Goal: Task Accomplishment & Management: Complete application form

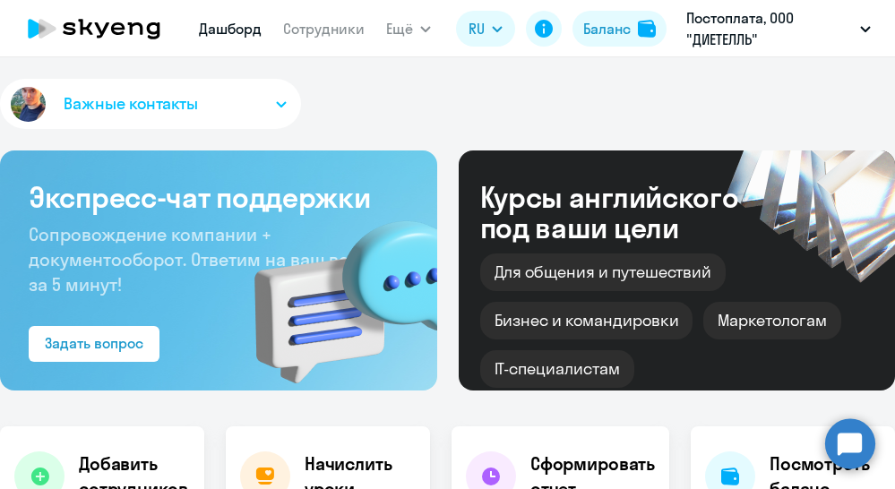
select select "30"
click at [332, 29] on link "Сотрудники" at bounding box center [324, 29] width 82 height 18
select select "30"
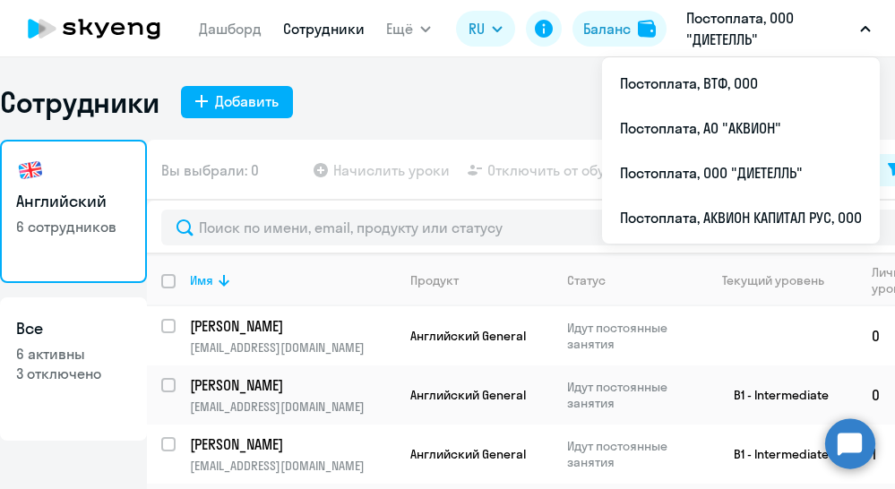
click at [871, 34] on button "Постоплата, ООО "ДИЕТЕЛЛЬ"" at bounding box center [778, 28] width 202 height 43
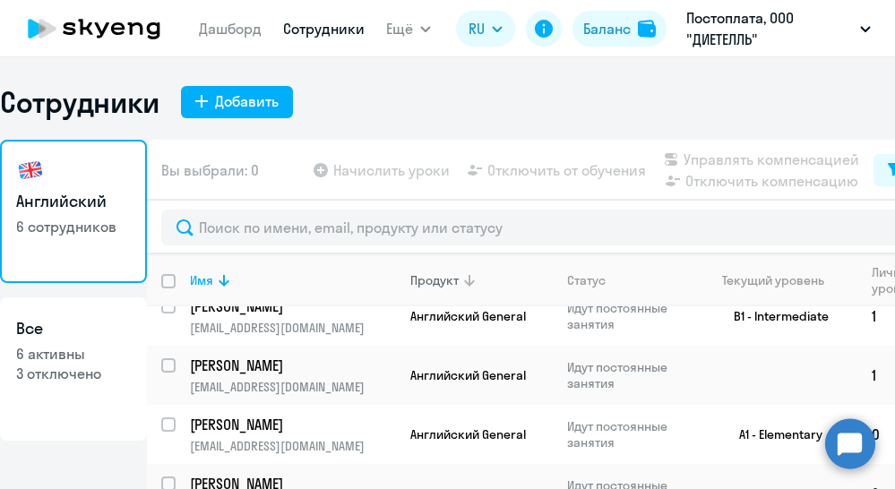
scroll to position [84, 0]
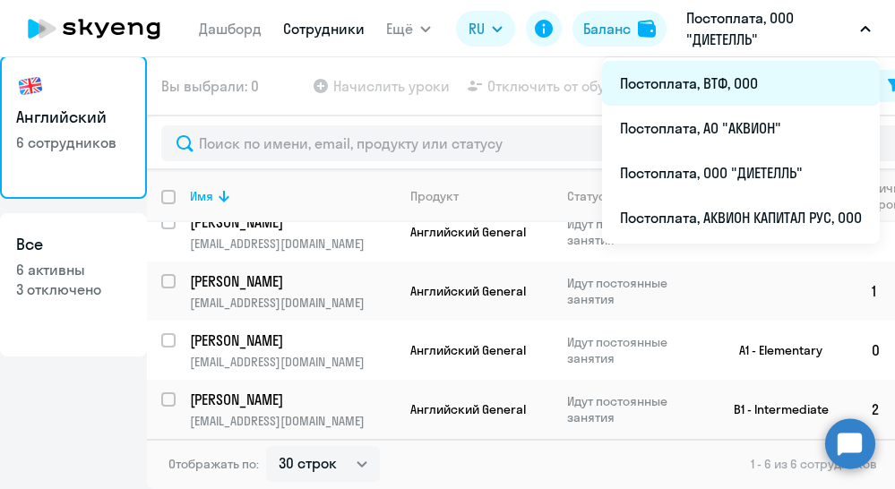
click at [723, 82] on li "Постоплата, ВТФ, ООО" at bounding box center [741, 83] width 278 height 45
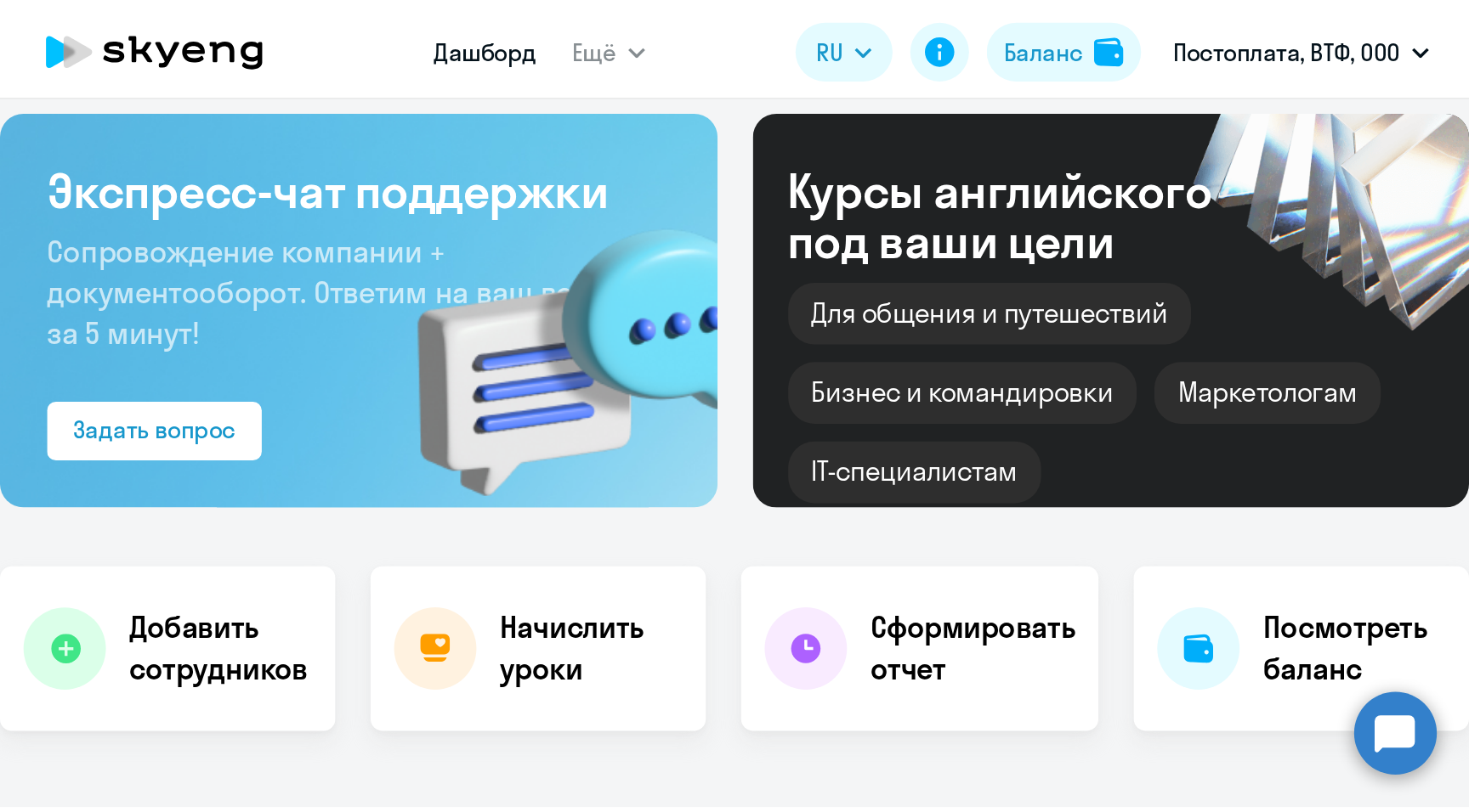
scroll to position [232, 0]
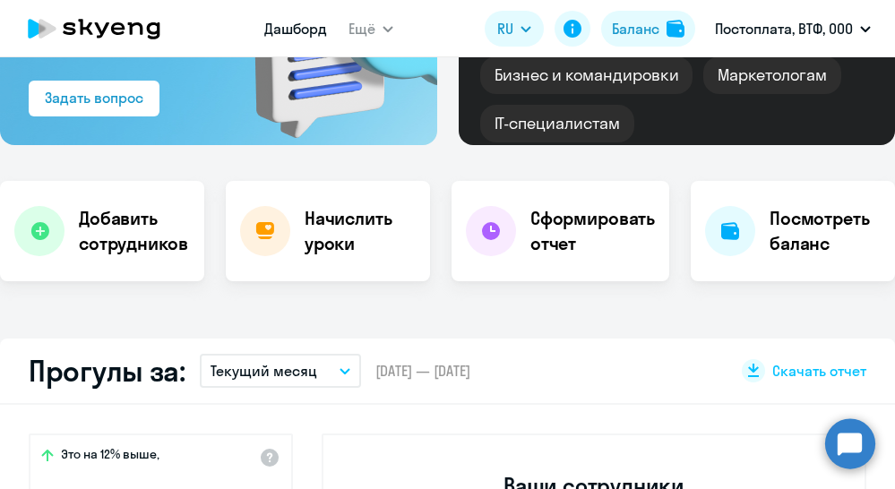
select select "30"
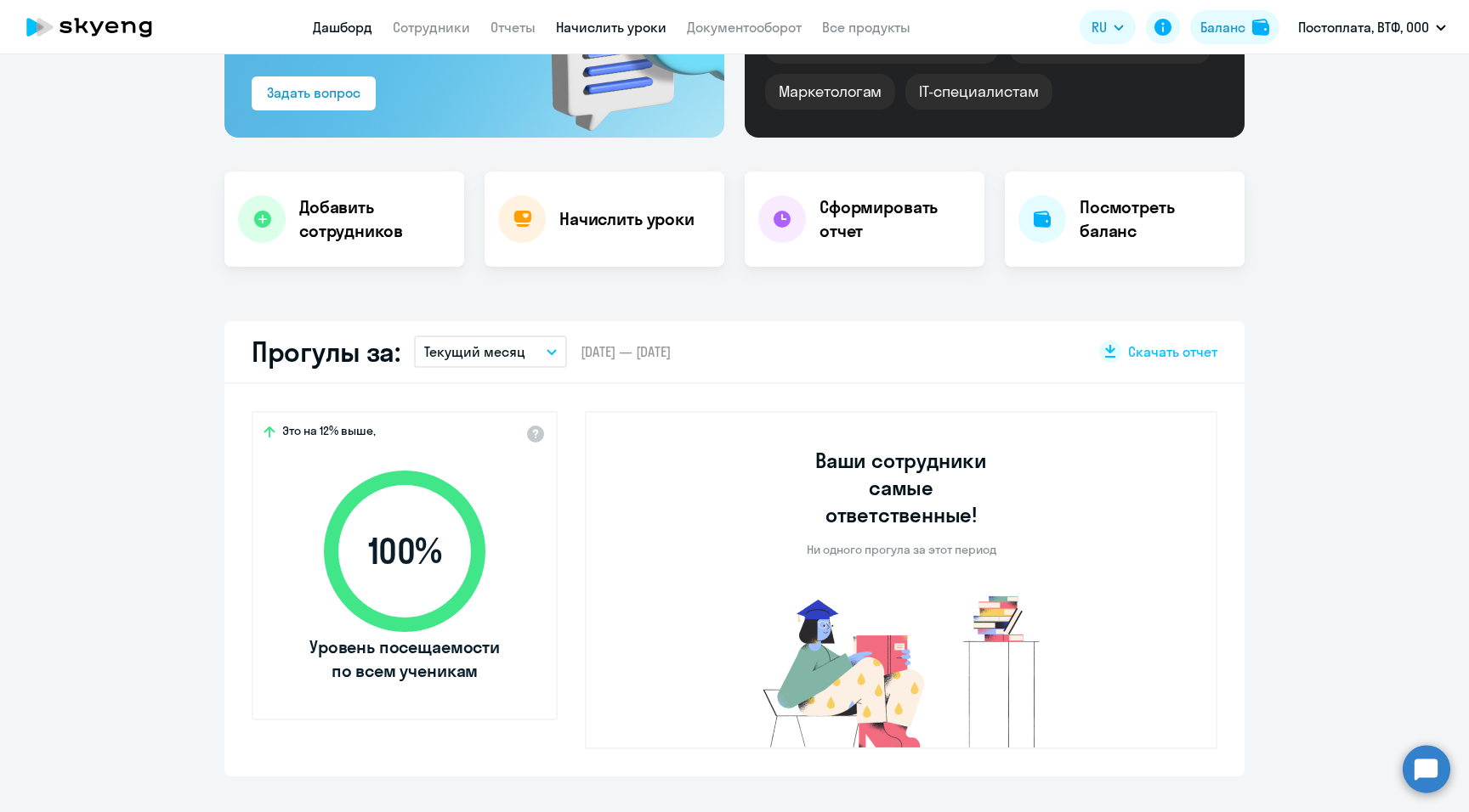
click at [611, 26] on link "Начислить уроки" at bounding box center [611, 28] width 110 height 17
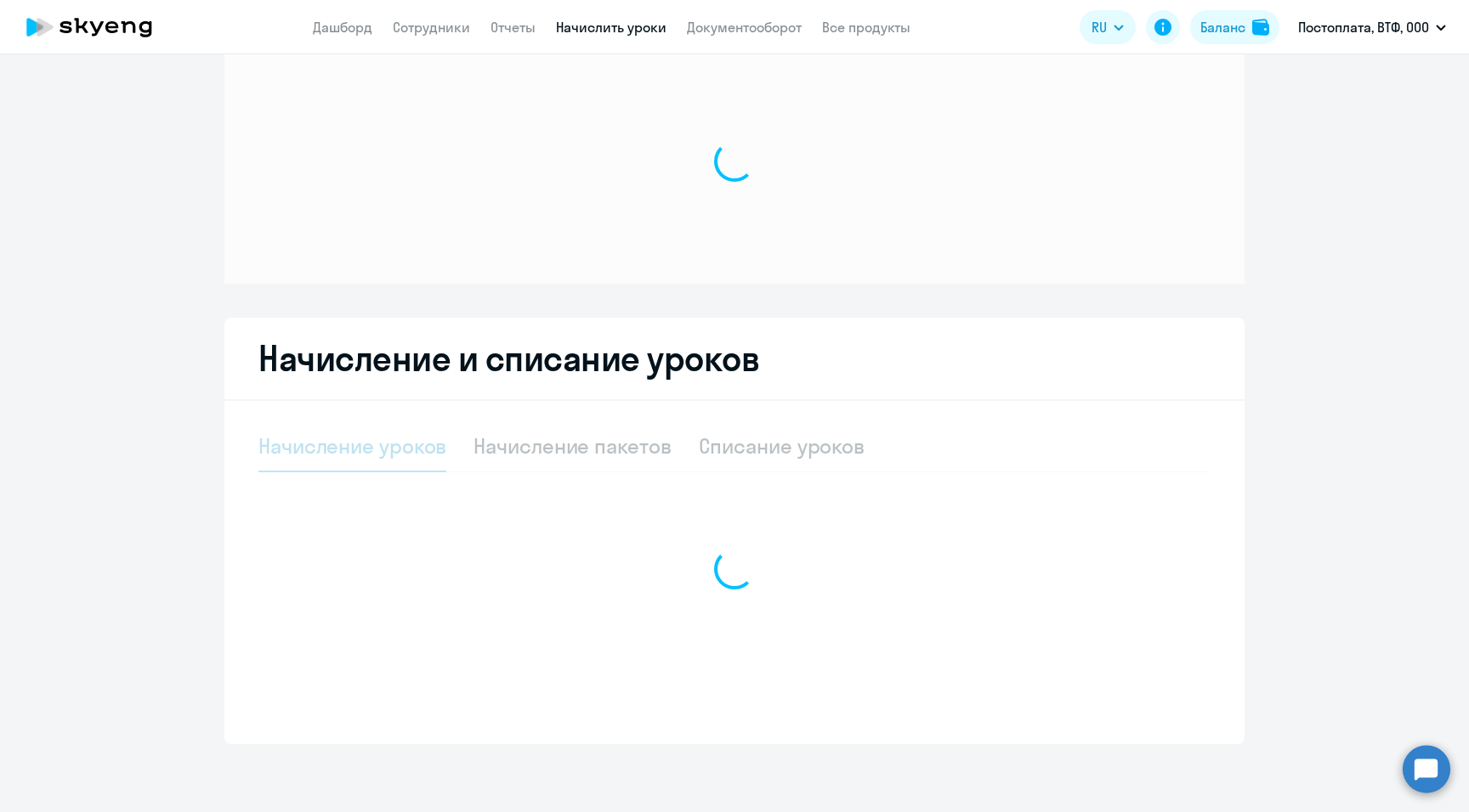
scroll to position [41, 0]
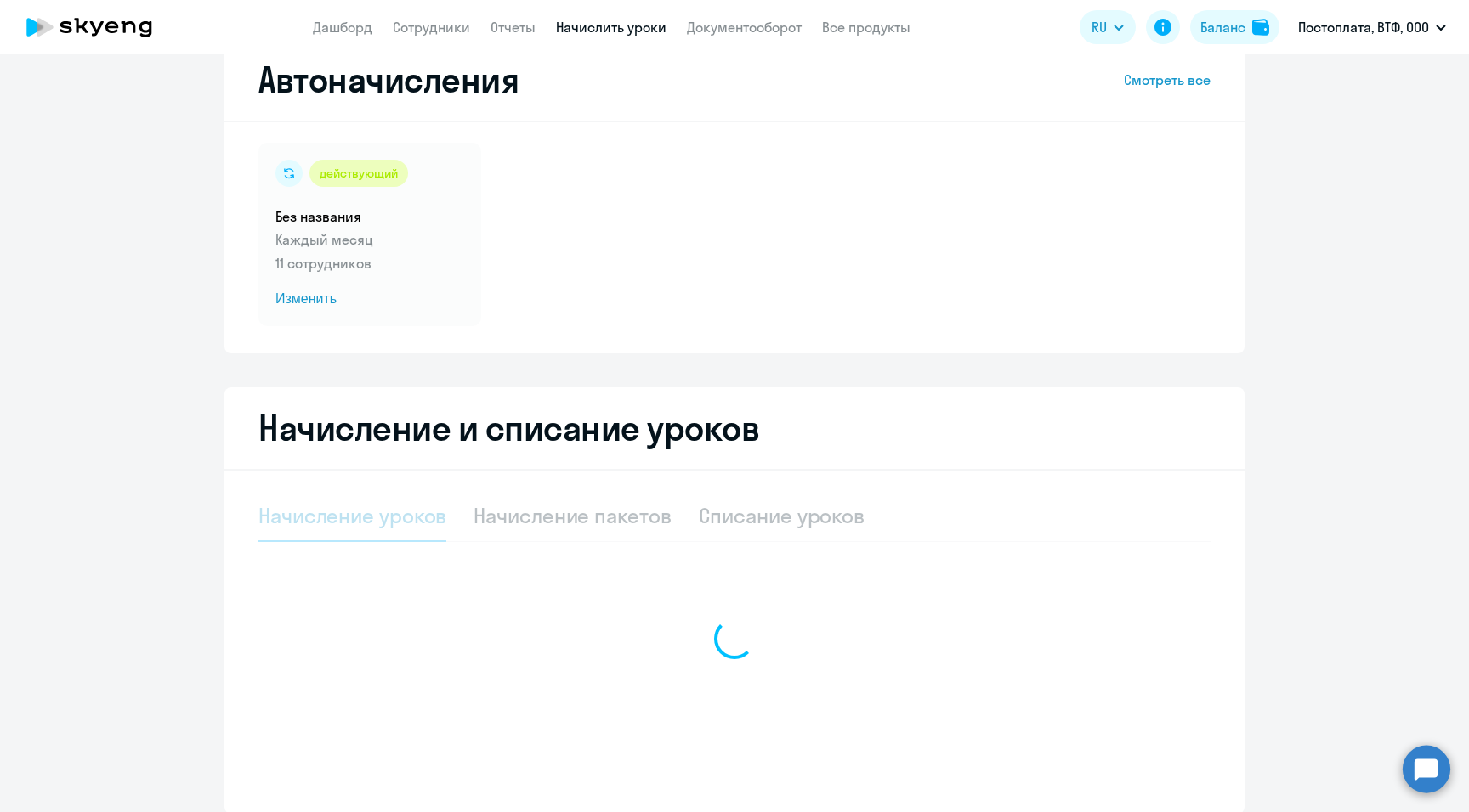
select select "10"
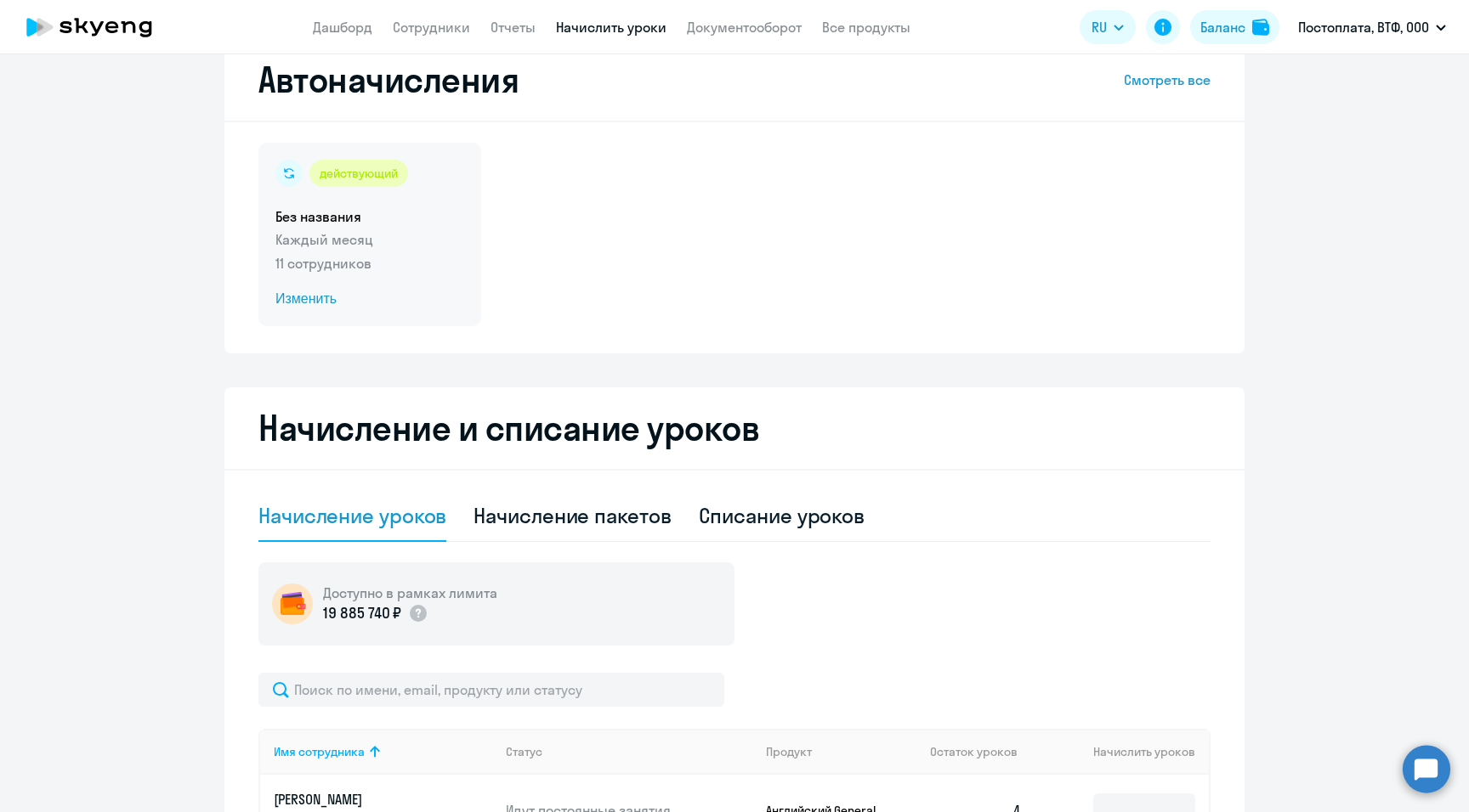
click at [307, 299] on span "Изменить" at bounding box center [369, 299] width 189 height 20
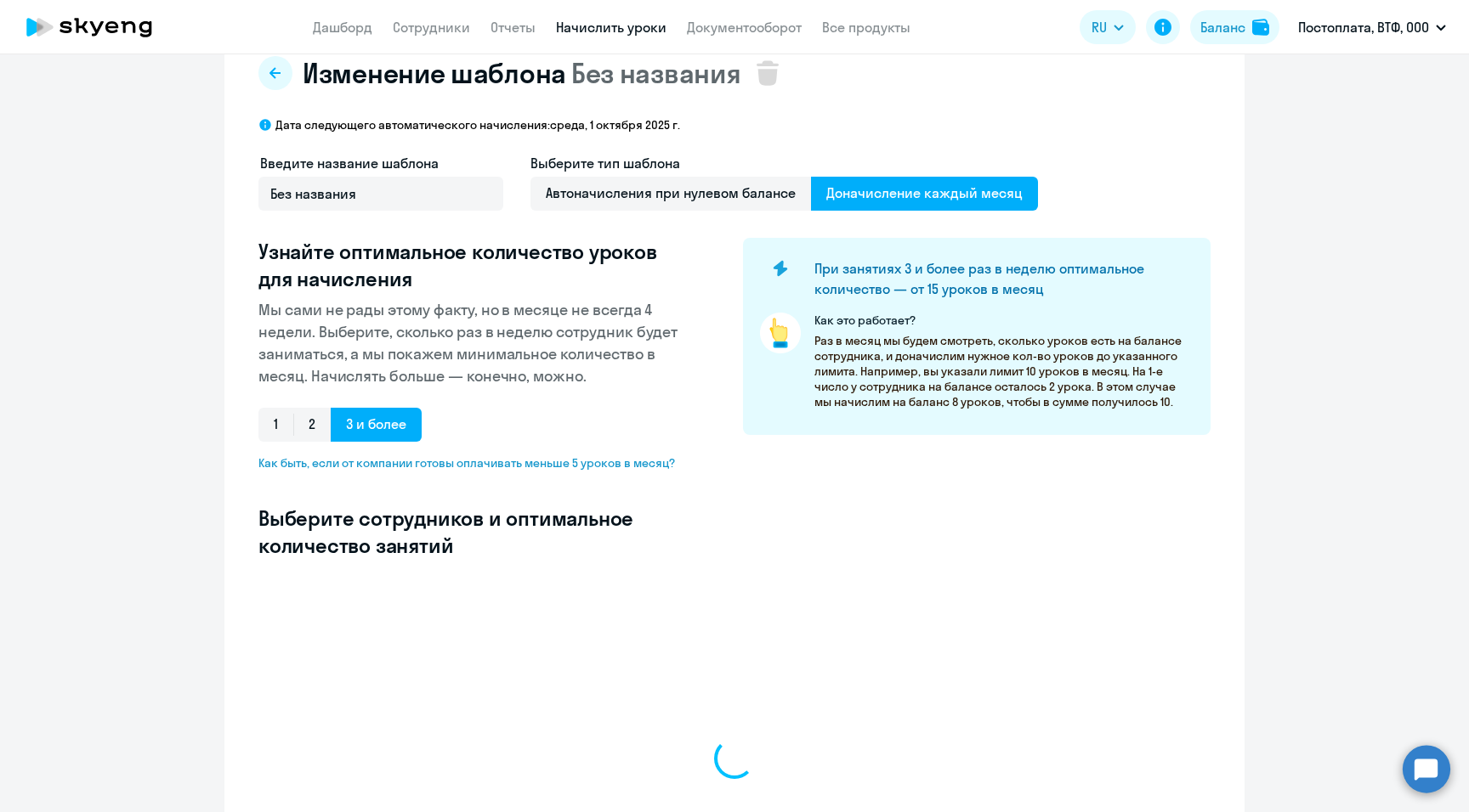
select select "10"
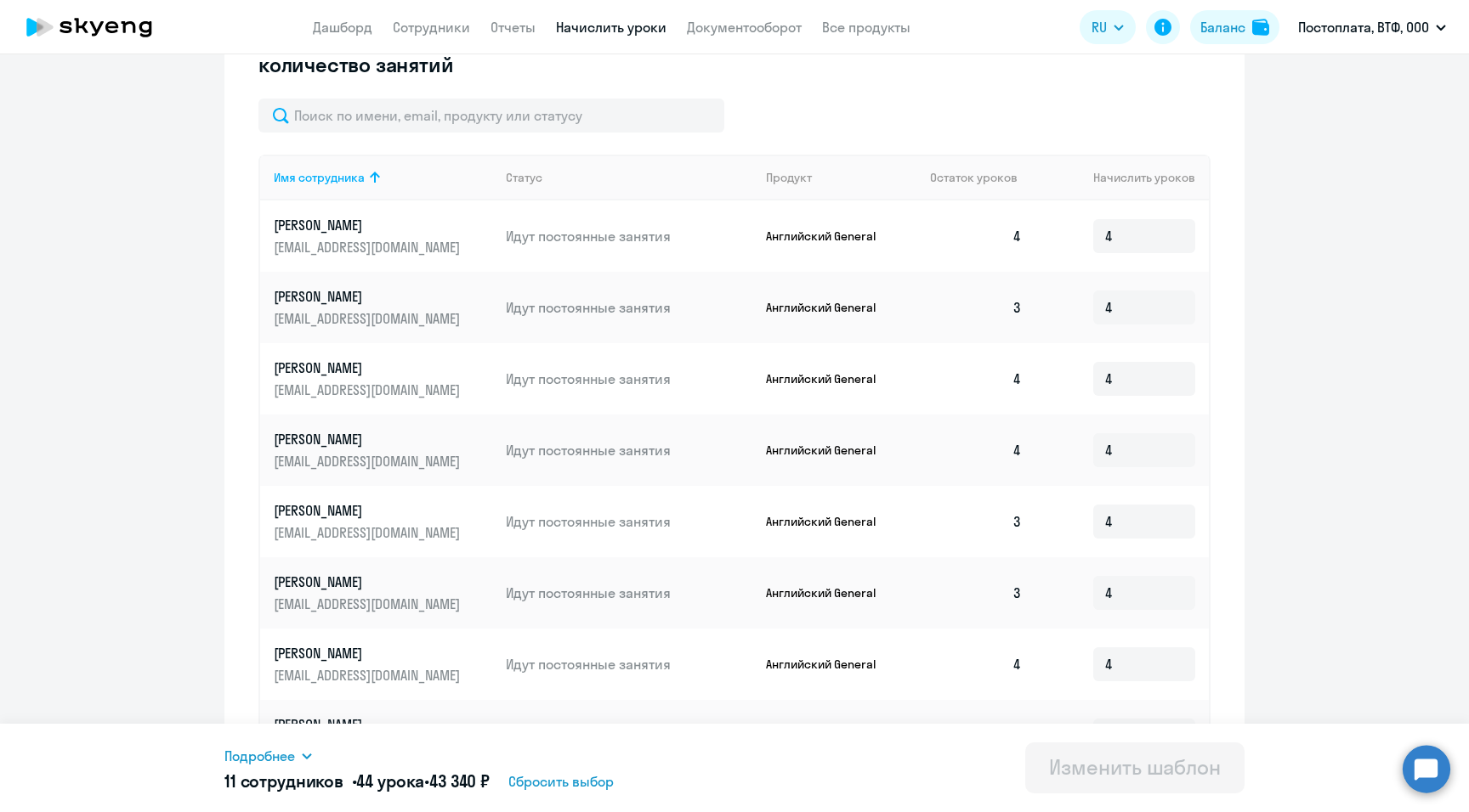
scroll to position [766, 0]
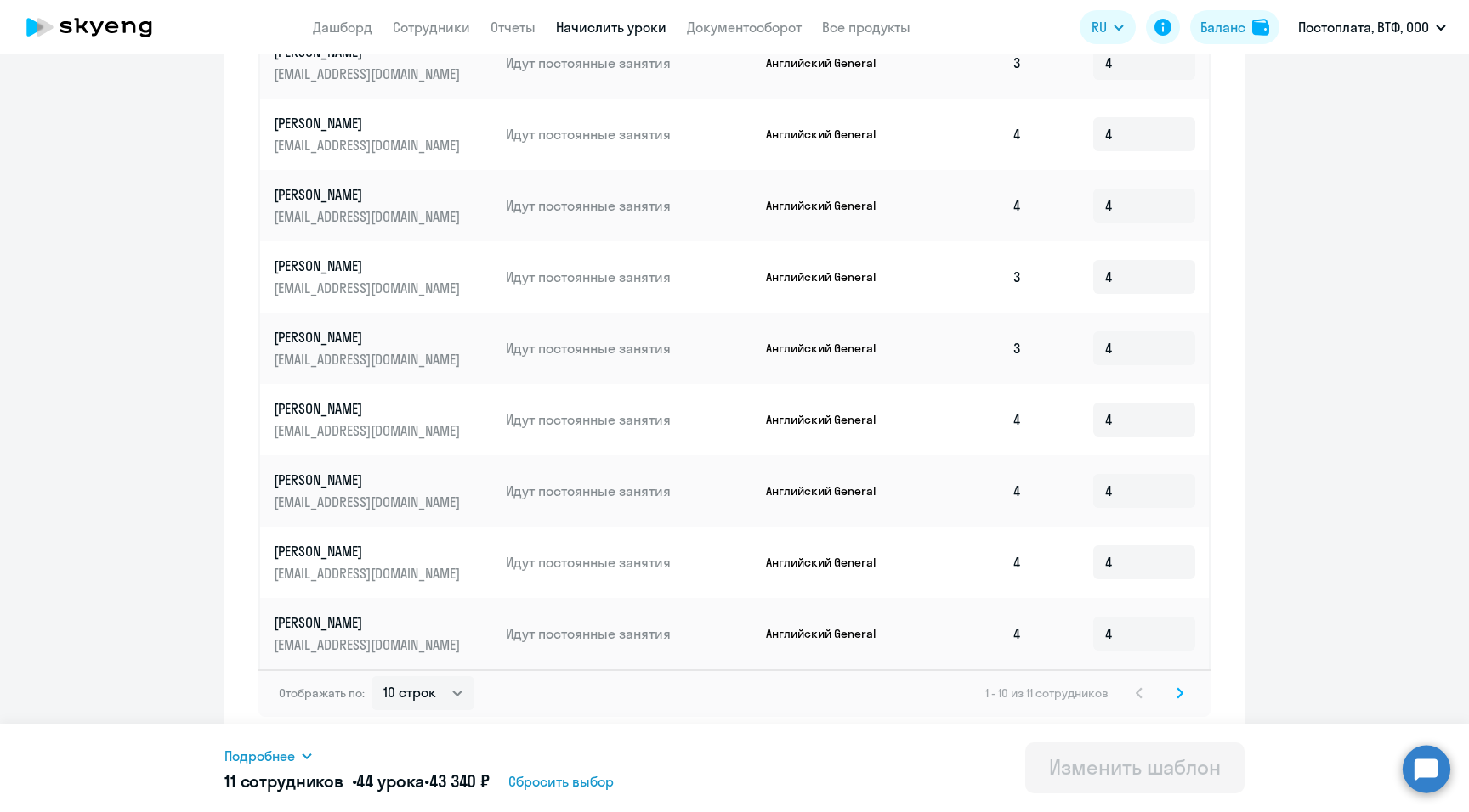
click at [848, 463] on icon at bounding box center [1179, 692] width 5 height 9
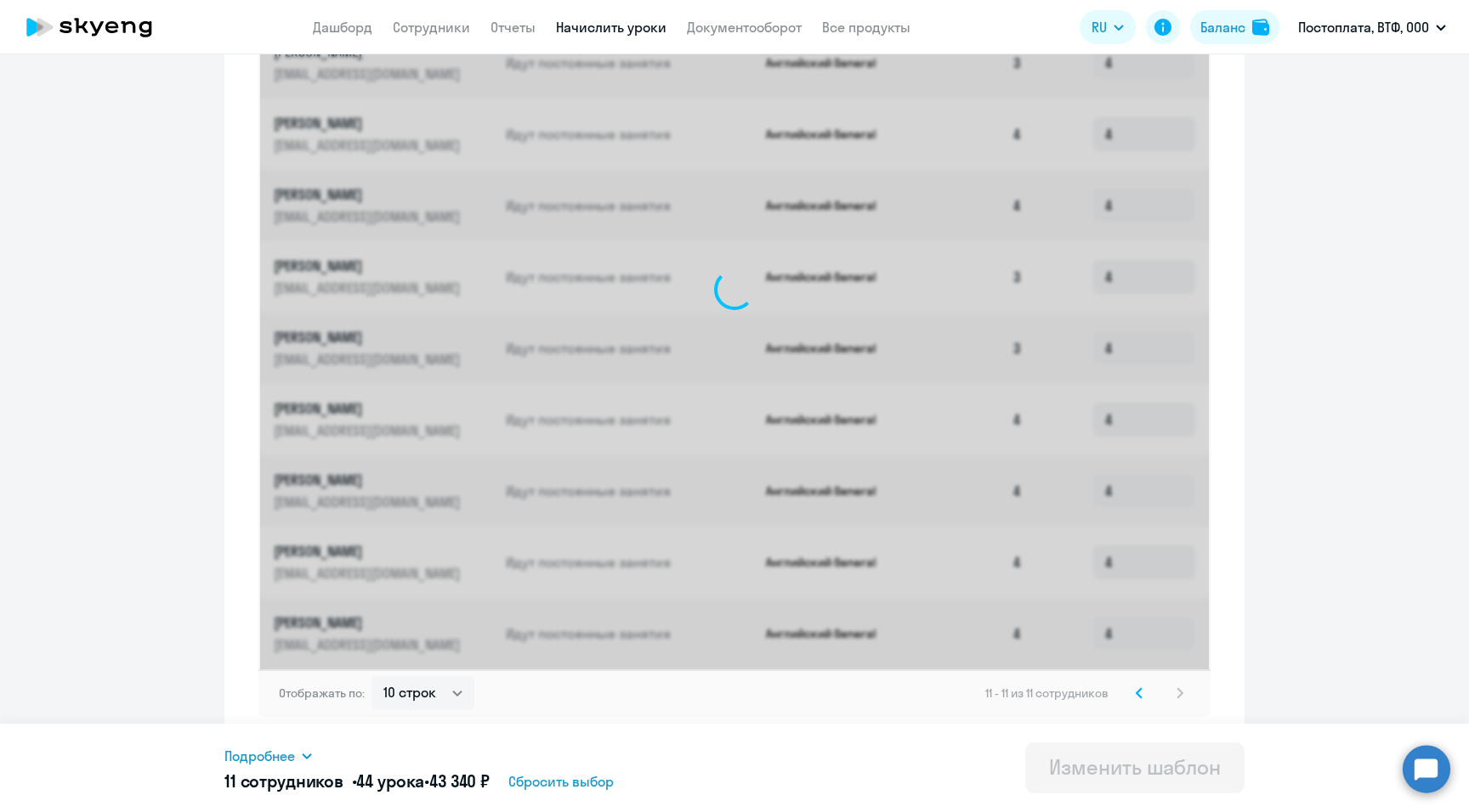
scroll to position [262, 0]
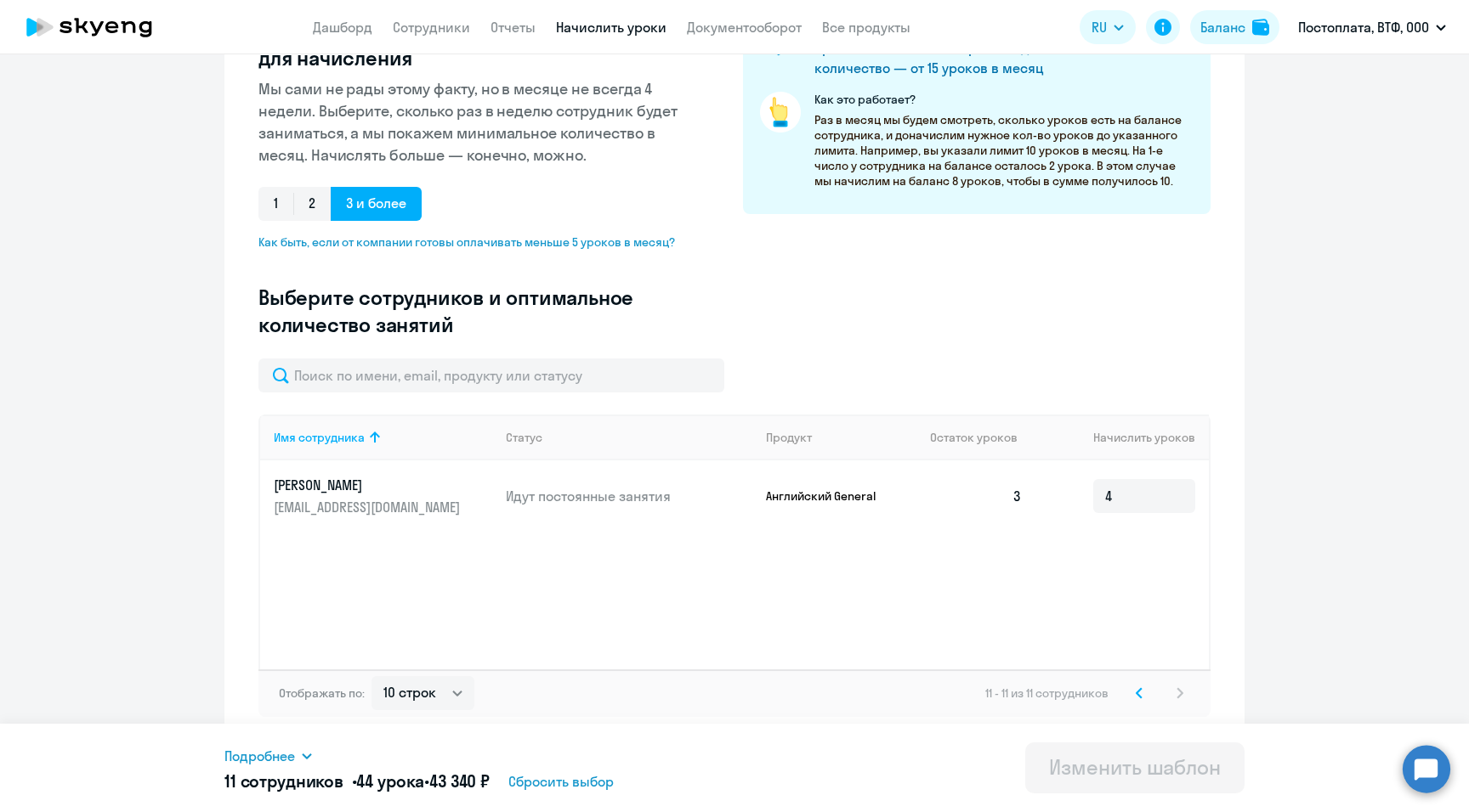
click at [848, 463] on icon at bounding box center [1138, 692] width 5 height 9
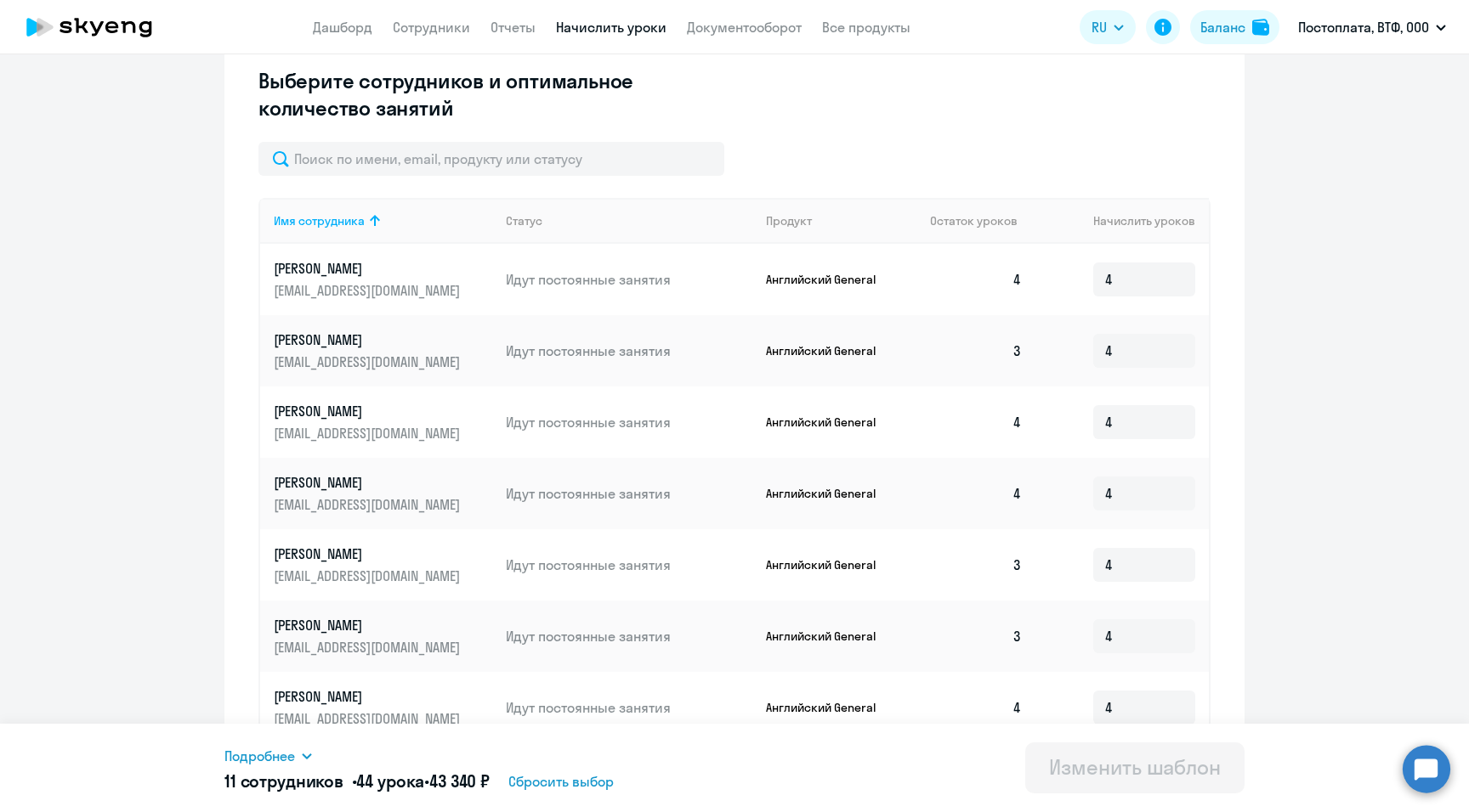
scroll to position [433, 0]
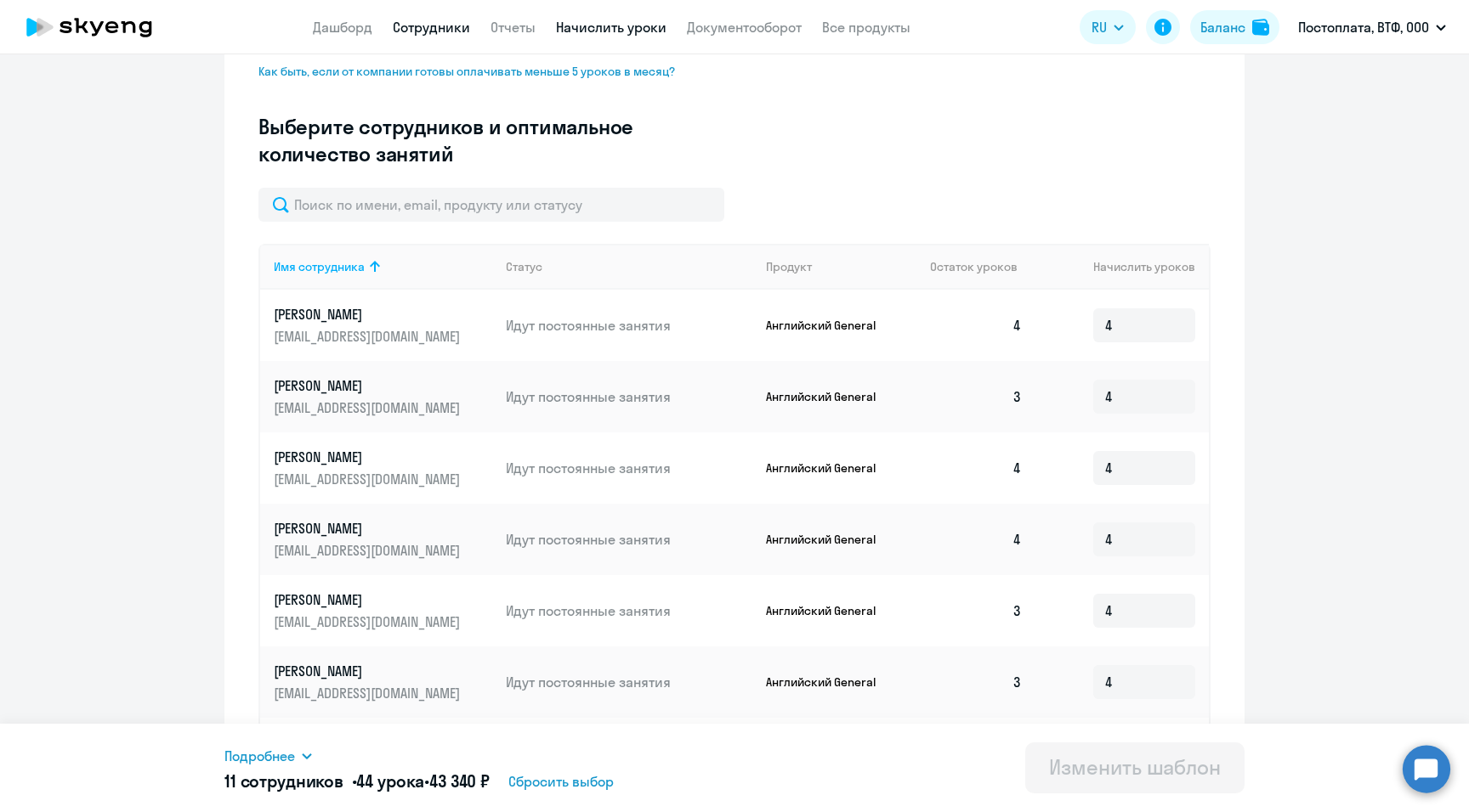
click at [436, 25] on link "Сотрудники" at bounding box center [432, 28] width 78 height 17
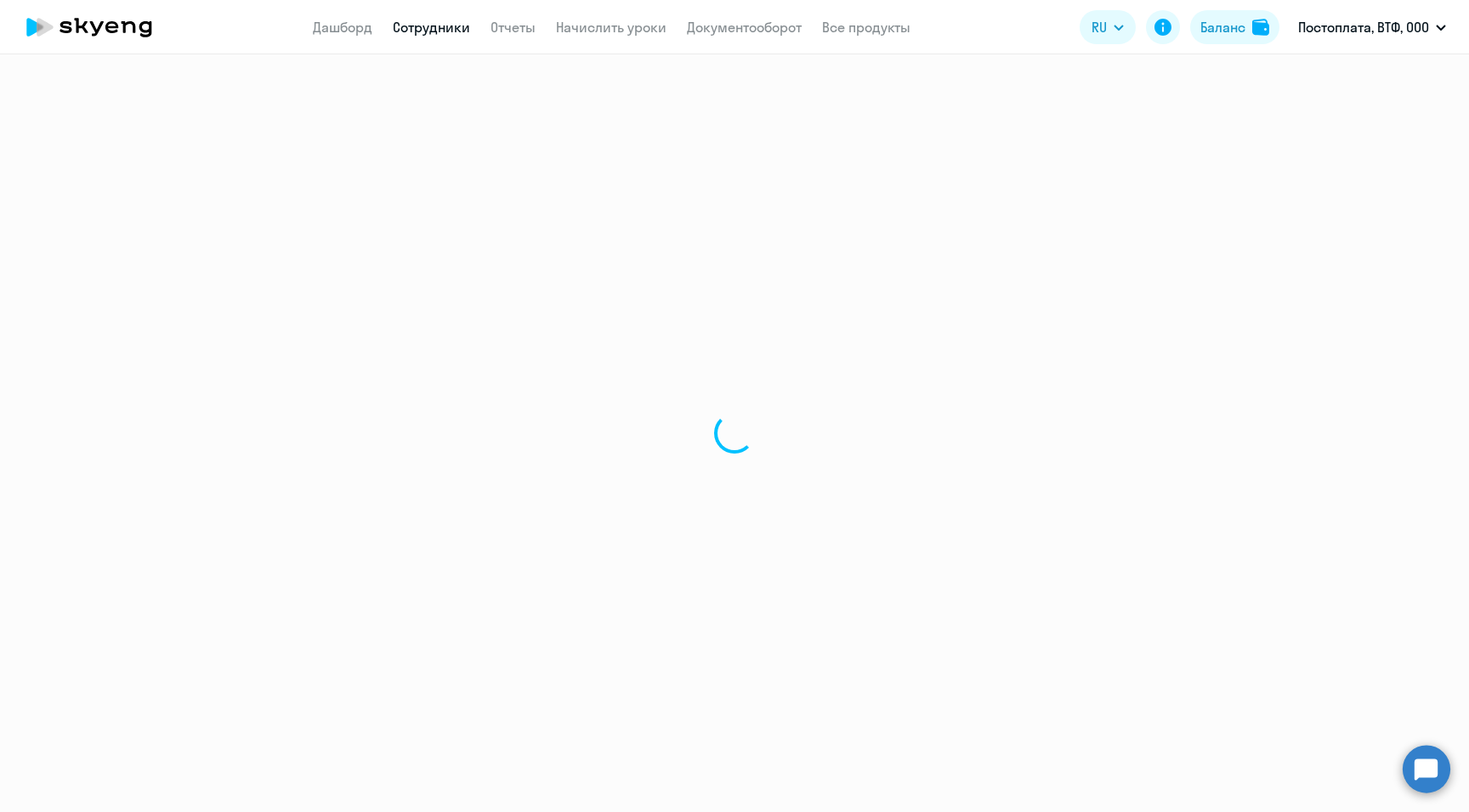
select select "30"
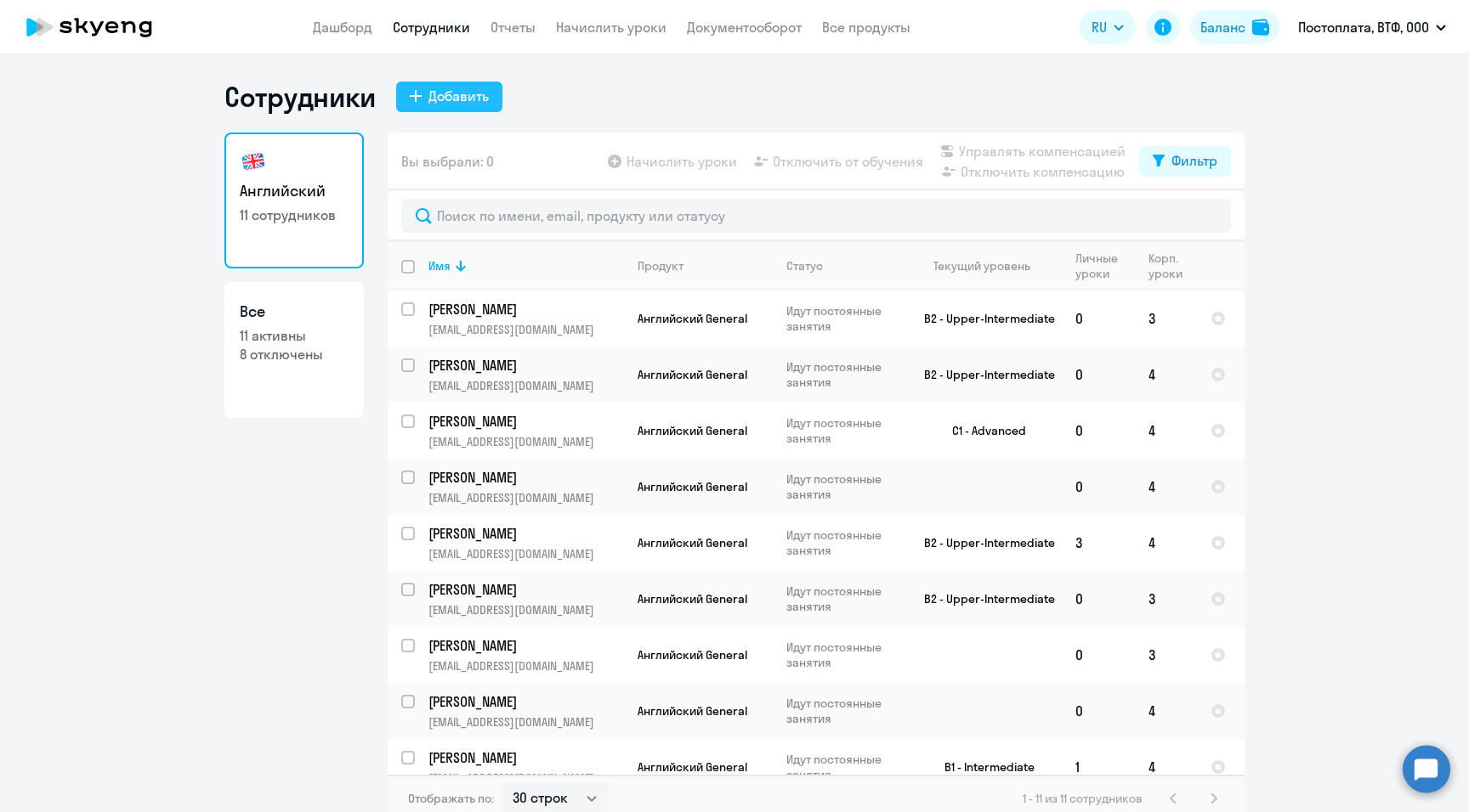
click at [437, 95] on div "Добавить" at bounding box center [458, 95] width 61 height 20
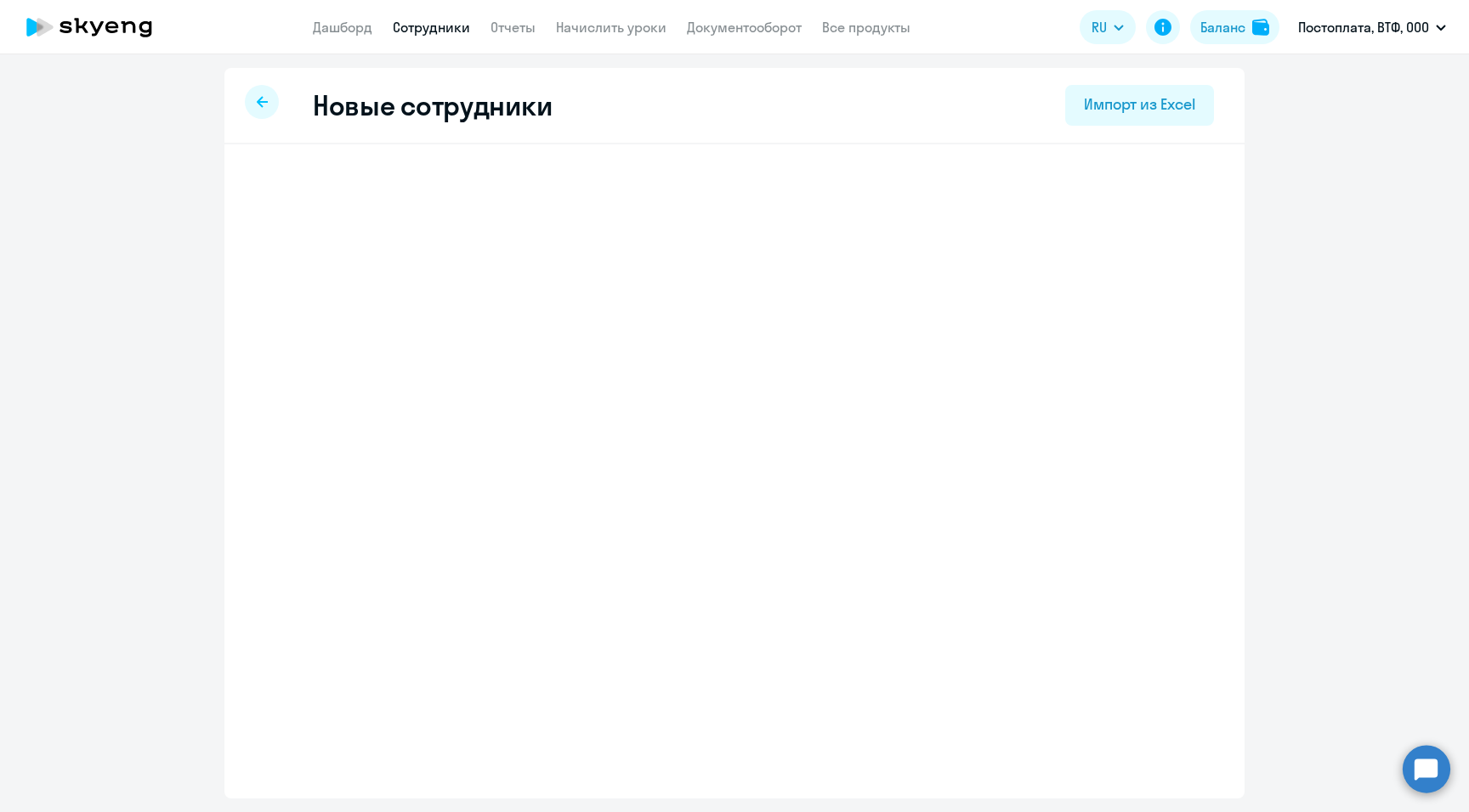
select select "english_adult_not_native_speaker"
select select "3"
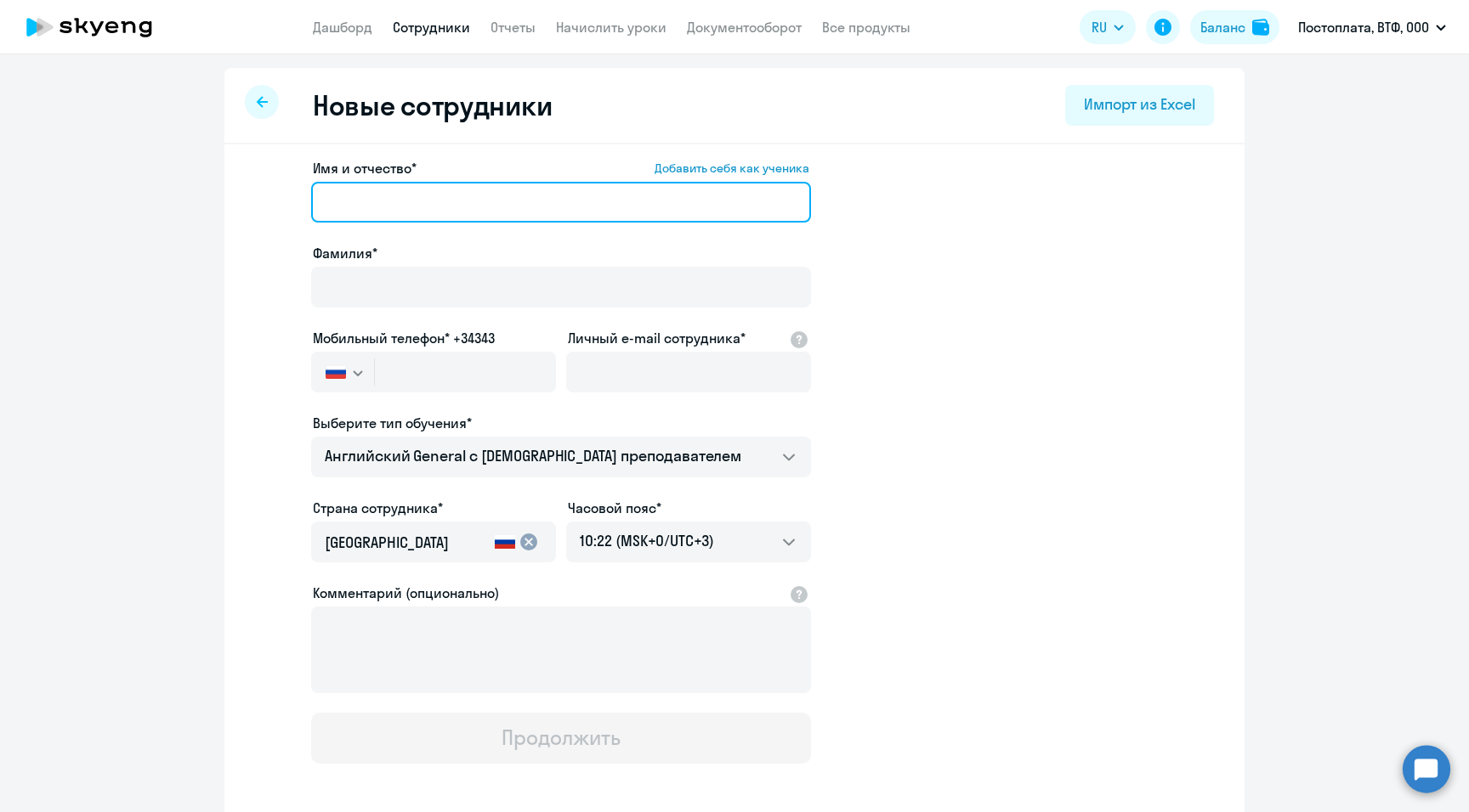
click at [377, 199] on input "Имя и отчество* Добавить себя как ученика" at bounding box center [561, 202] width 500 height 41
paste input "Ходенок [PERSON_NAME] Игоревна"
drag, startPoint x: 377, startPoint y: 206, endPoint x: 313, endPoint y: 203, distance: 64.1
click at [313, 203] on input "Ходенок [PERSON_NAME] Игоревна" at bounding box center [561, 202] width 500 height 41
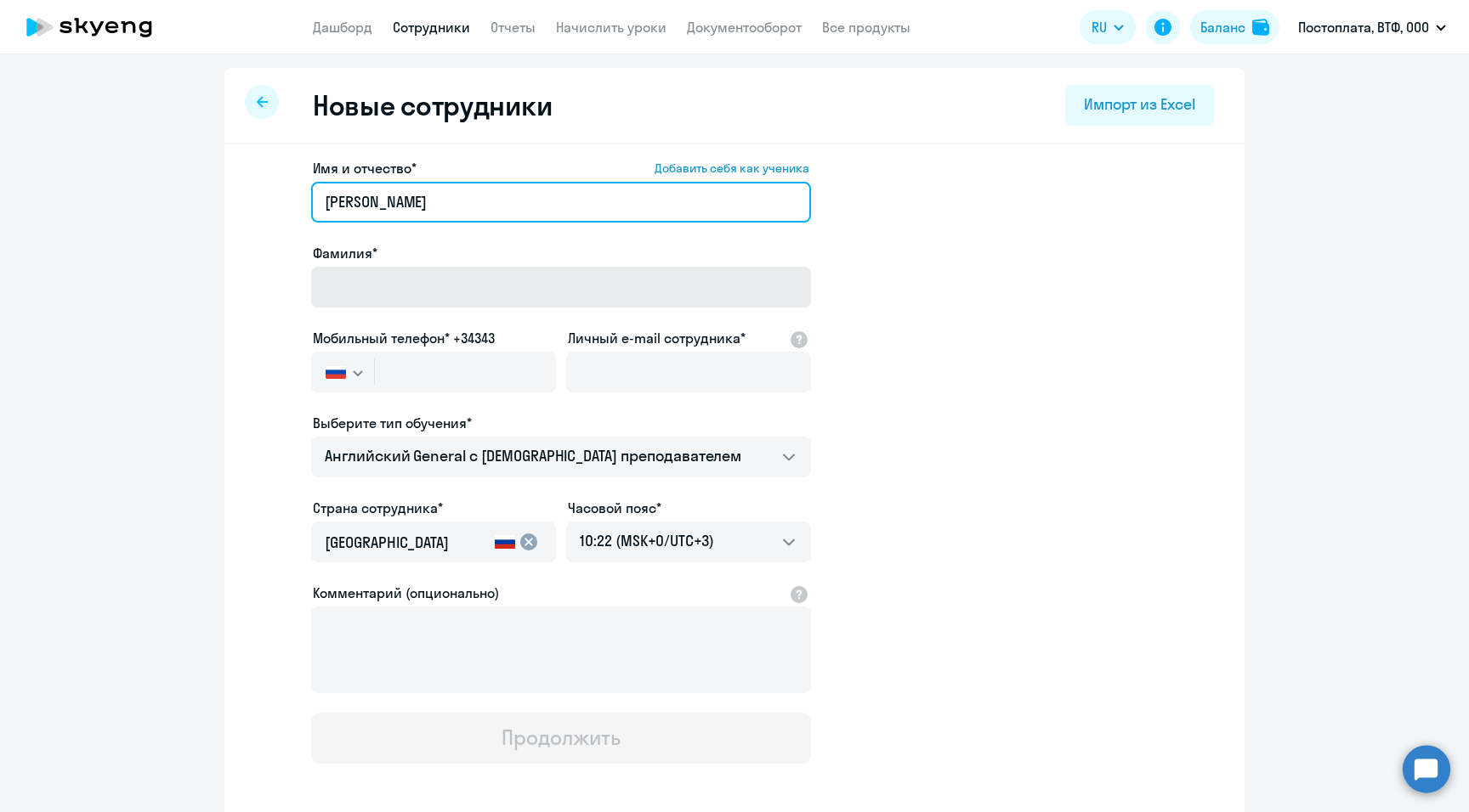
type input "[PERSON_NAME]"
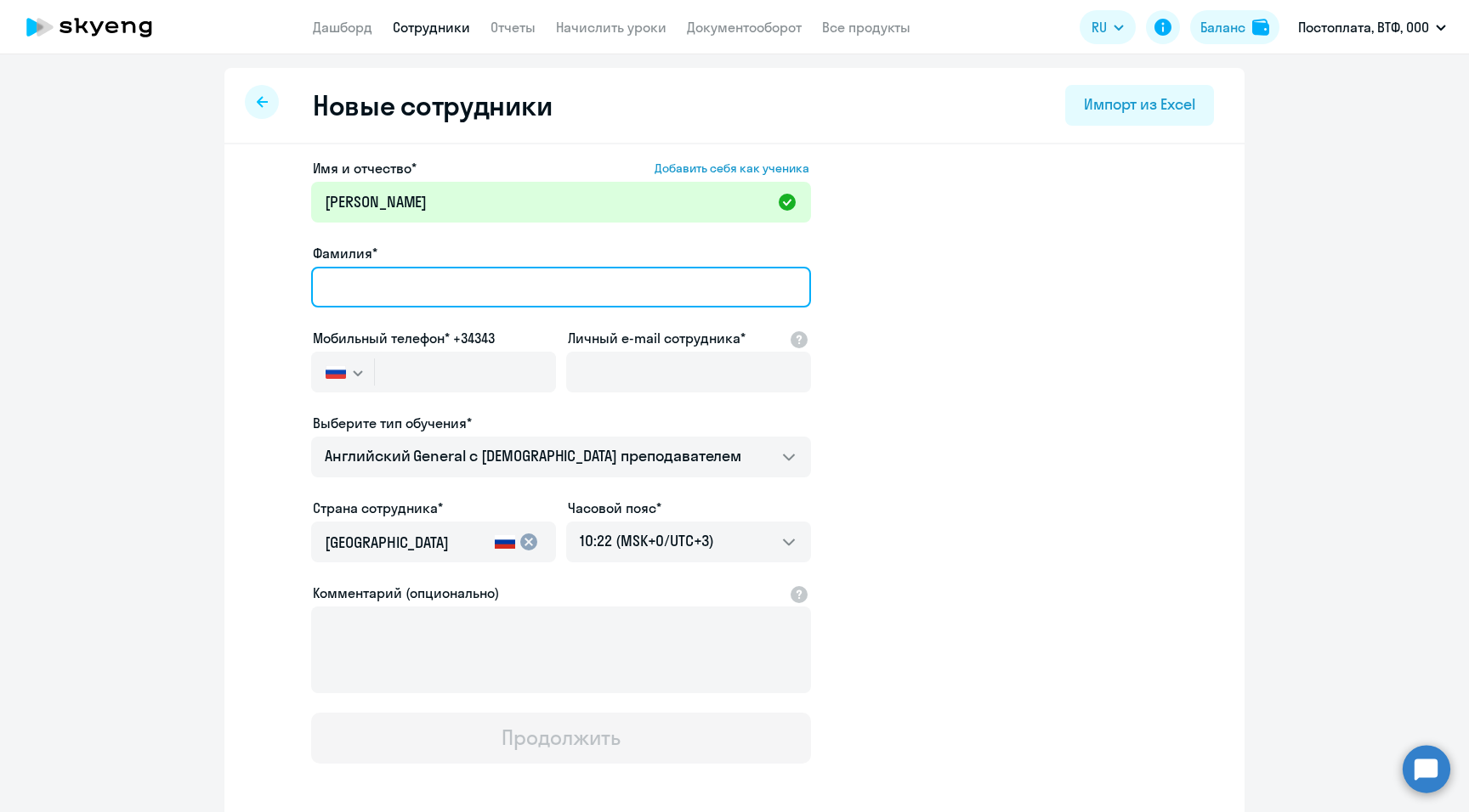
click at [351, 293] on input "Фамилия*" at bounding box center [561, 286] width 500 height 41
paste input "Ходенок [PERSON_NAME] Игоревна"
drag, startPoint x: 549, startPoint y: 277, endPoint x: 384, endPoint y: 289, distance: 165.4
click at [384, 289] on input "Ходенок [PERSON_NAME] Игоревна" at bounding box center [561, 286] width 500 height 41
type input "Ходенок"
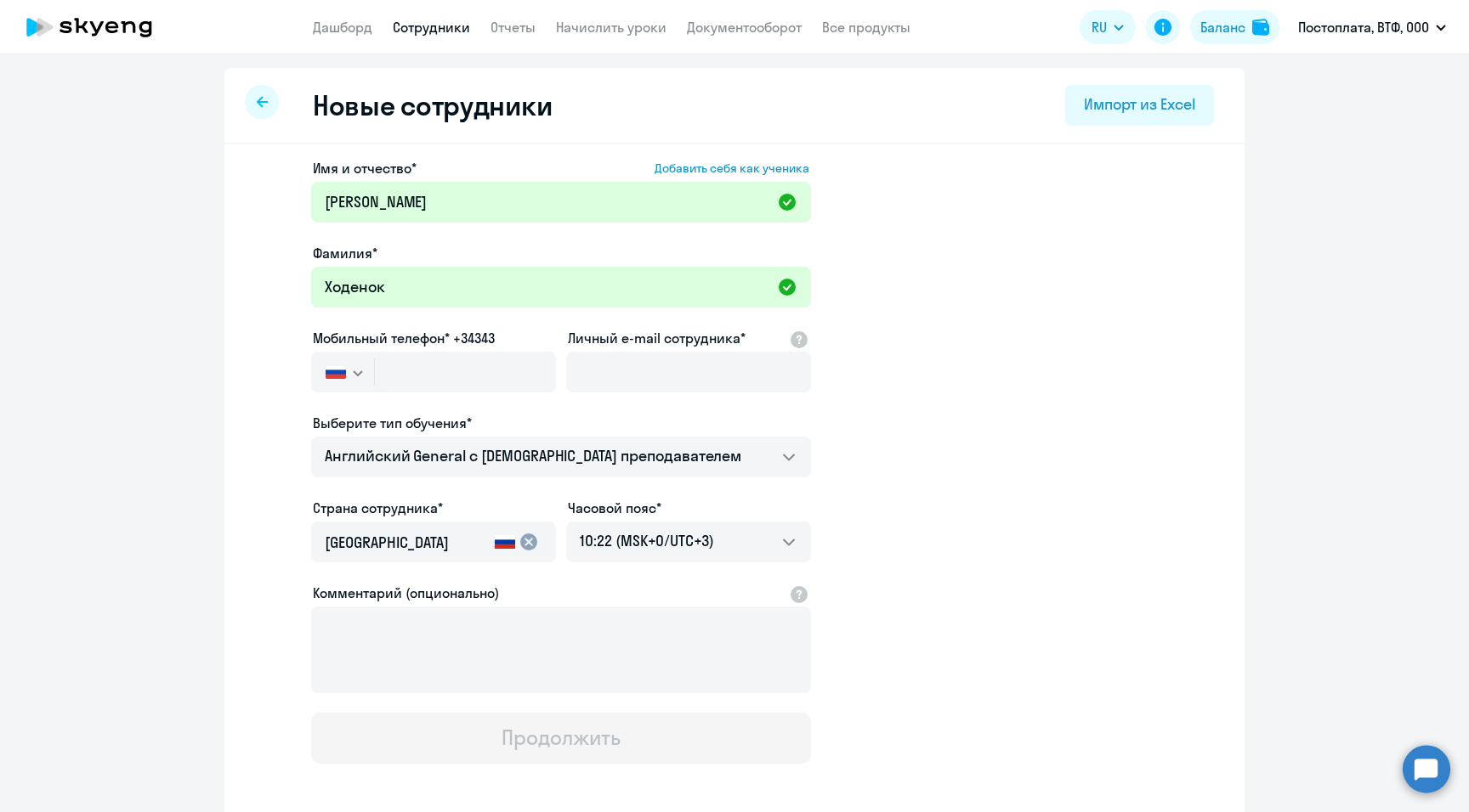
click at [848, 166] on app-new-student-form "Имя и отчество* Добавить себя как ученика [PERSON_NAME]* Ходенок Мобильный теле…" at bounding box center [734, 461] width 965 height 606
click at [414, 378] on input "text" at bounding box center [465, 372] width 181 height 41
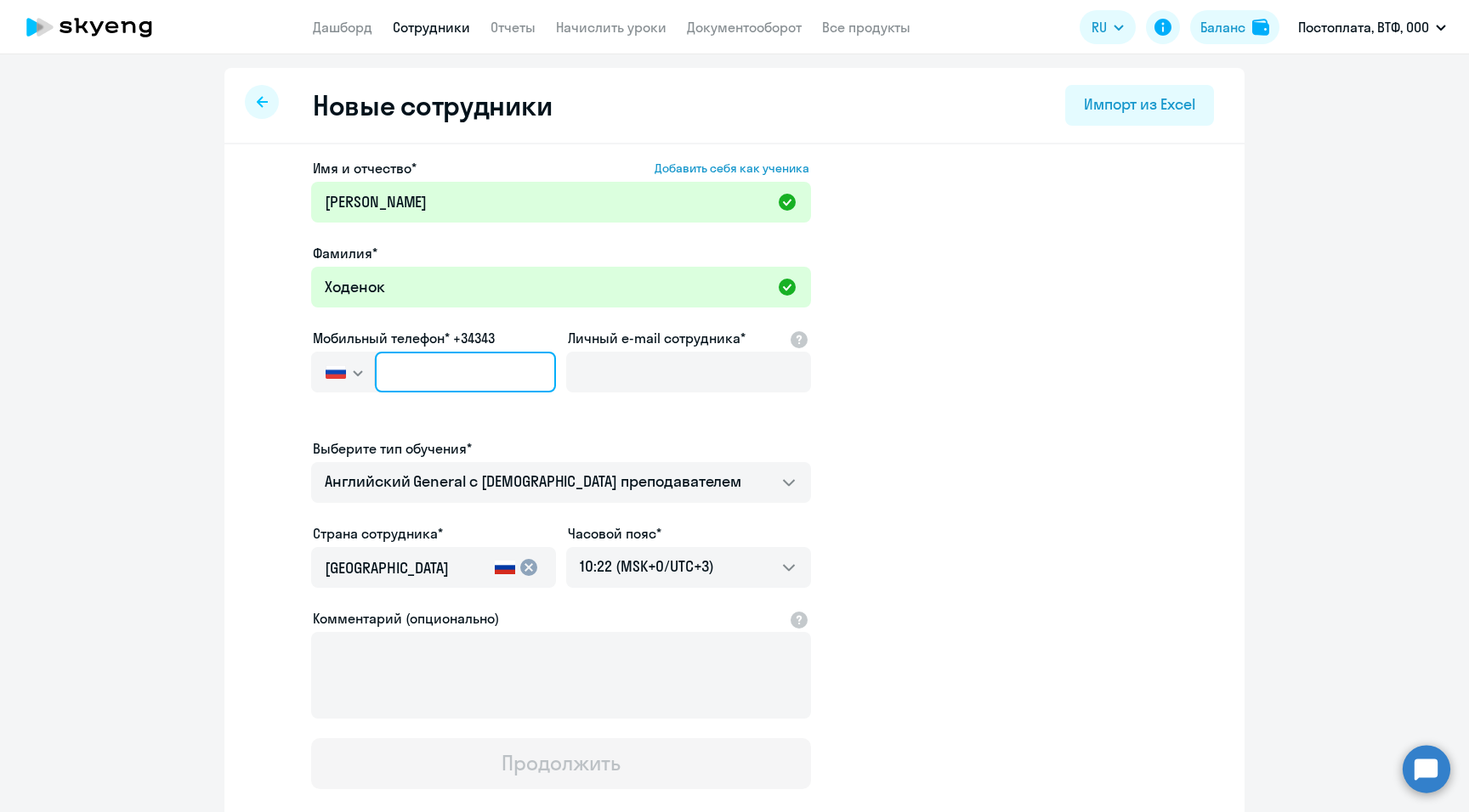
paste input "[PHONE_NUMBER]"
click at [427, 371] on input "[PHONE_NUMBER]" at bounding box center [465, 372] width 181 height 41
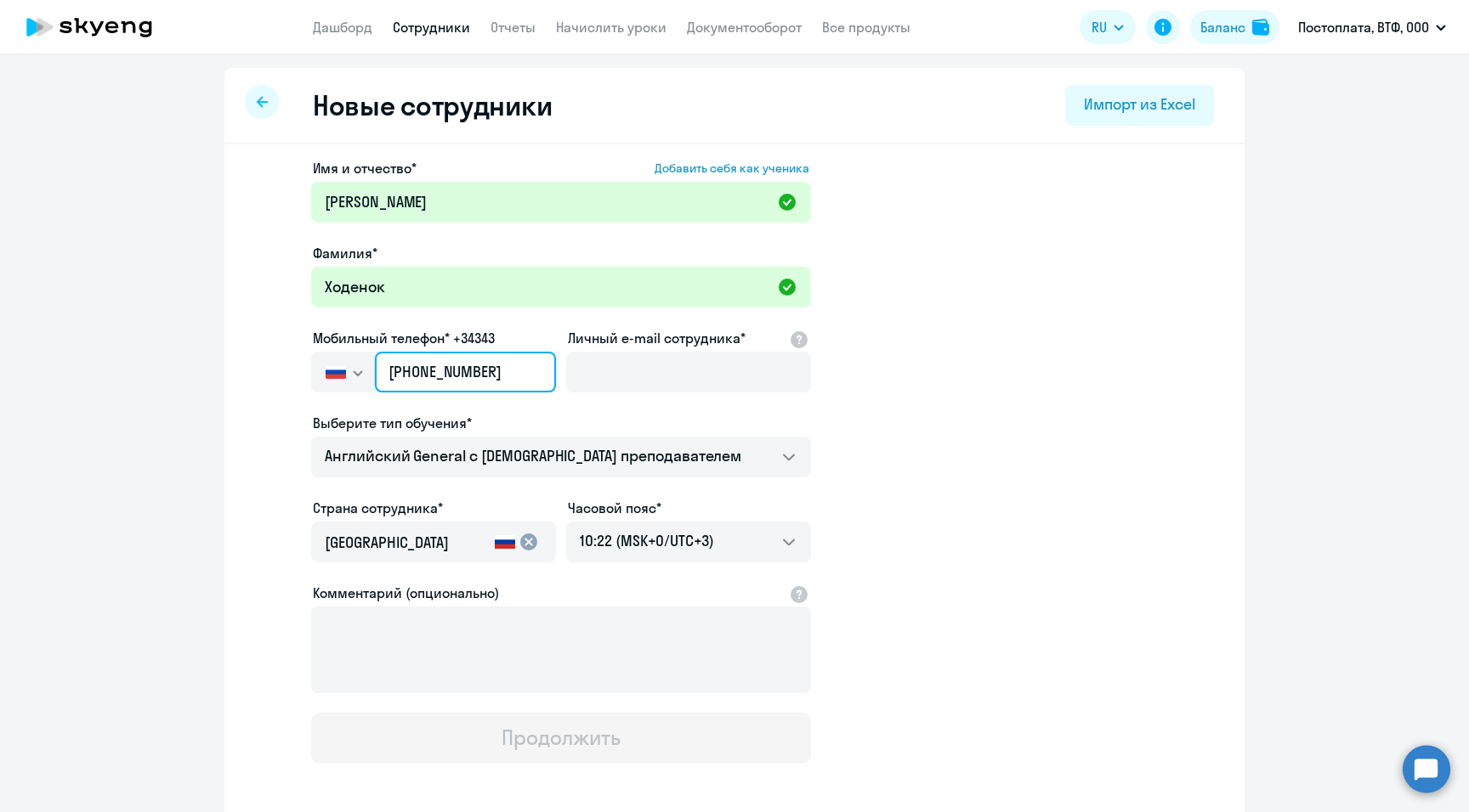
type input "[PHONE_NUMBER]"
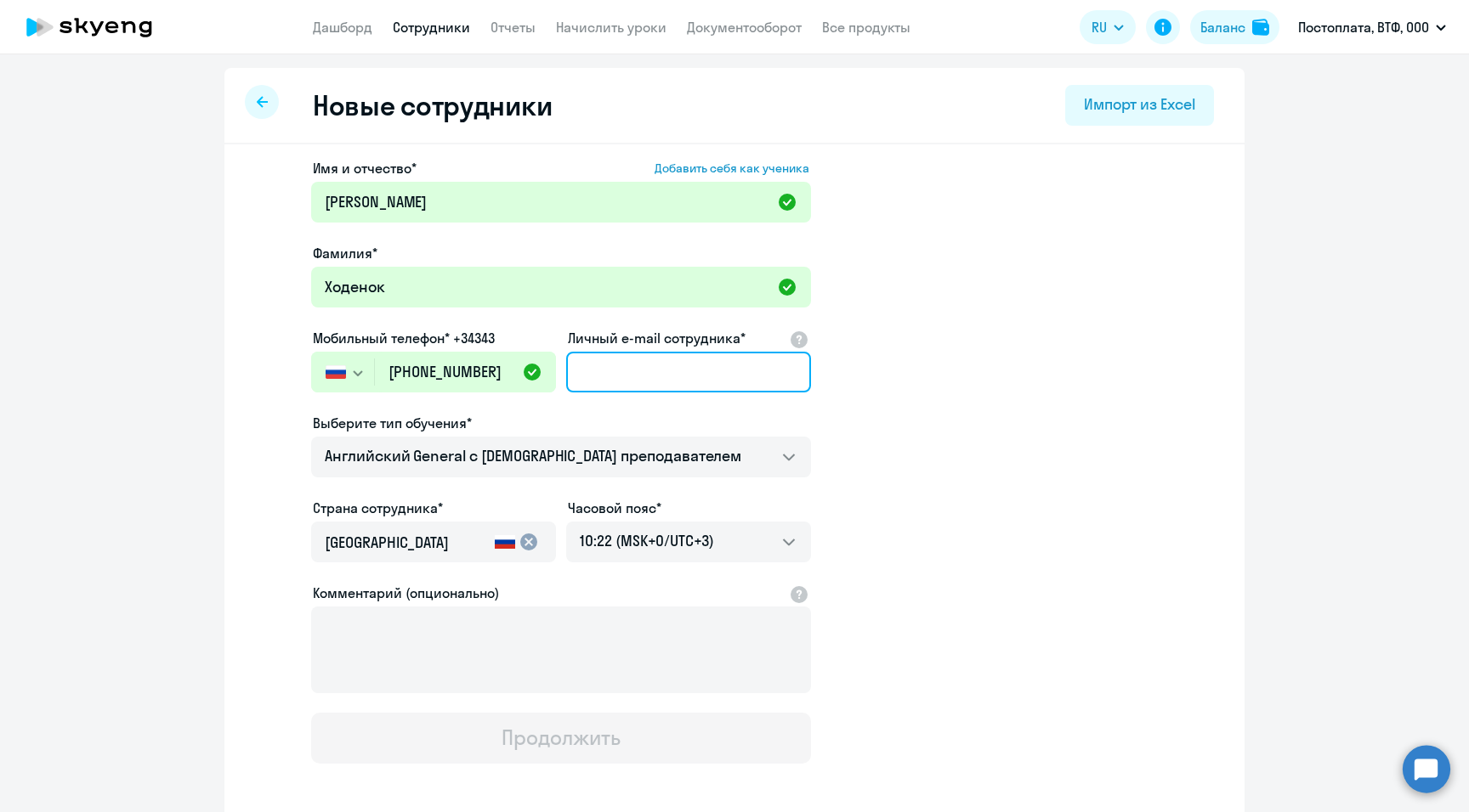
click at [663, 374] on input "Личный e-mail сотрудника*" at bounding box center [688, 372] width 245 height 41
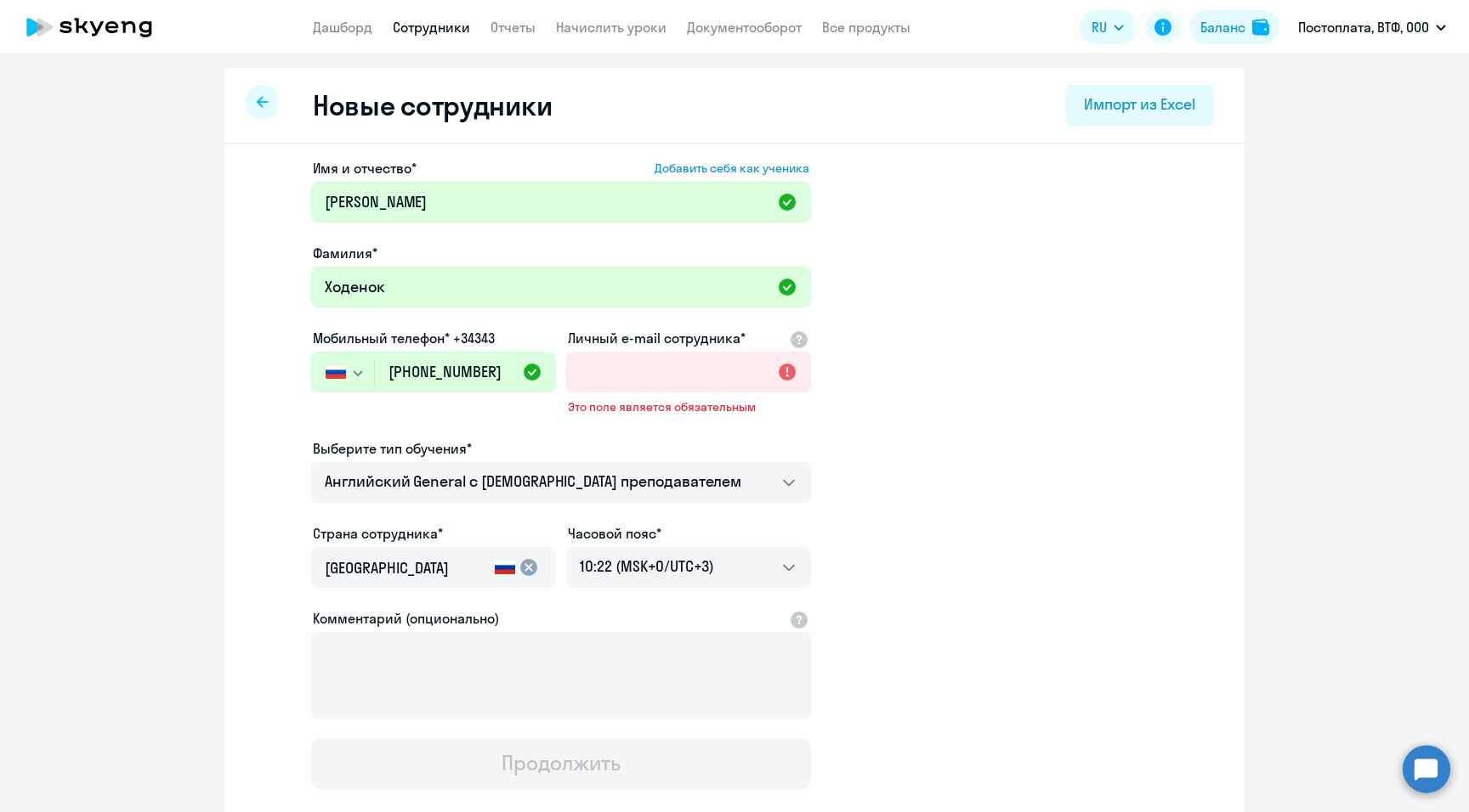
click at [848, 167] on app-new-student-form "Имя и отчество* Добавить себя как ученика [PERSON_NAME]* Ходенок Мобильный теле…" at bounding box center [734, 473] width 965 height 631
click at [587, 378] on input "Личный e-mail сотрудника*" at bounding box center [688, 372] width 245 height 41
paste input "[EMAIL_ADDRESS][DOMAIN_NAME]"
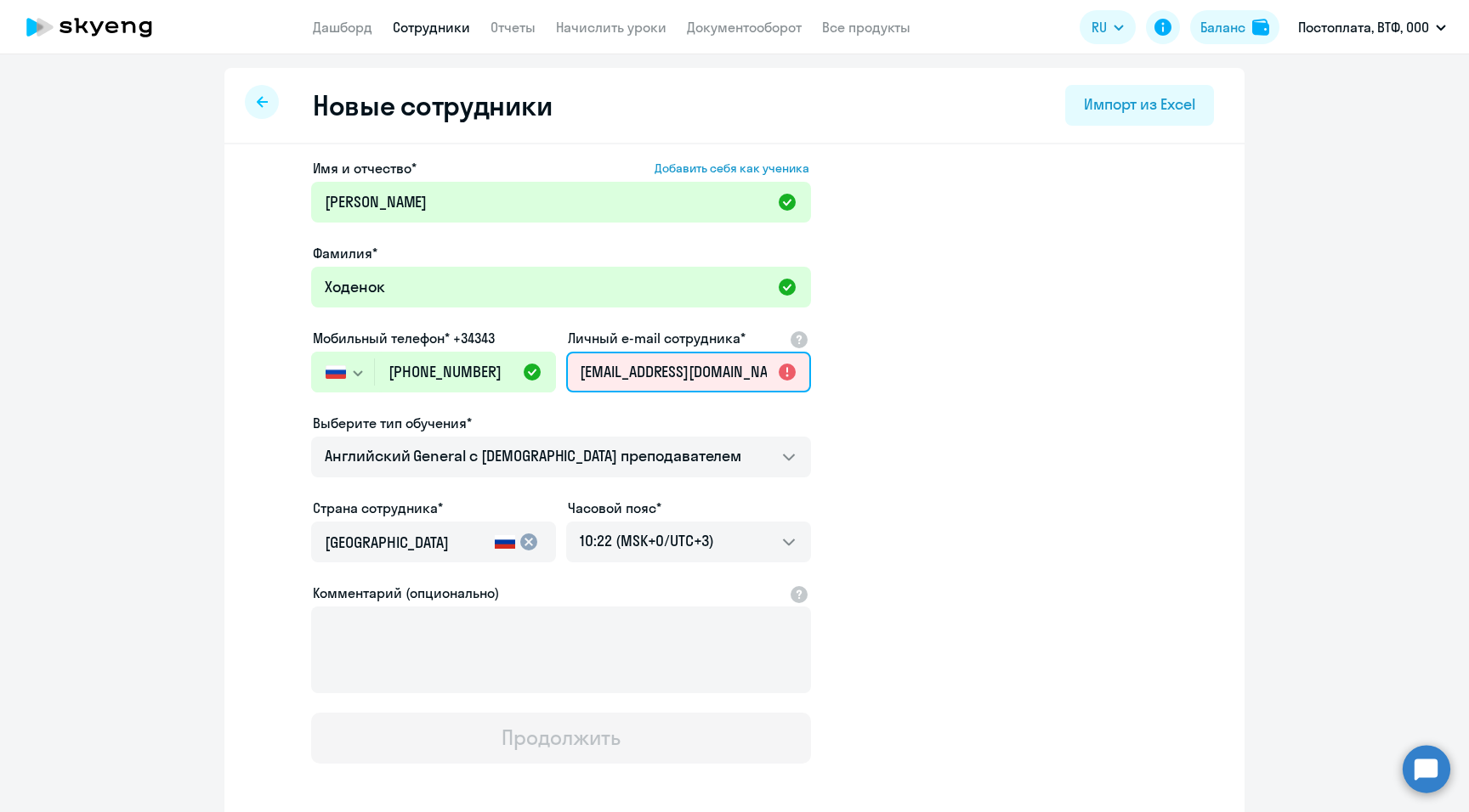
scroll to position [0, 49]
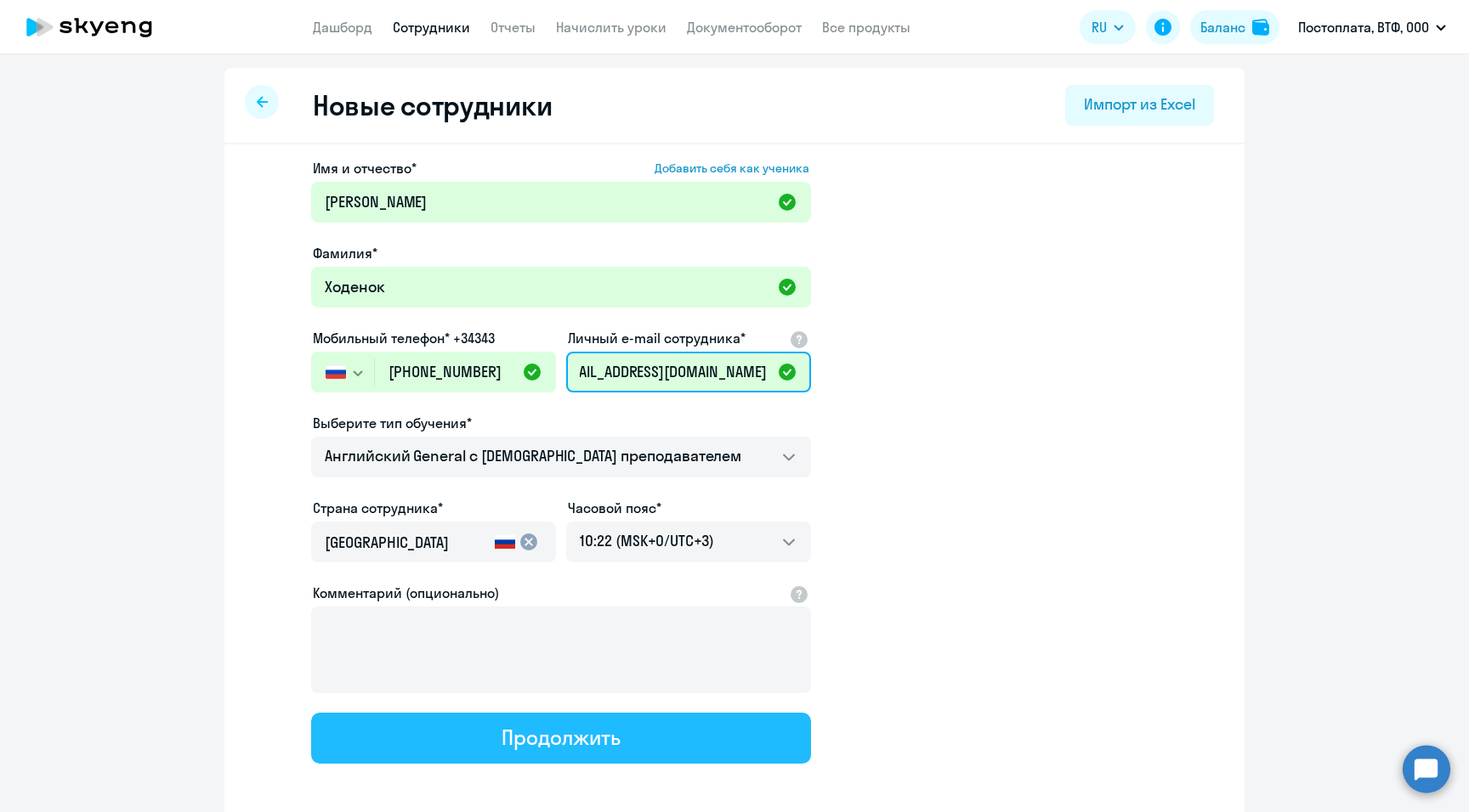
type input "[EMAIL_ADDRESS][DOMAIN_NAME]"
click at [538, 463] on div "Продолжить" at bounding box center [560, 737] width 118 height 28
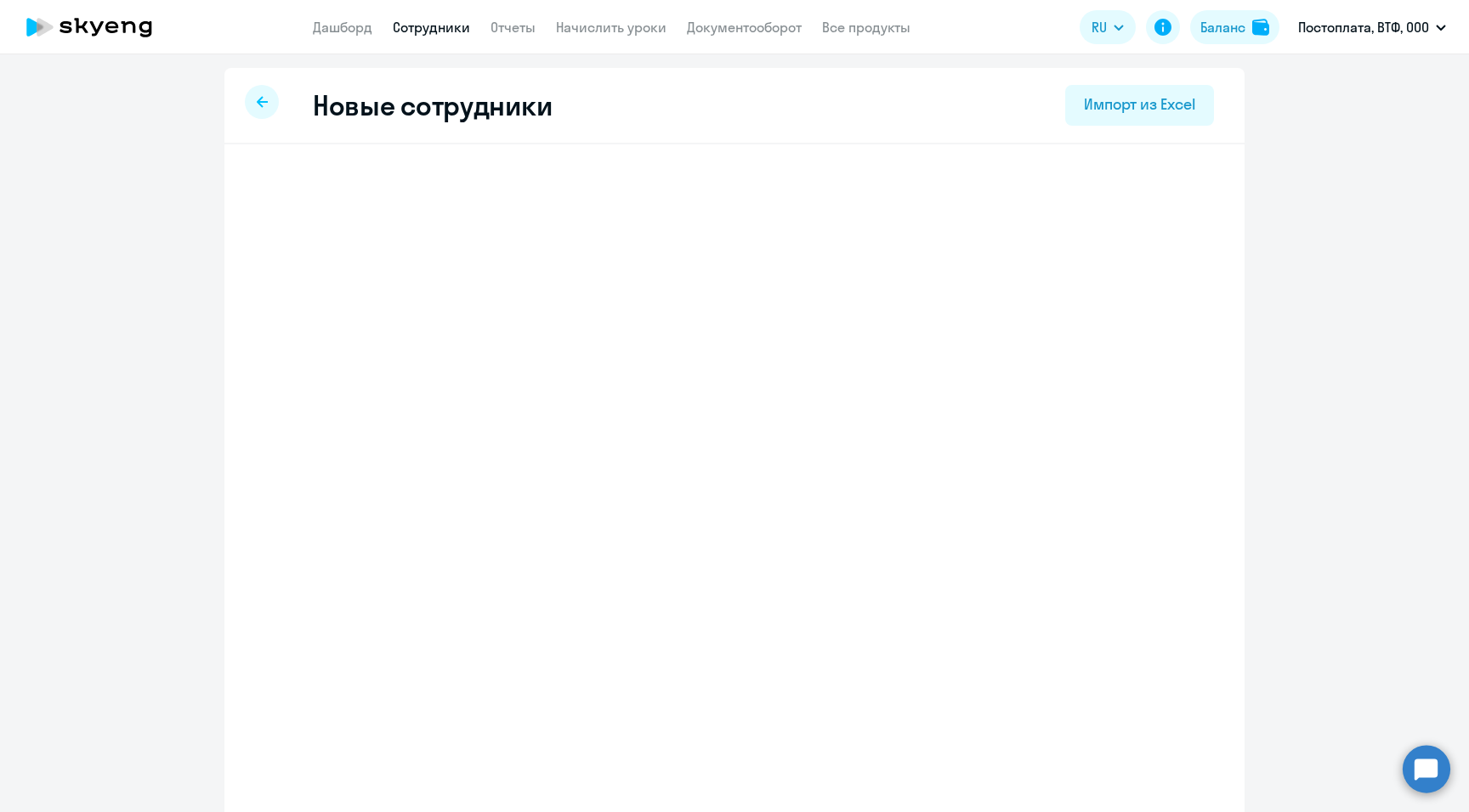
select select "english_adult_not_native_speaker"
select select "3"
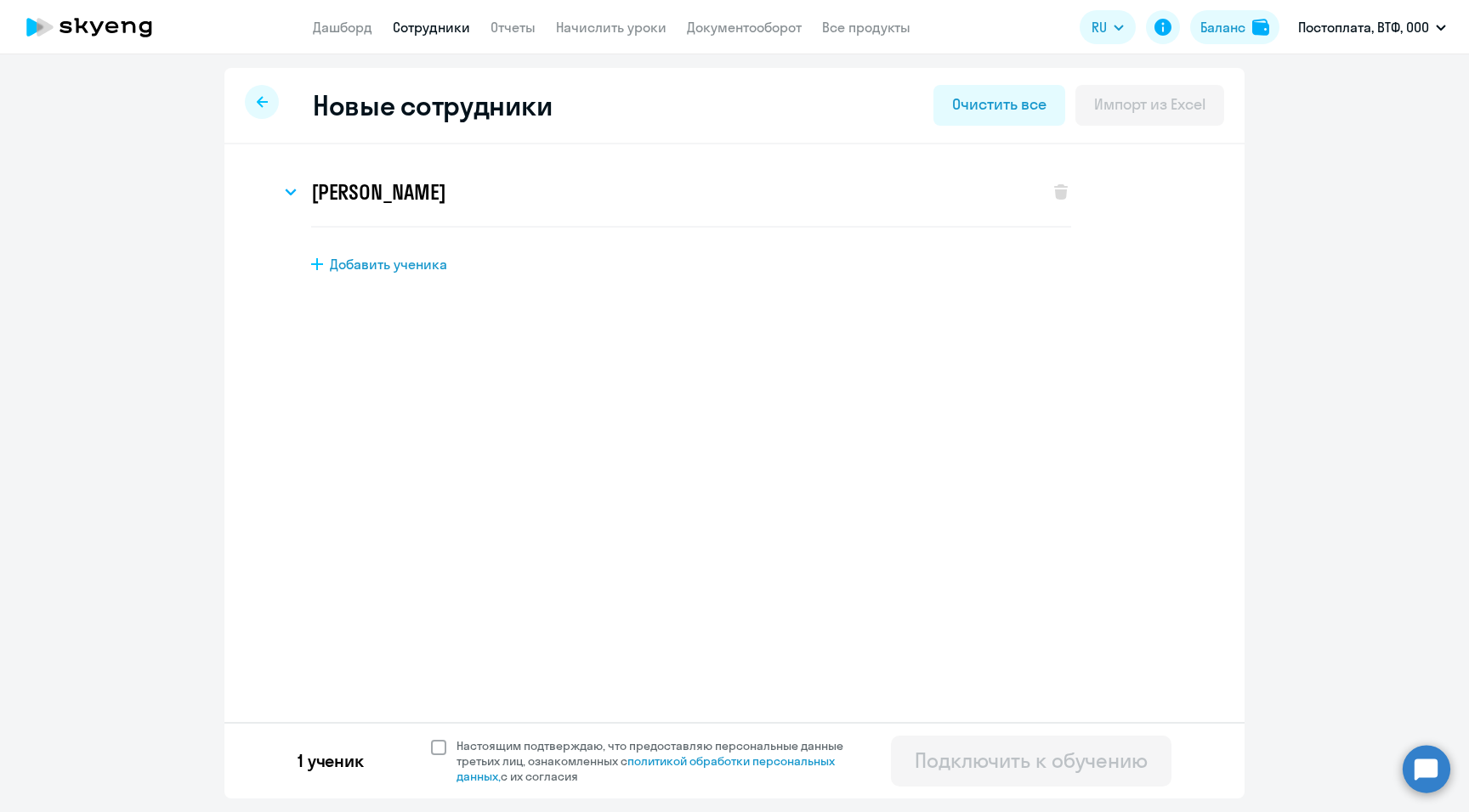
click at [441, 463] on span at bounding box center [438, 747] width 15 height 15
click at [431, 463] on input "Настоящим подтверждаю, что предоставляю персональные данные третьих лиц, ознако…" at bounding box center [430, 737] width 1 height 1
checkbox input "true"
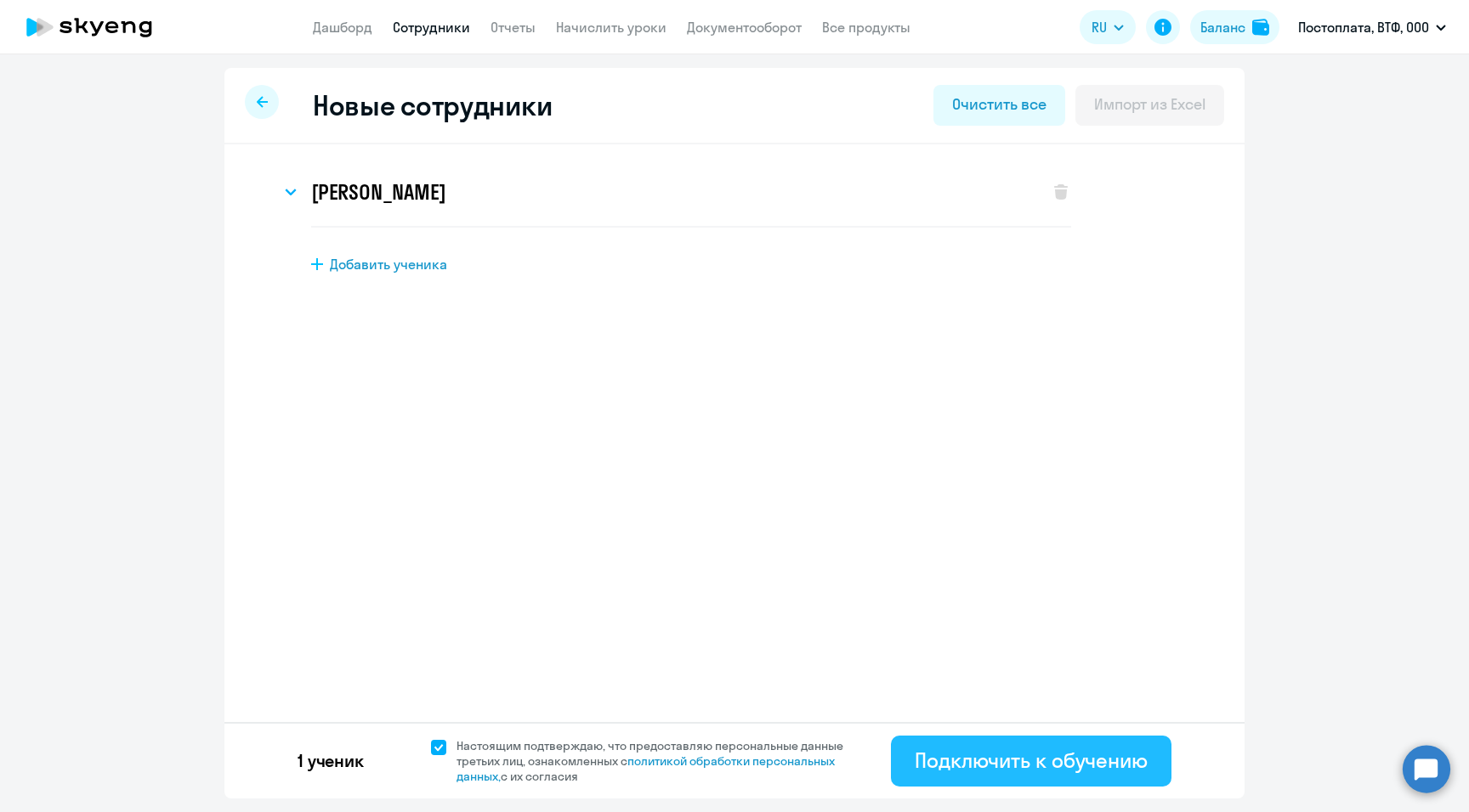
click at [848, 463] on div "Подключить к обучению" at bounding box center [1031, 760] width 232 height 28
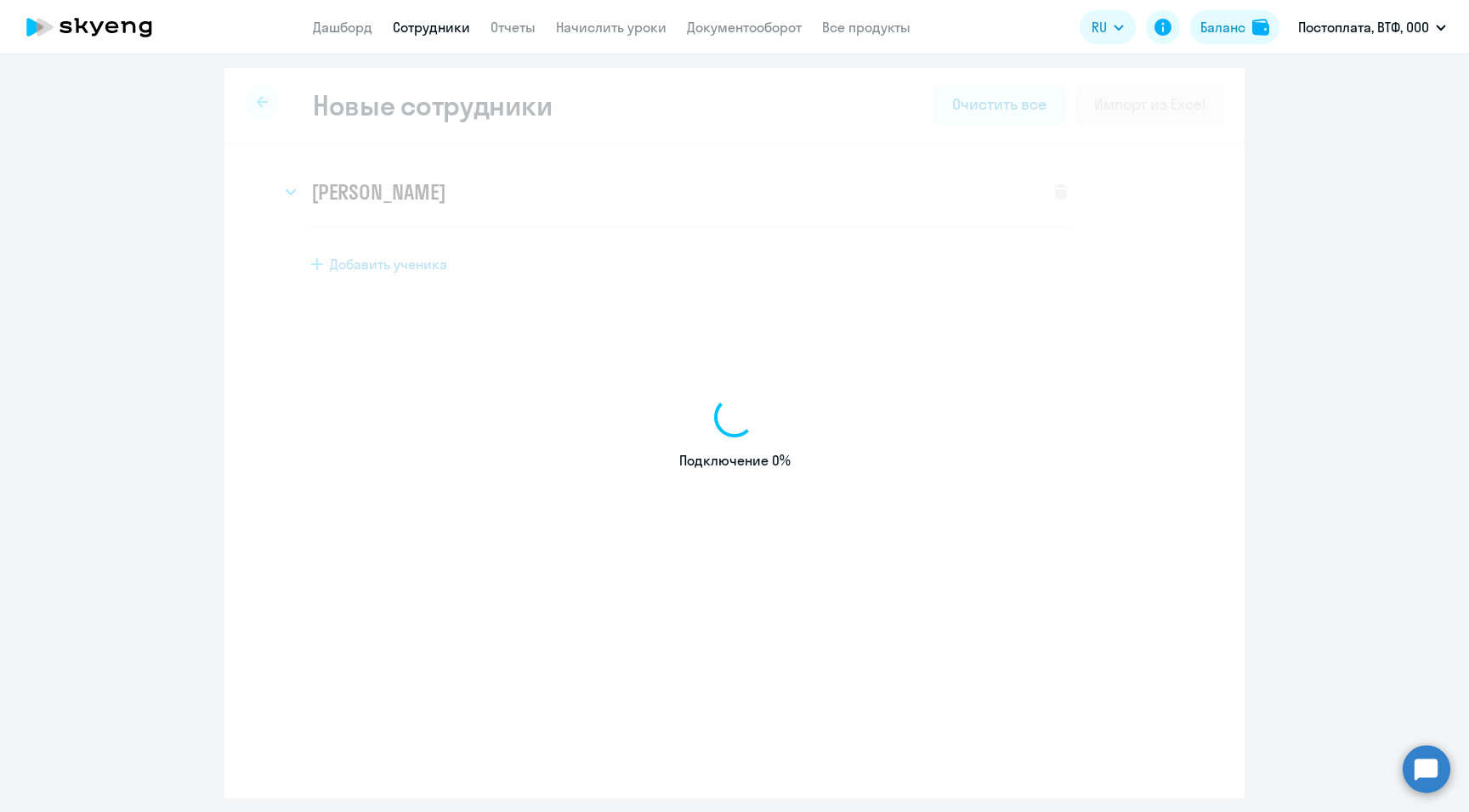
select select "english_adult_not_native_speaker"
select select "3"
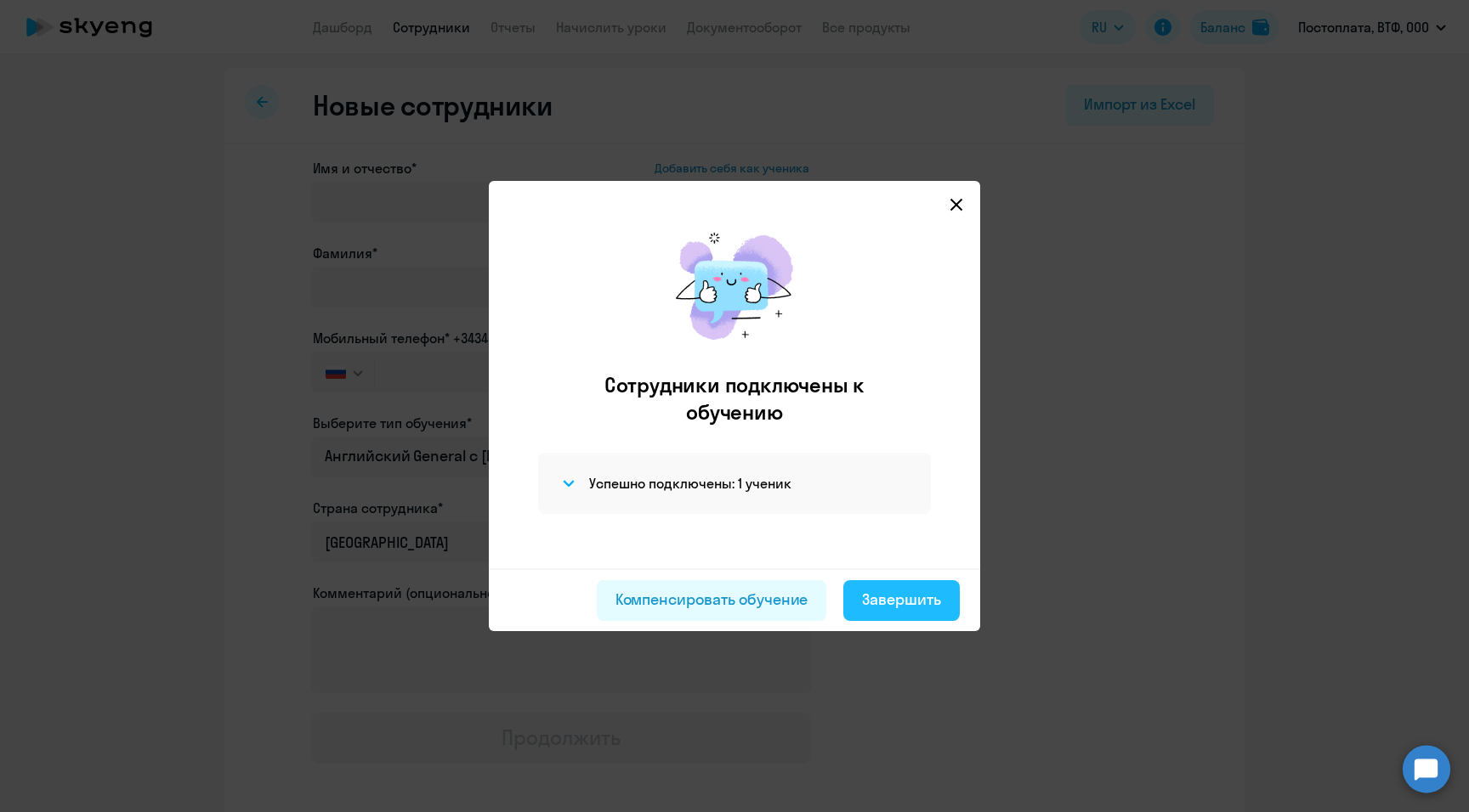
click at [848, 463] on div "Завершить" at bounding box center [901, 600] width 79 height 22
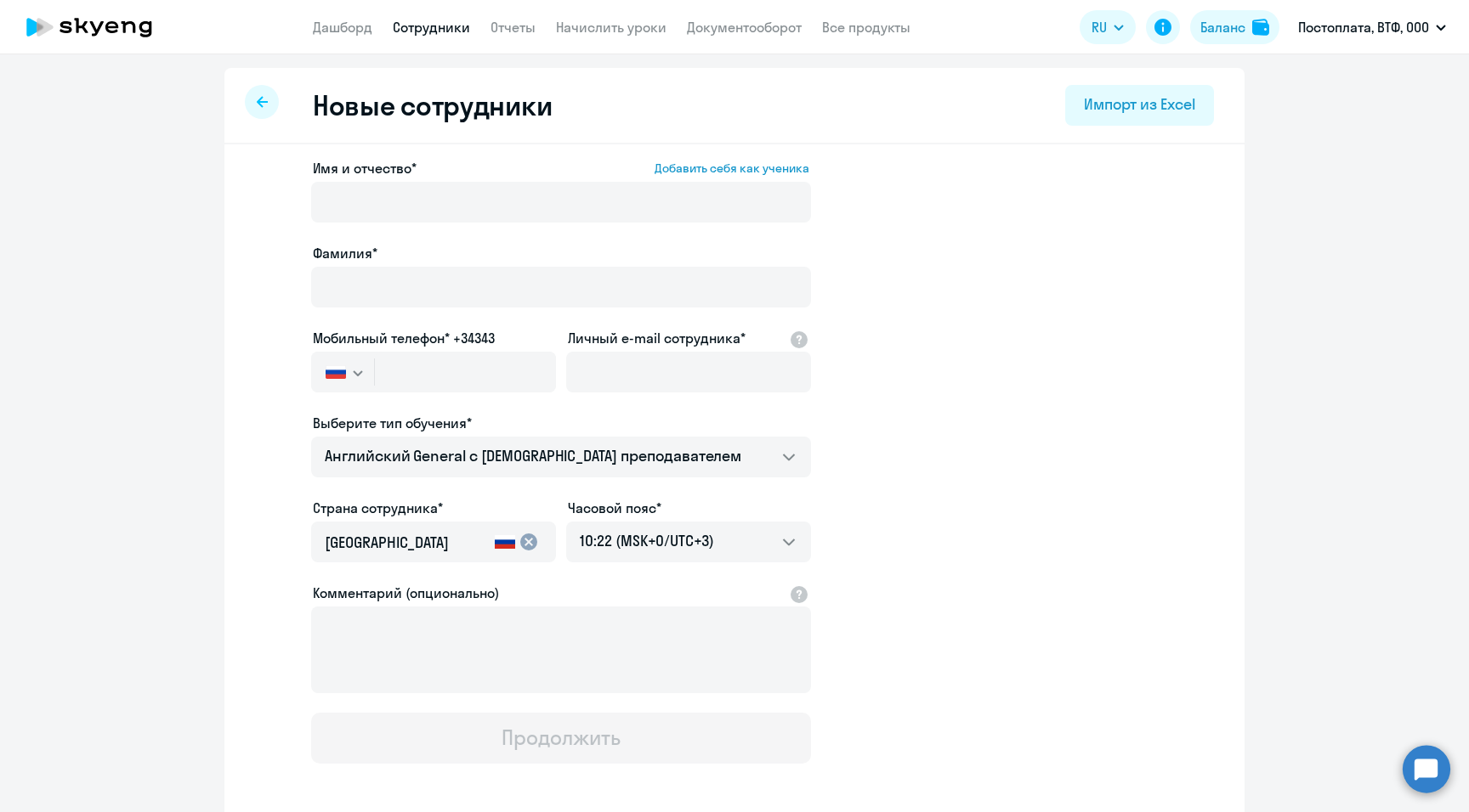
select select "30"
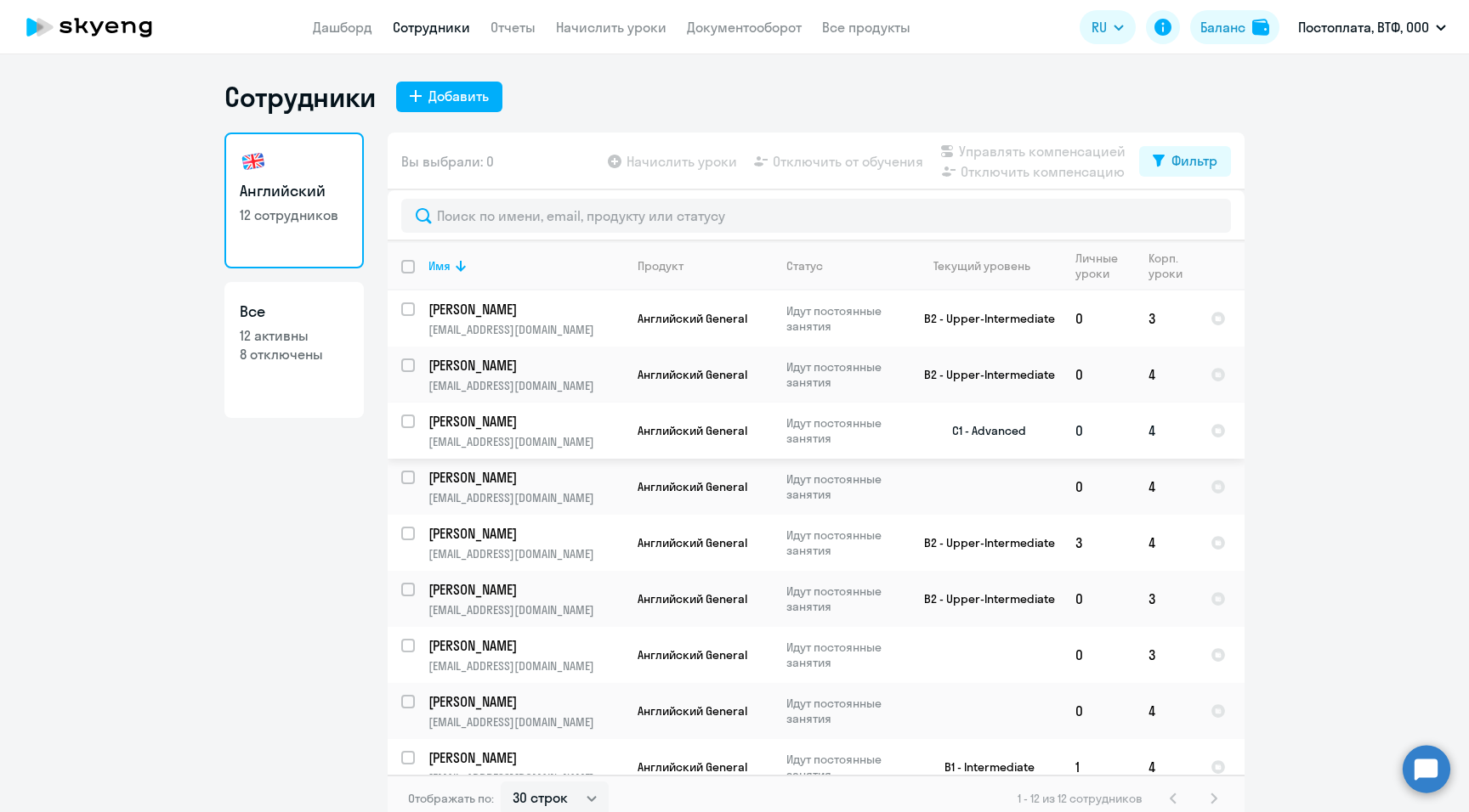
scroll to position [189, 0]
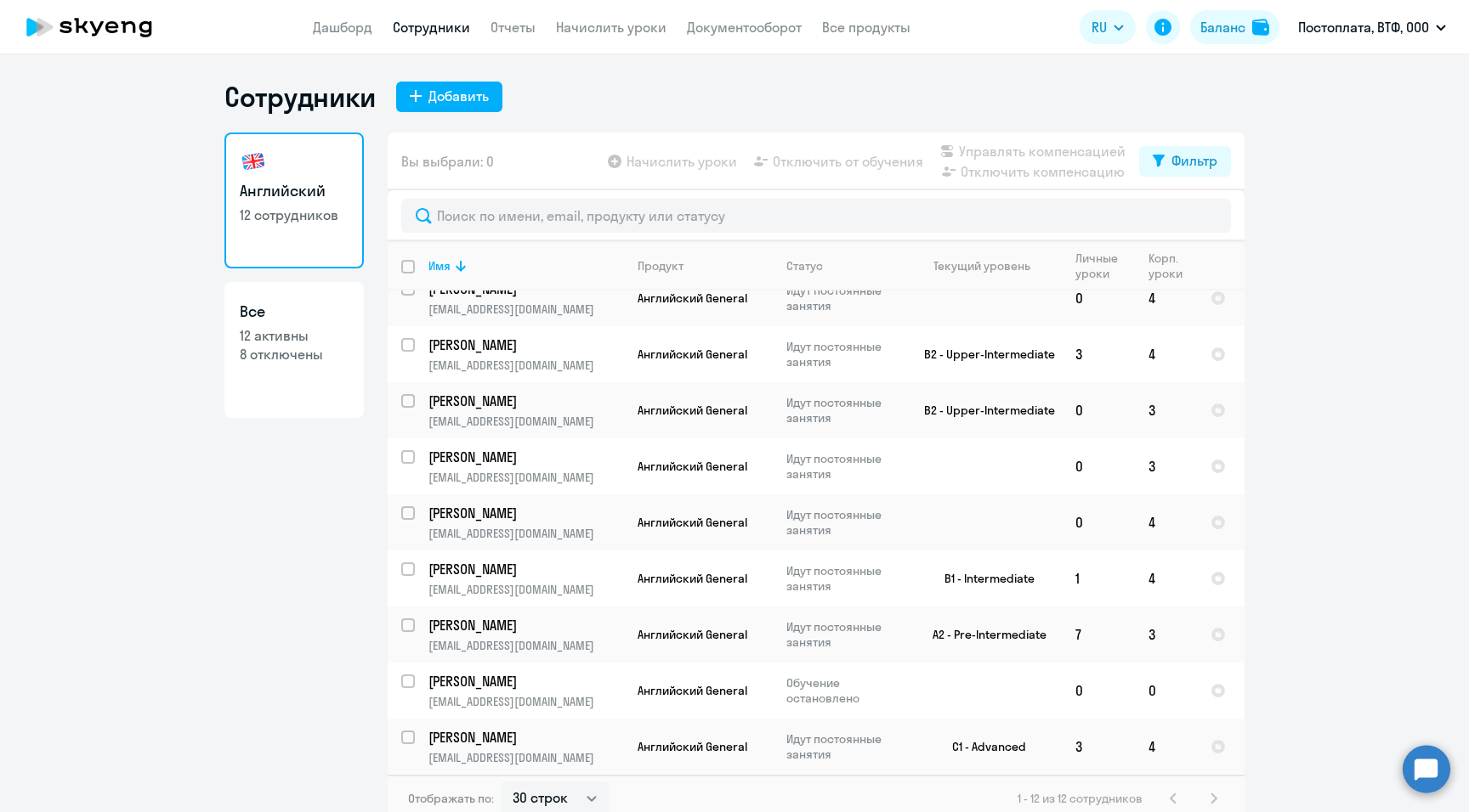
click at [274, 324] on link "Все 12 активны 8 отключены" at bounding box center [293, 349] width 139 height 136
select select "30"
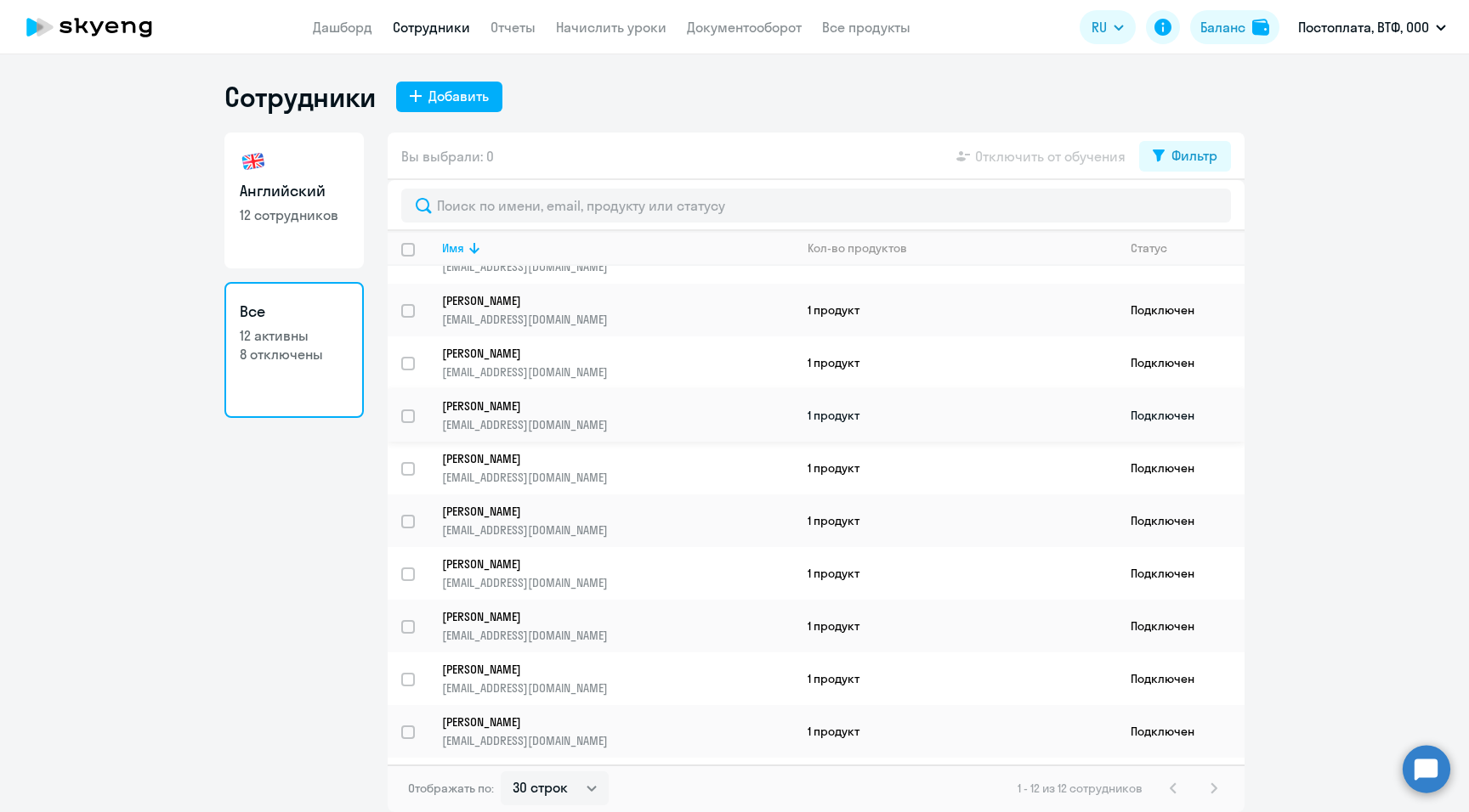
scroll to position [134, 0]
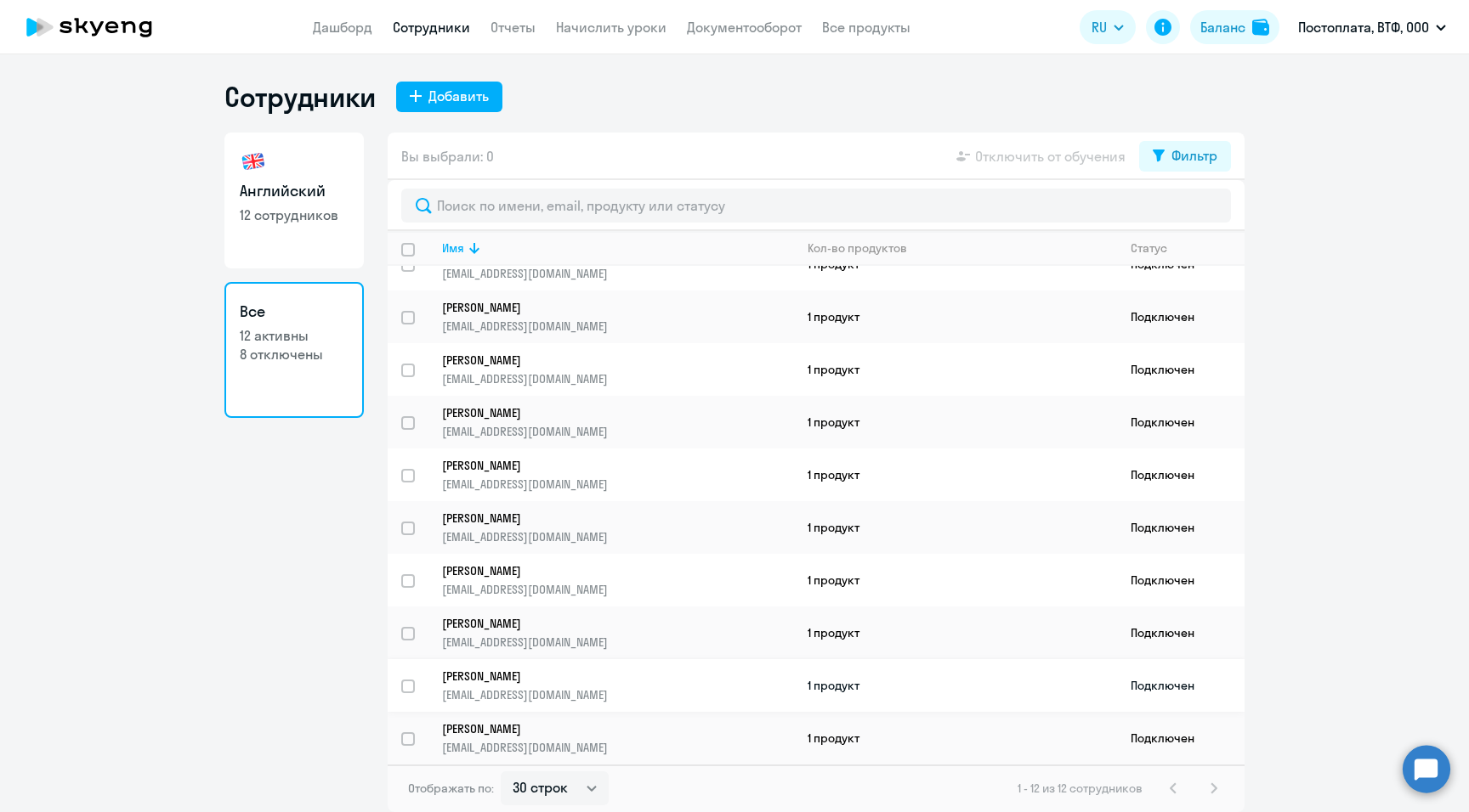
click at [566, 463] on link "[PERSON_NAME] [EMAIL_ADDRESS][DOMAIN_NAME]" at bounding box center [618, 686] width 351 height 34
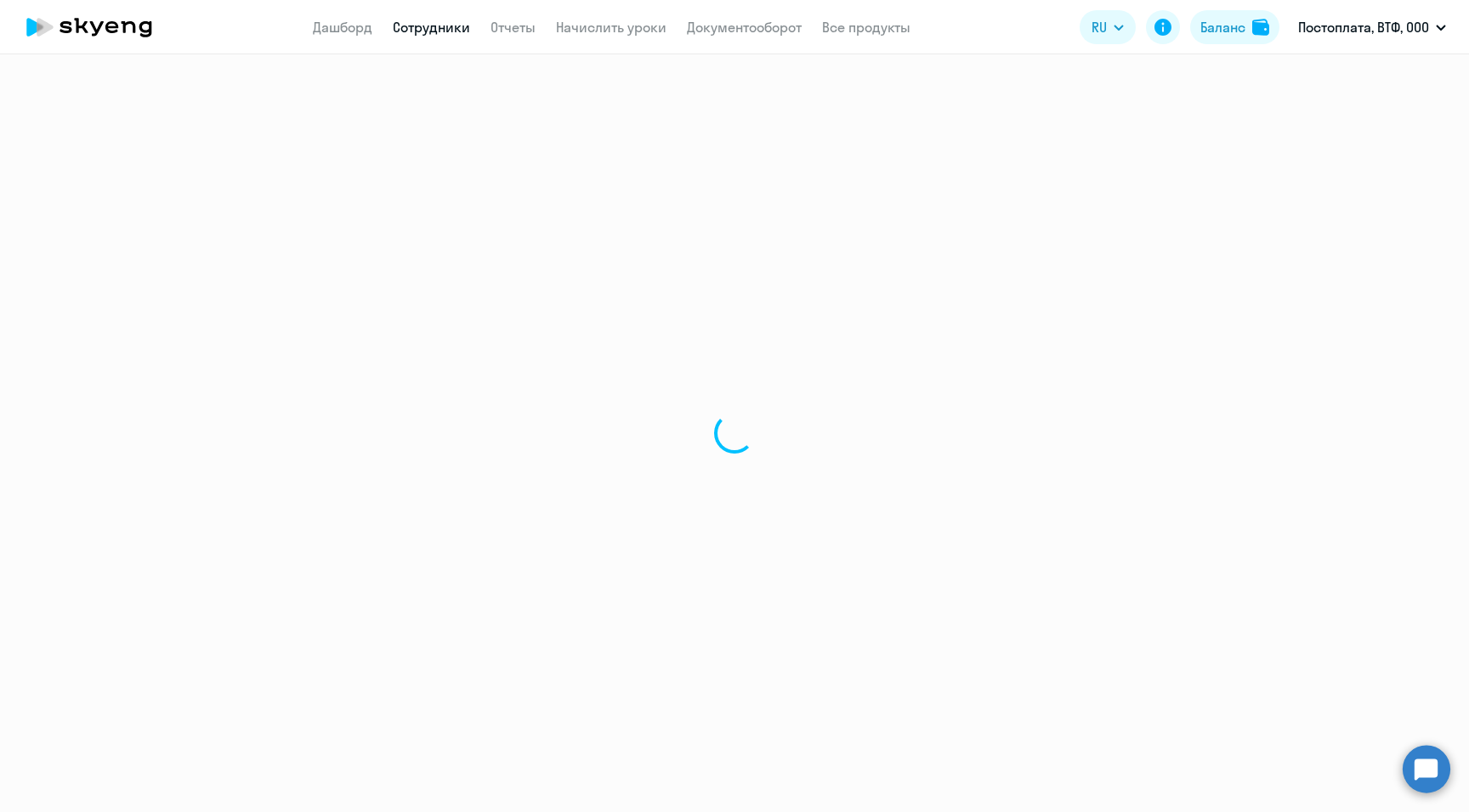
select select "english"
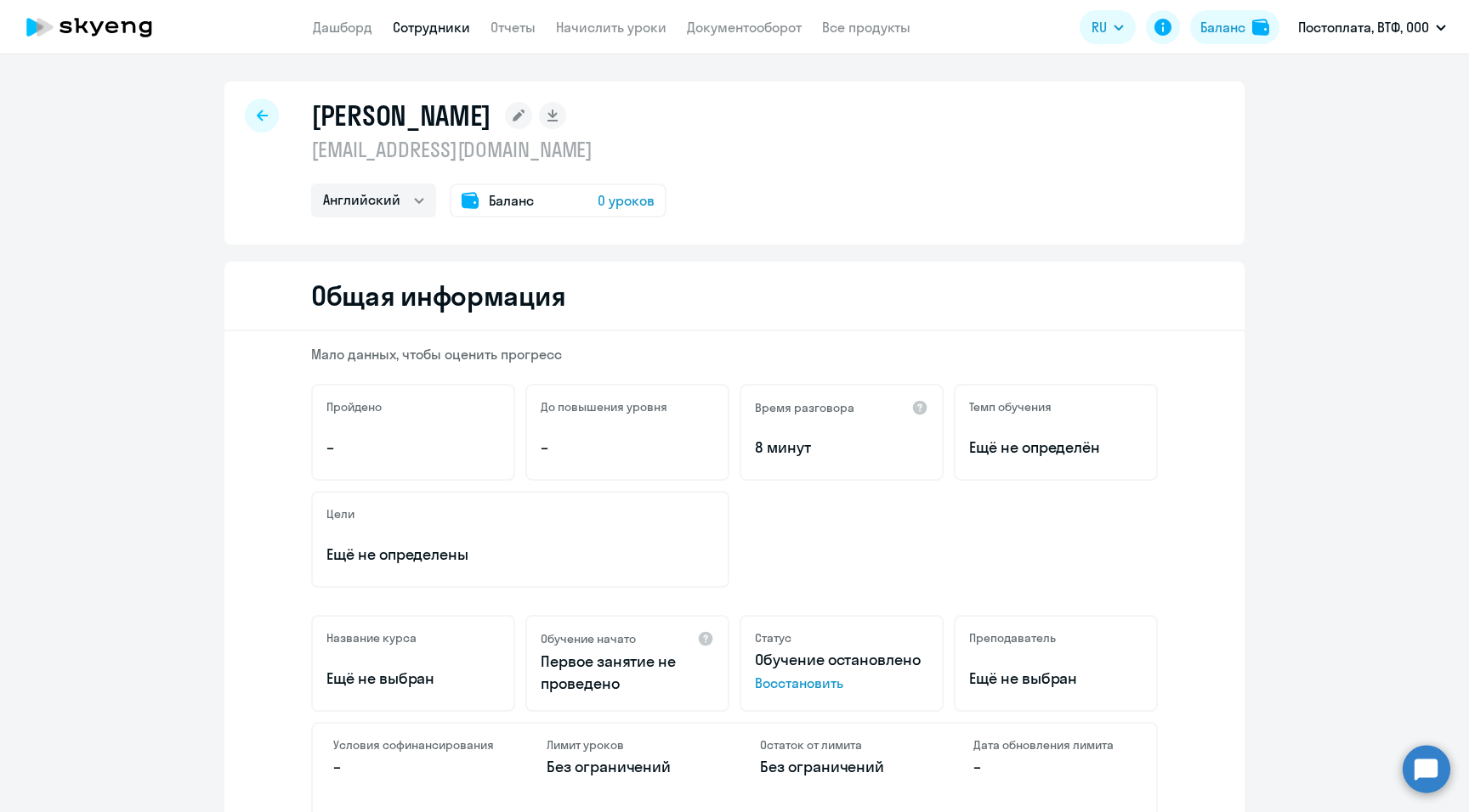
click at [611, 199] on span "0 уроков" at bounding box center [626, 200] width 57 height 20
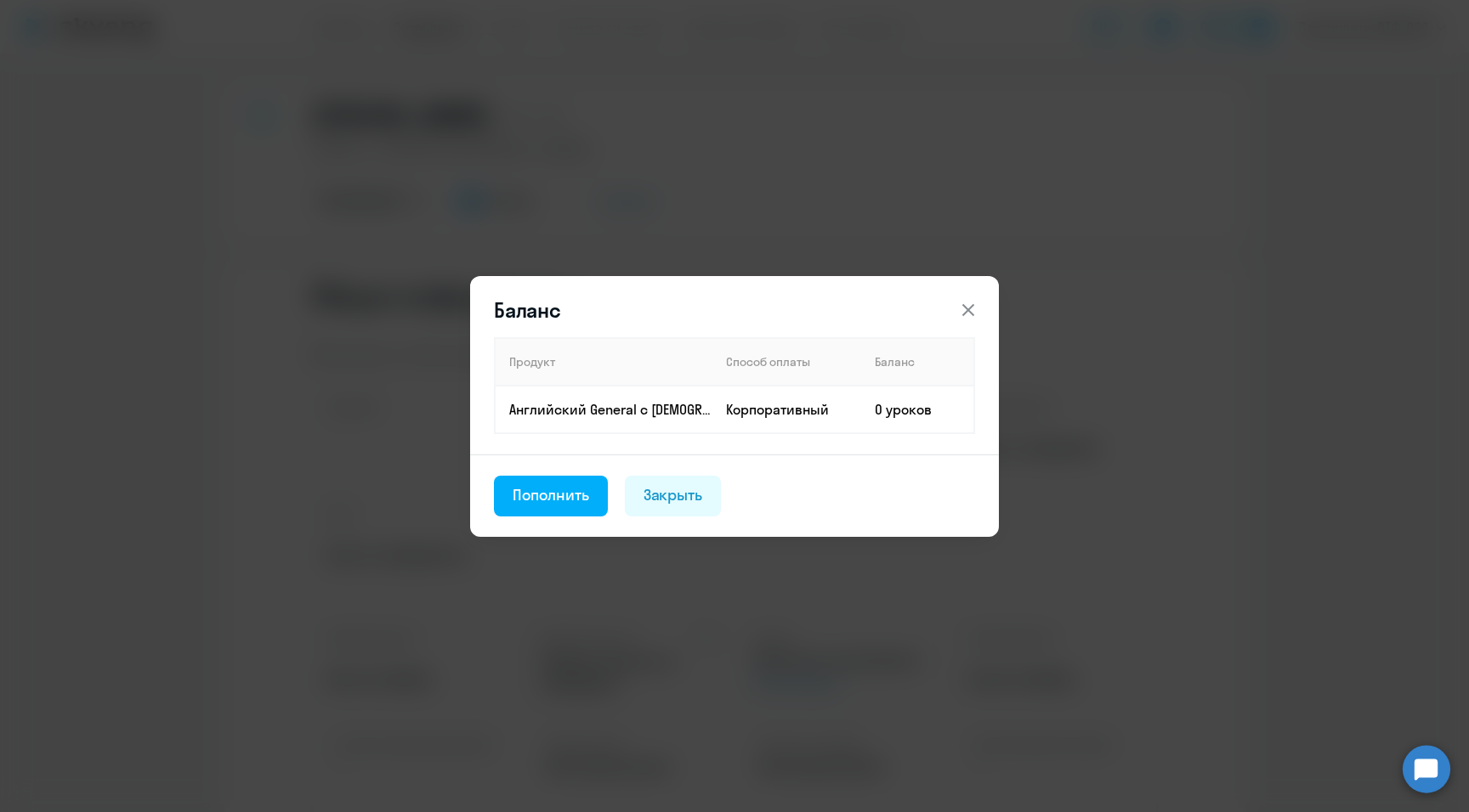
click at [848, 313] on icon at bounding box center [967, 309] width 20 height 20
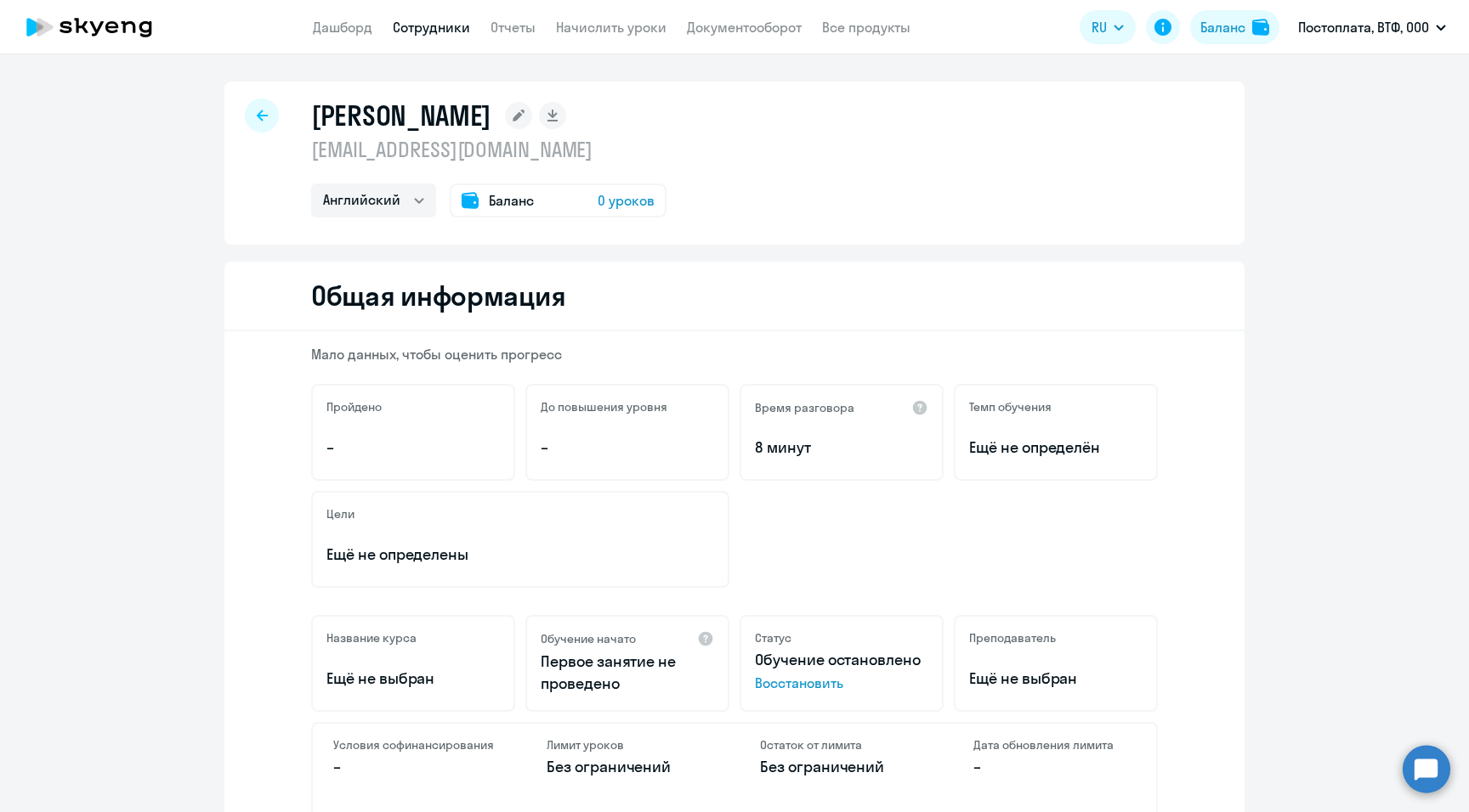
click at [249, 113] on div at bounding box center [262, 116] width 34 height 34
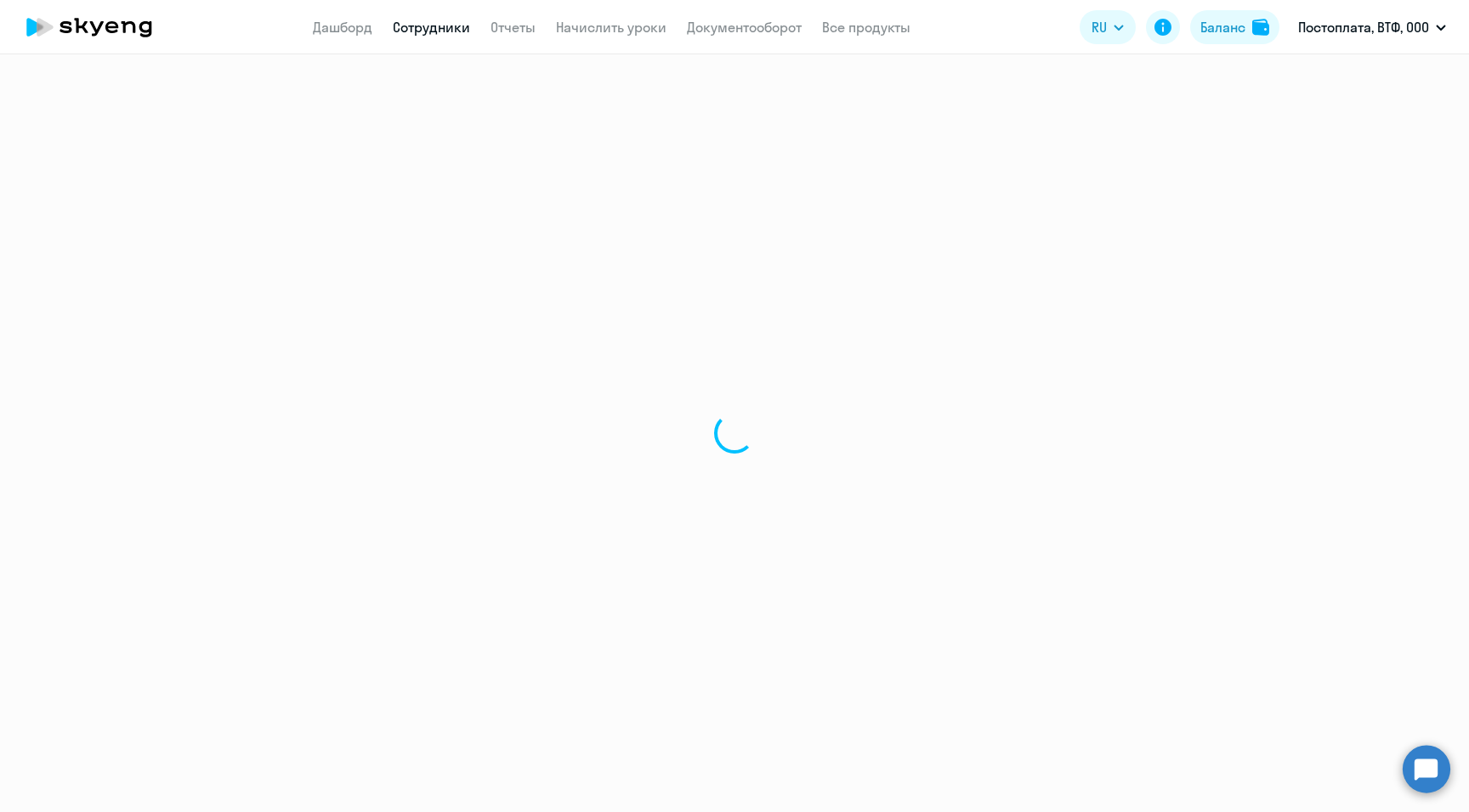
select select "30"
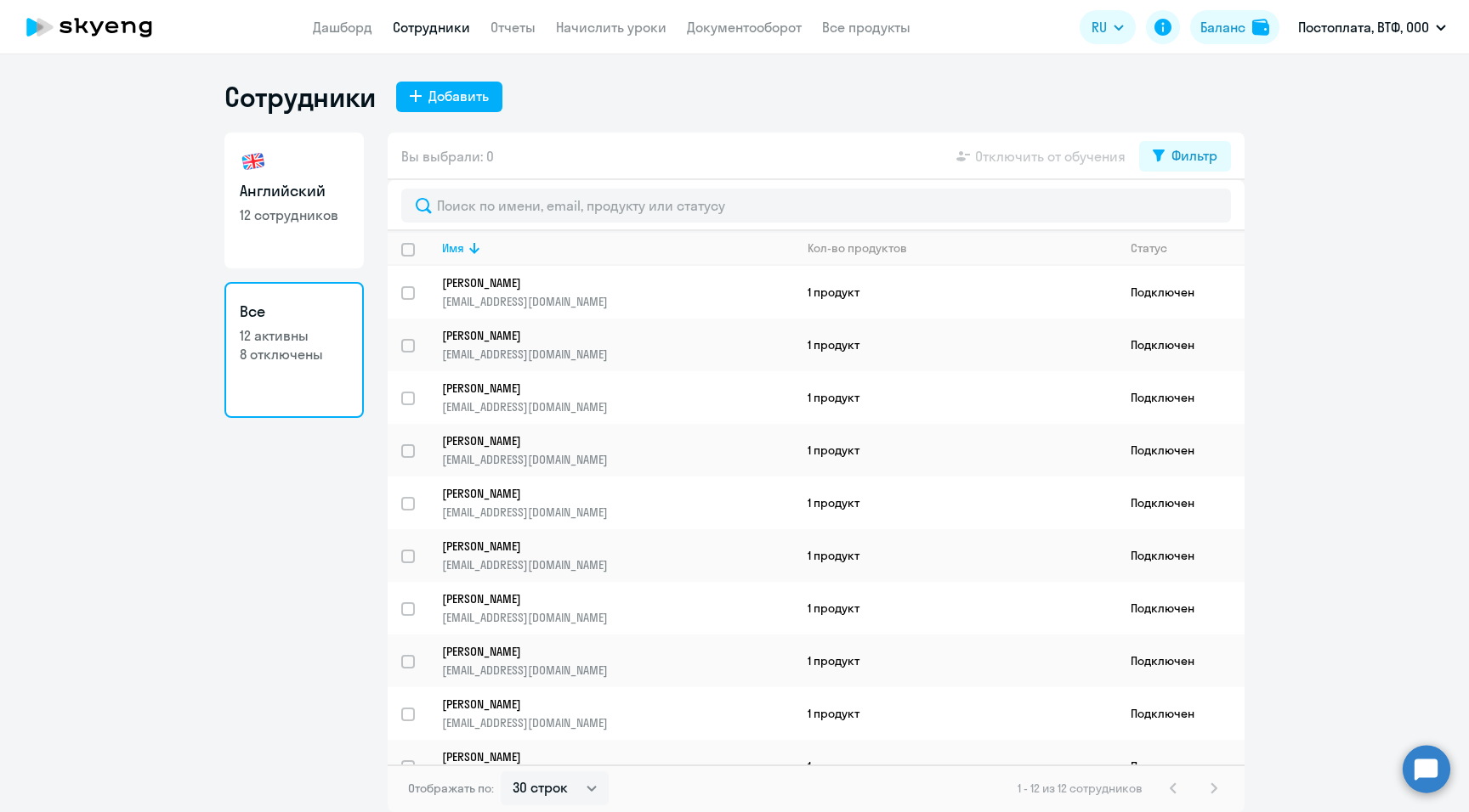
click at [308, 158] on link "Английский 12 сотрудников" at bounding box center [293, 200] width 139 height 136
select select "30"
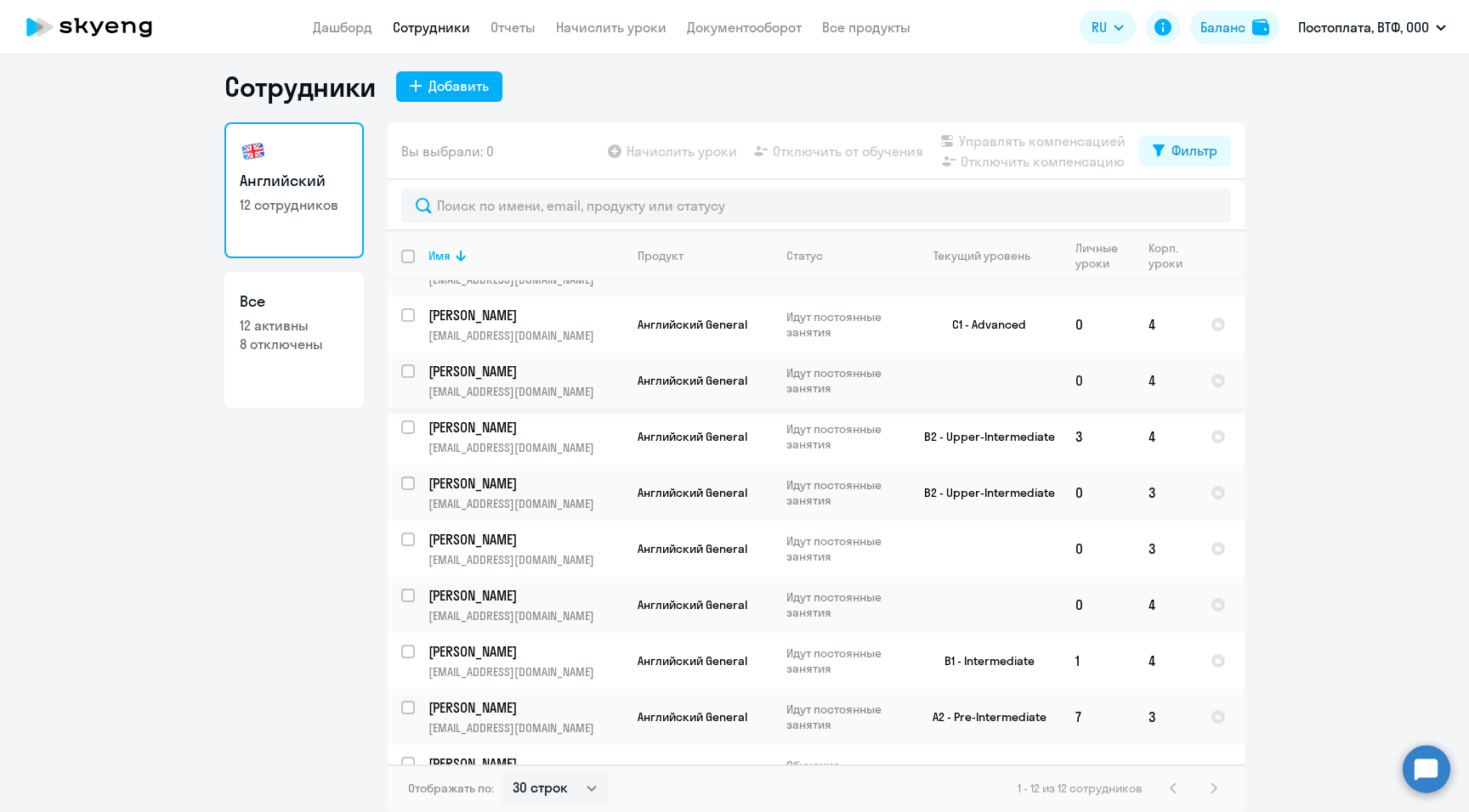
scroll to position [189, 0]
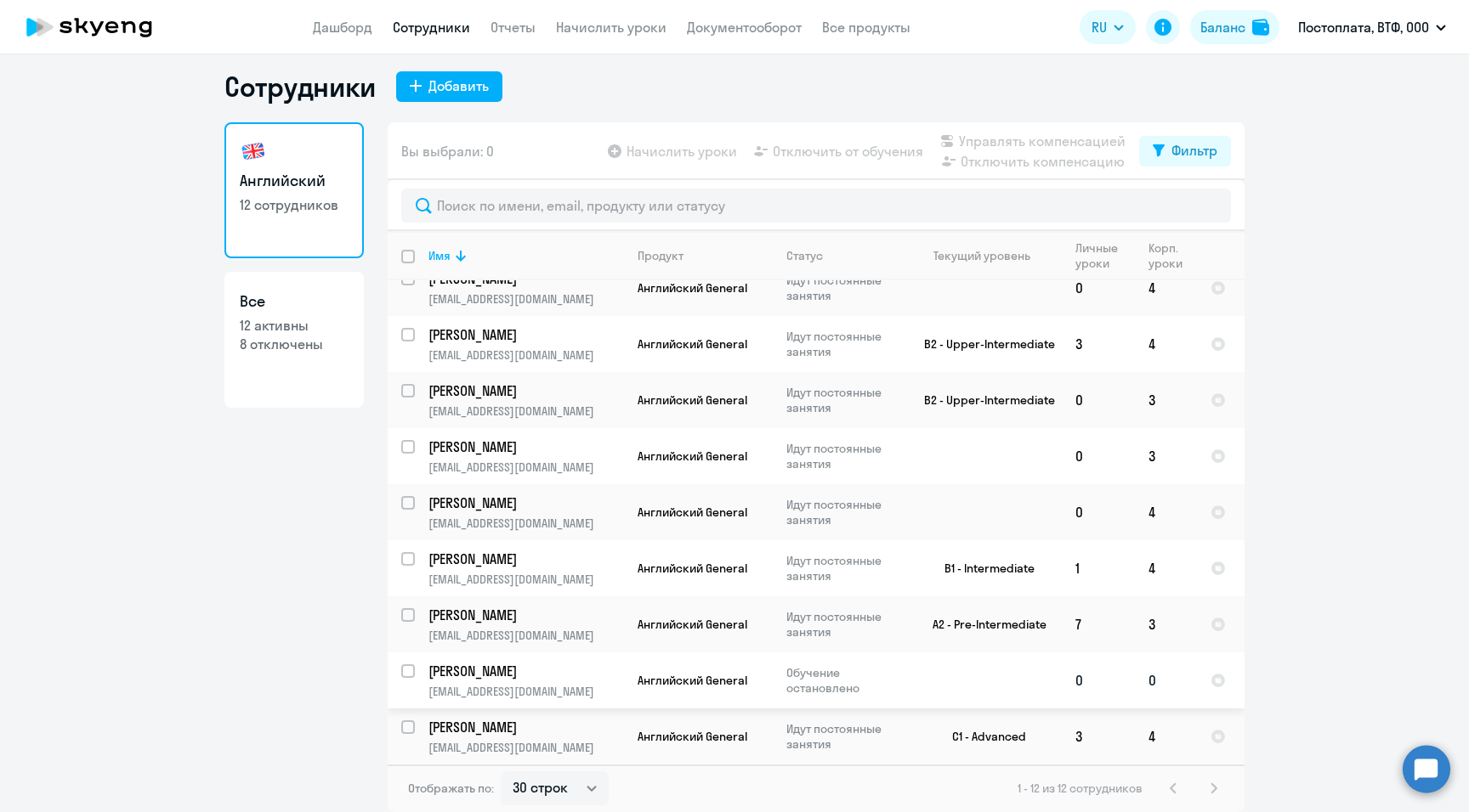
click at [403, 463] on input "select row 3867508" at bounding box center [418, 681] width 34 height 34
checkbox input "true"
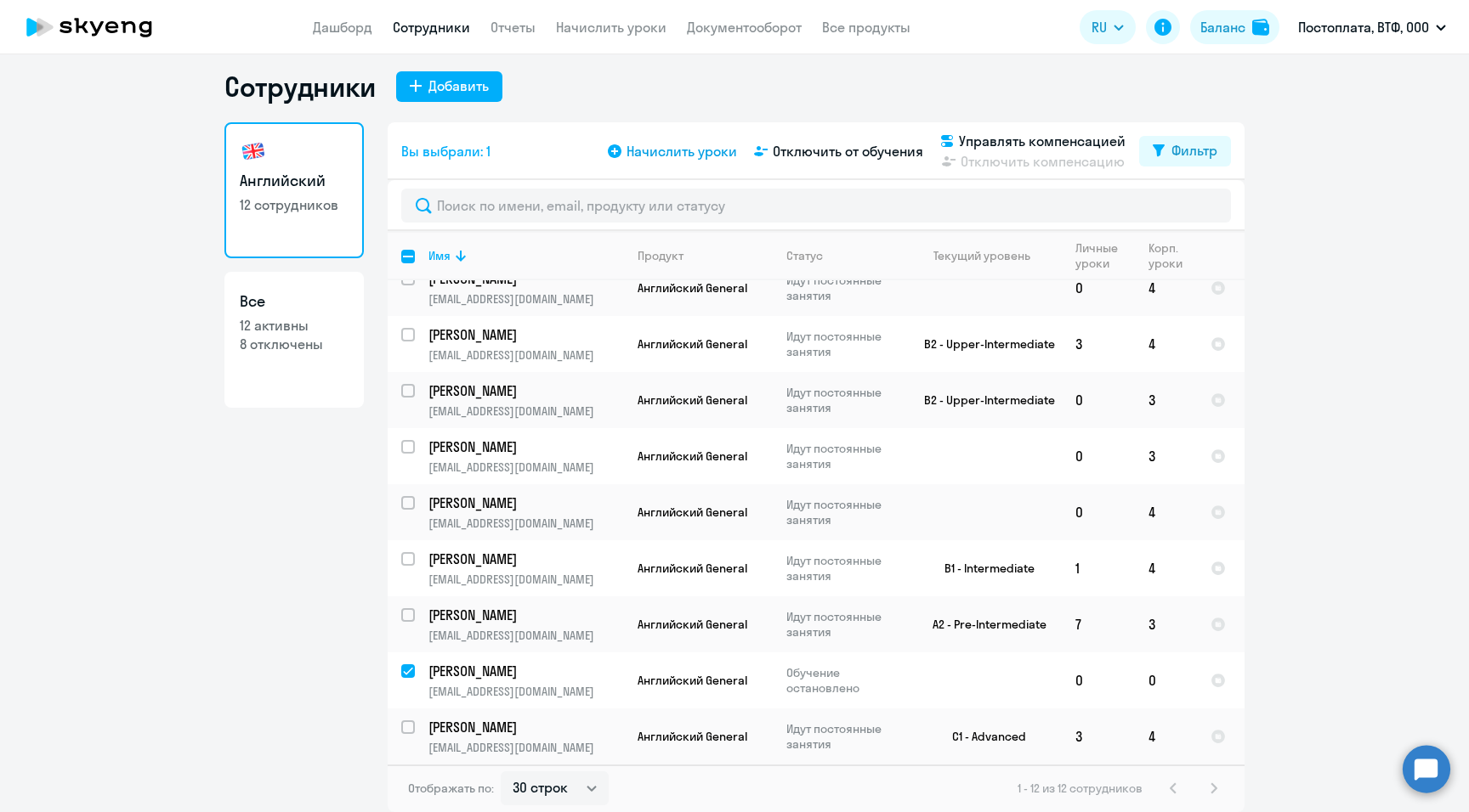
click at [647, 151] on span "Начислить уроки" at bounding box center [681, 151] width 110 height 20
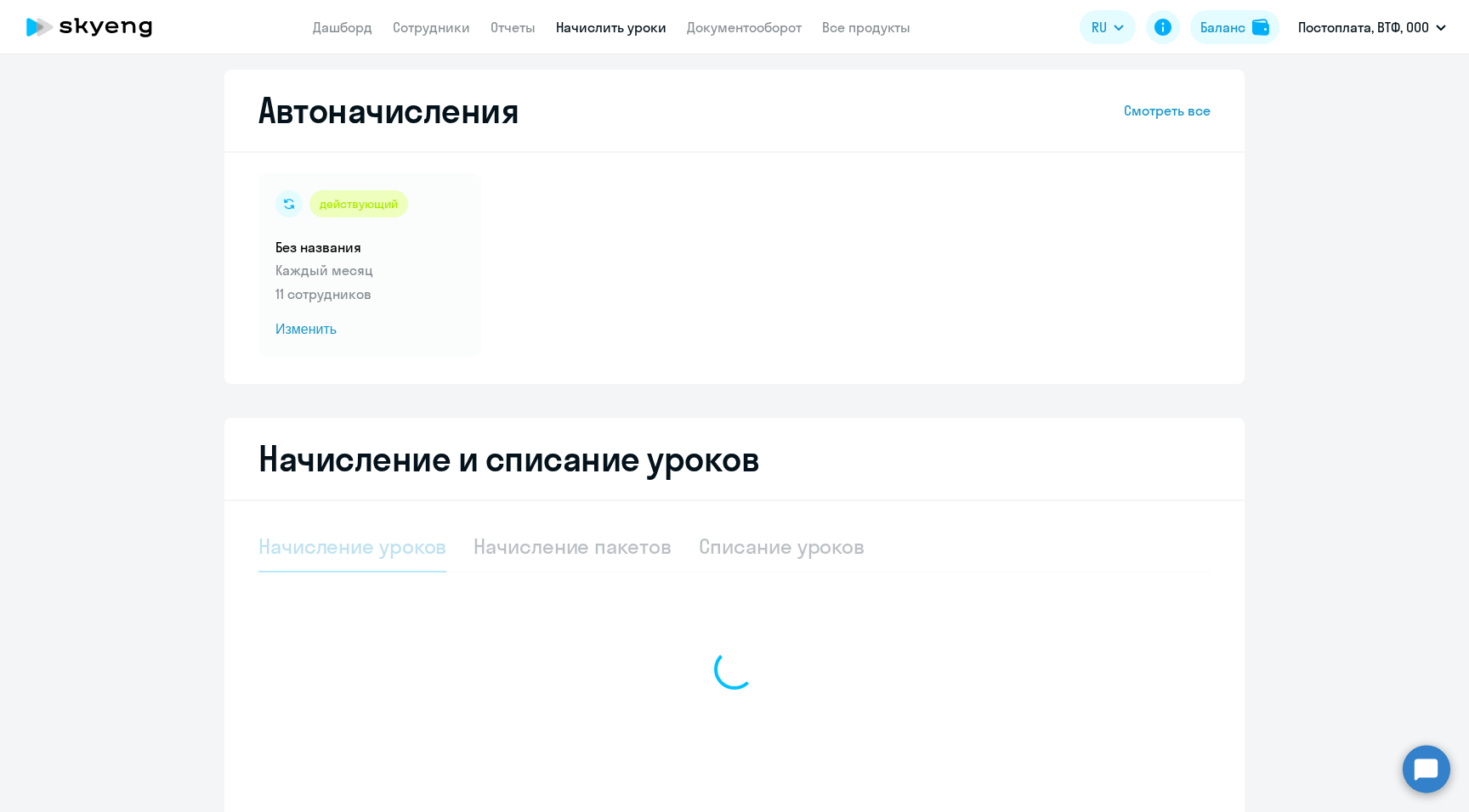
select select "10"
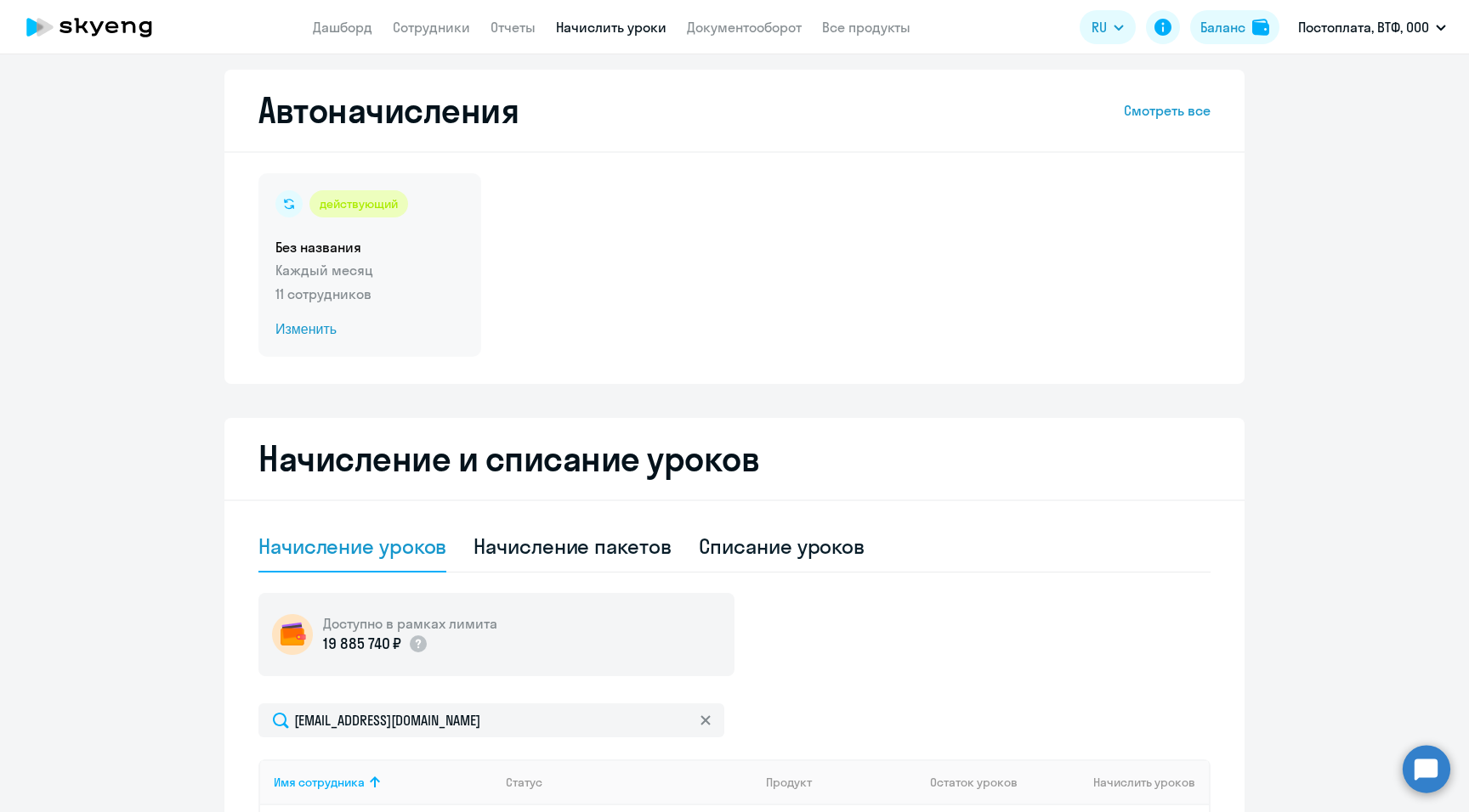
click at [309, 325] on span "Изменить" at bounding box center [369, 329] width 189 height 20
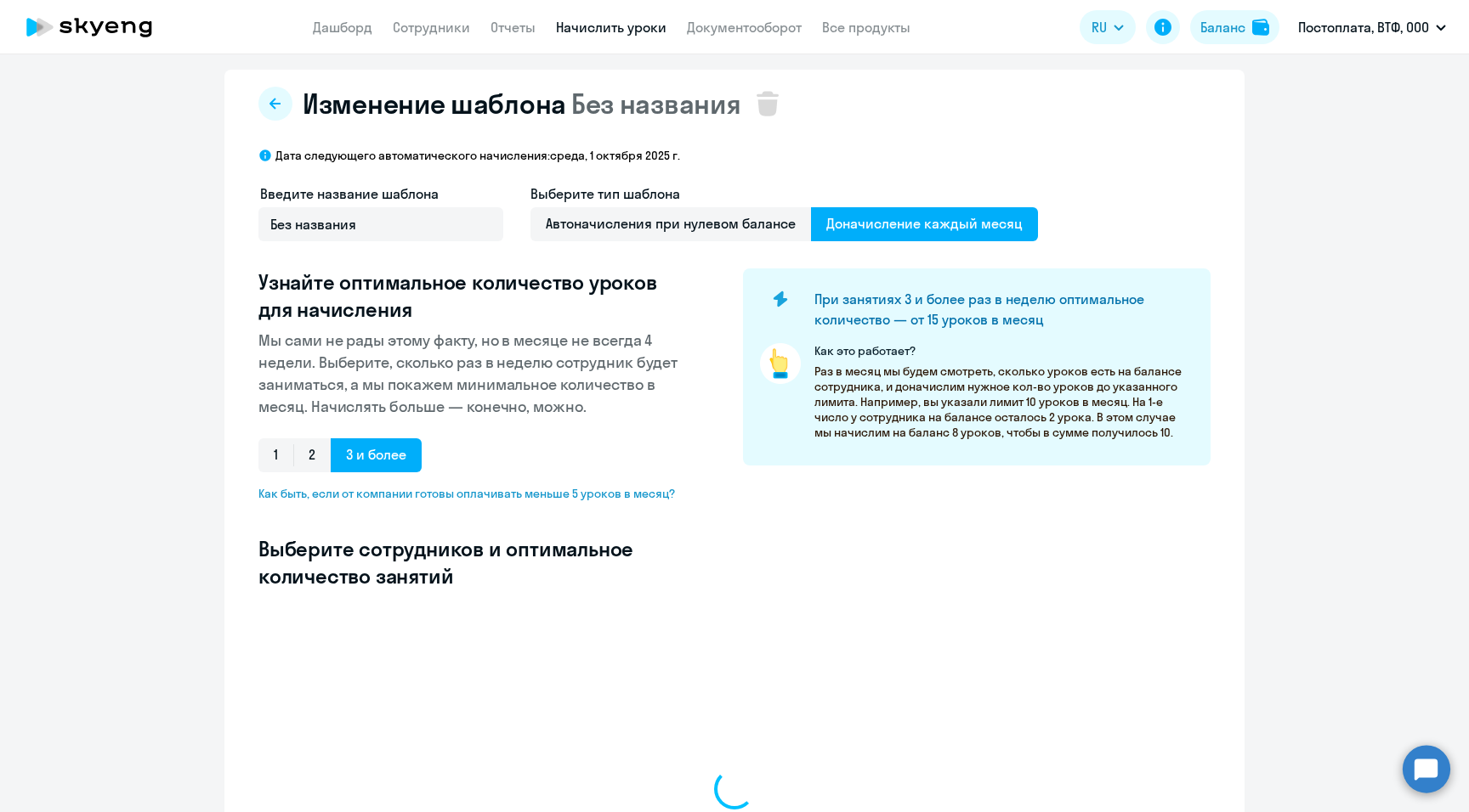
select select "10"
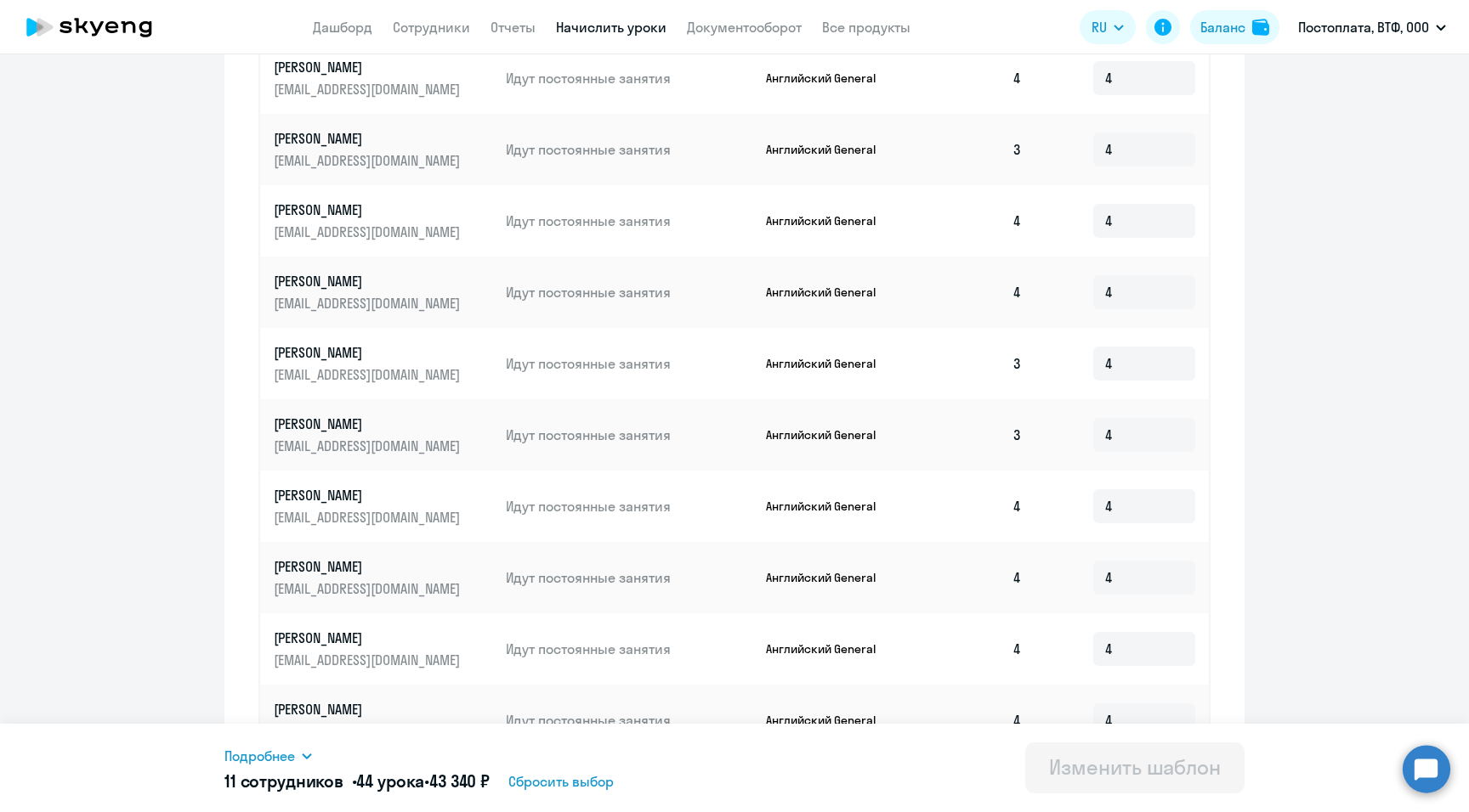
scroll to position [766, 0]
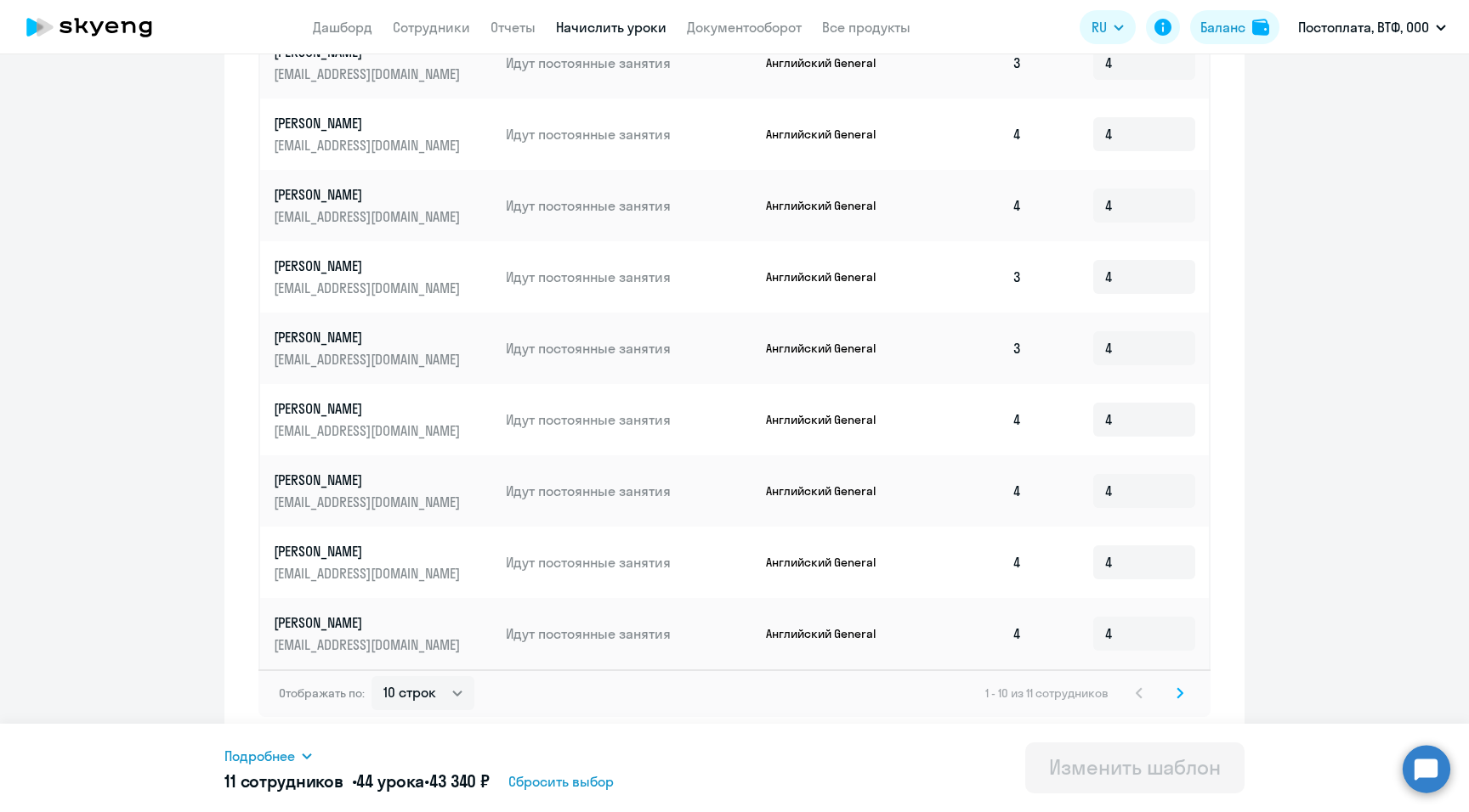
click at [848, 463] on icon at bounding box center [1179, 692] width 5 height 9
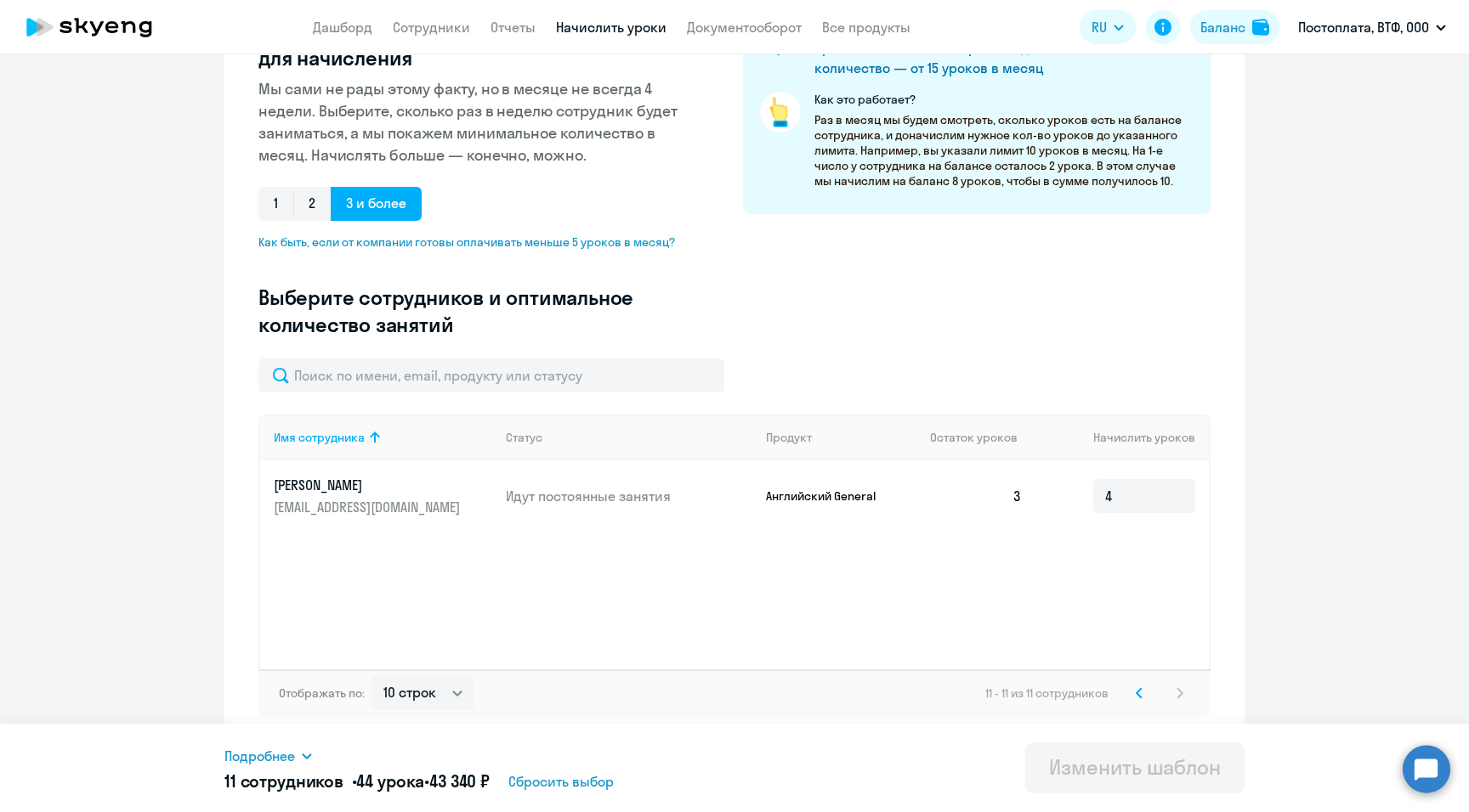
scroll to position [262, 0]
click at [848, 463] on icon at bounding box center [1138, 692] width 5 height 9
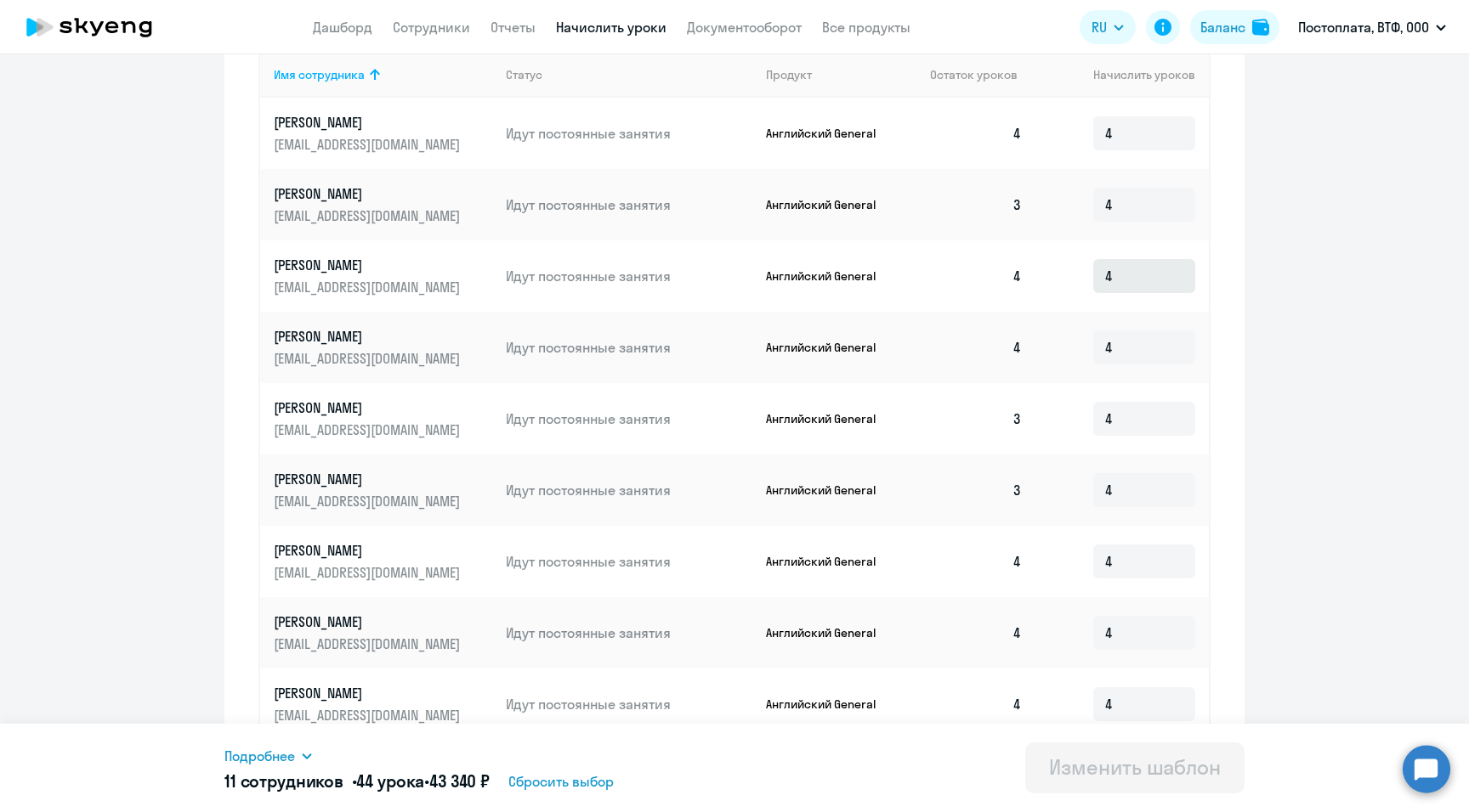
scroll to position [766, 0]
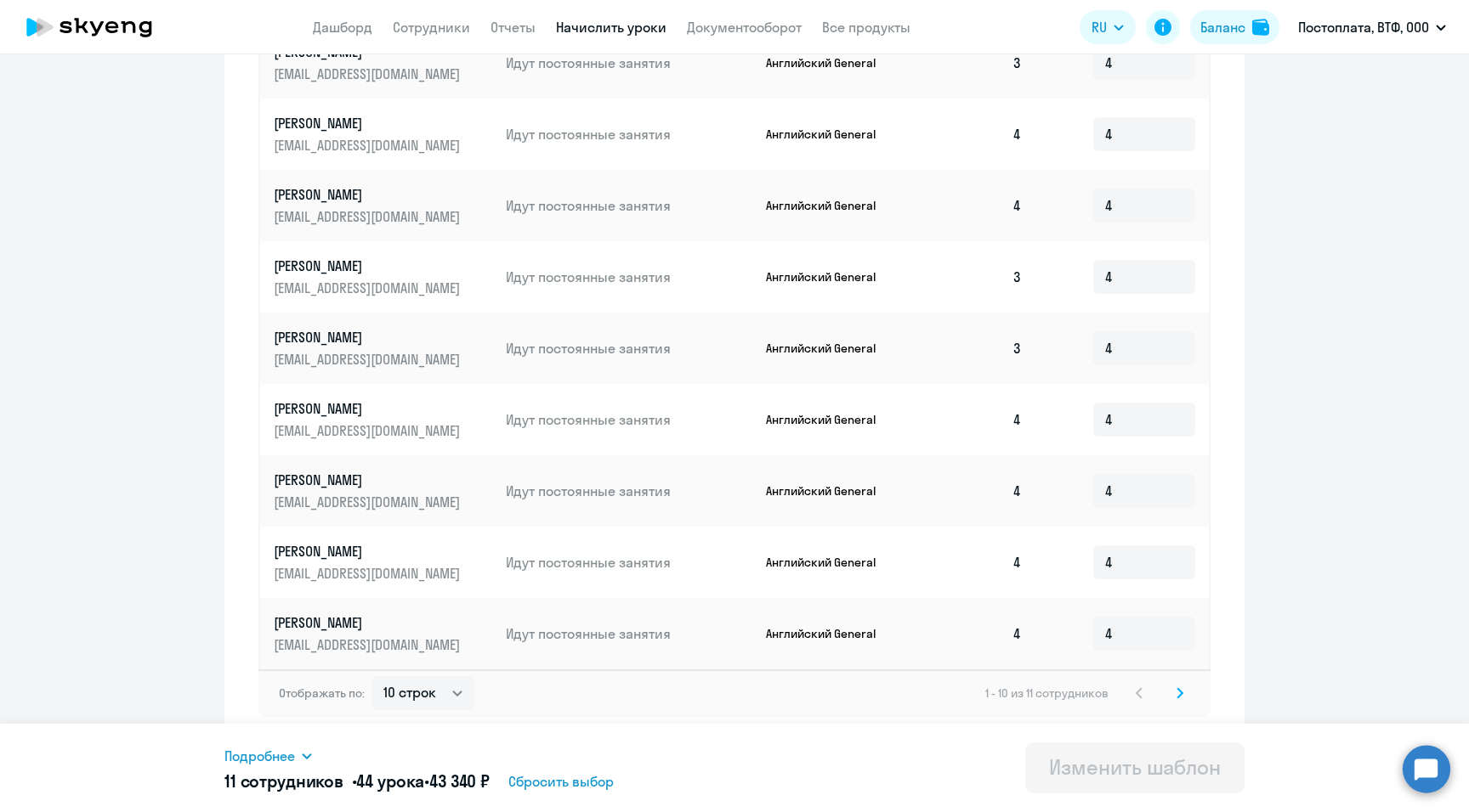
click at [848, 463] on icon at bounding box center [1180, 693] width 7 height 12
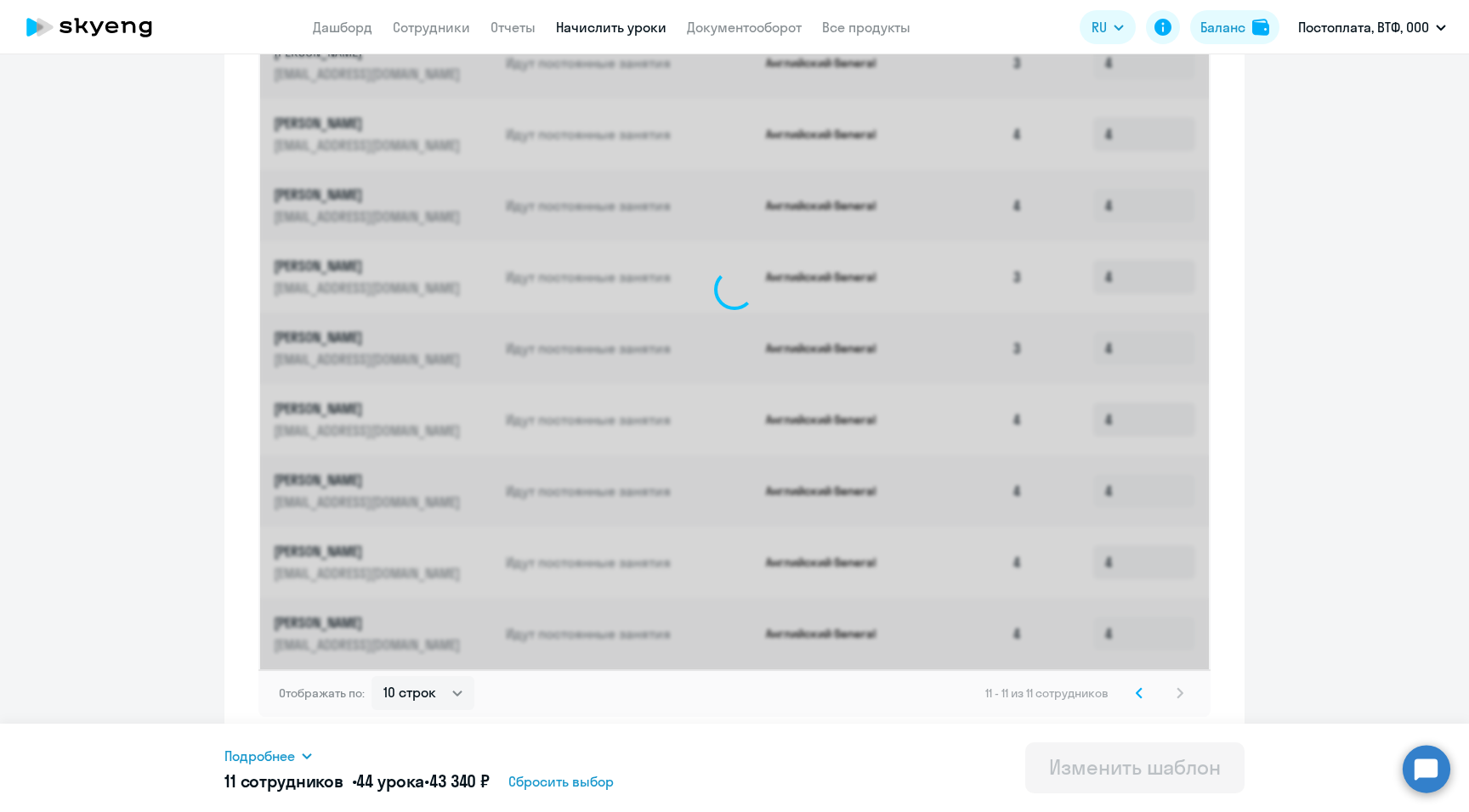
scroll to position [262, 0]
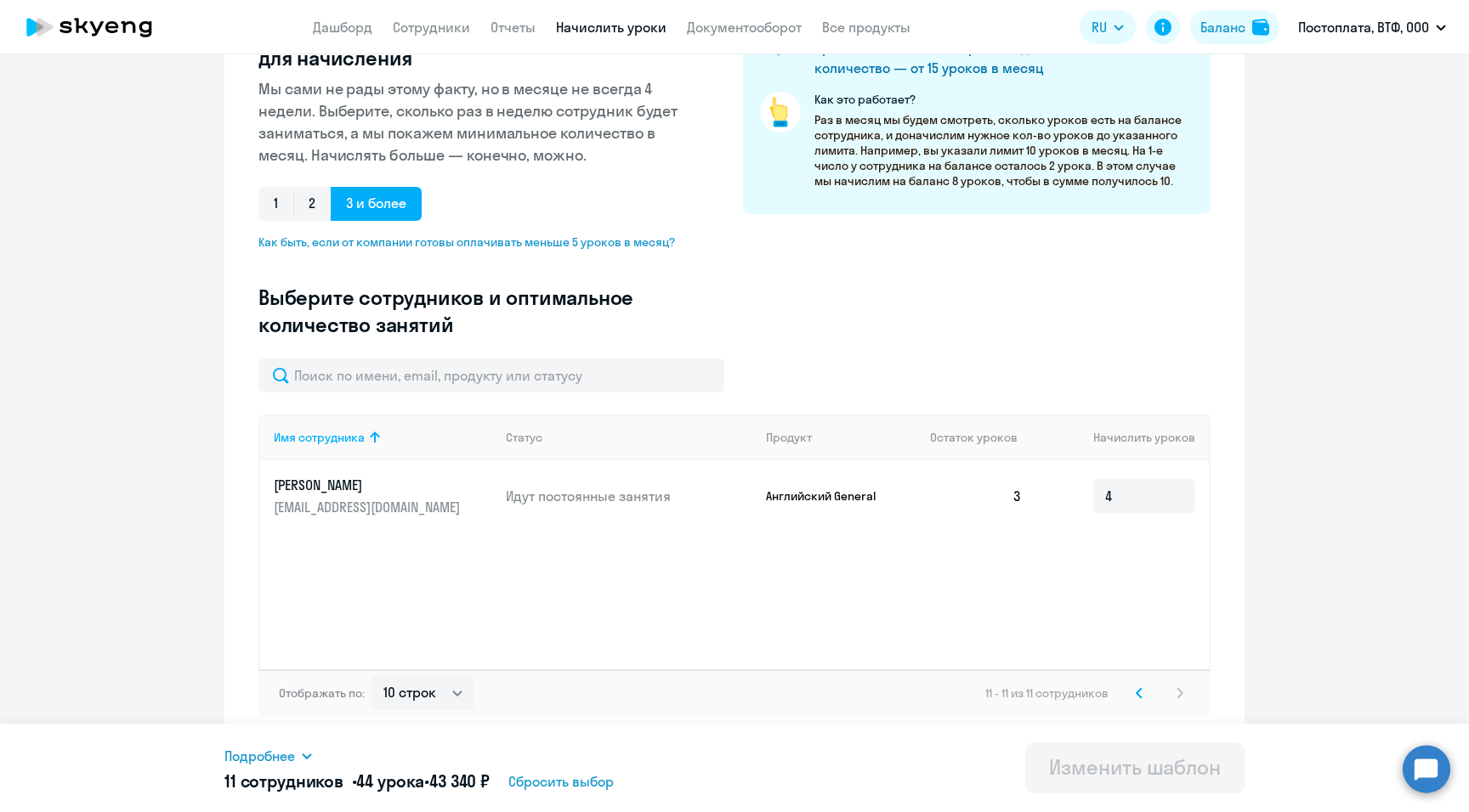
click at [848, 463] on svg-icon at bounding box center [1138, 692] width 20 height 20
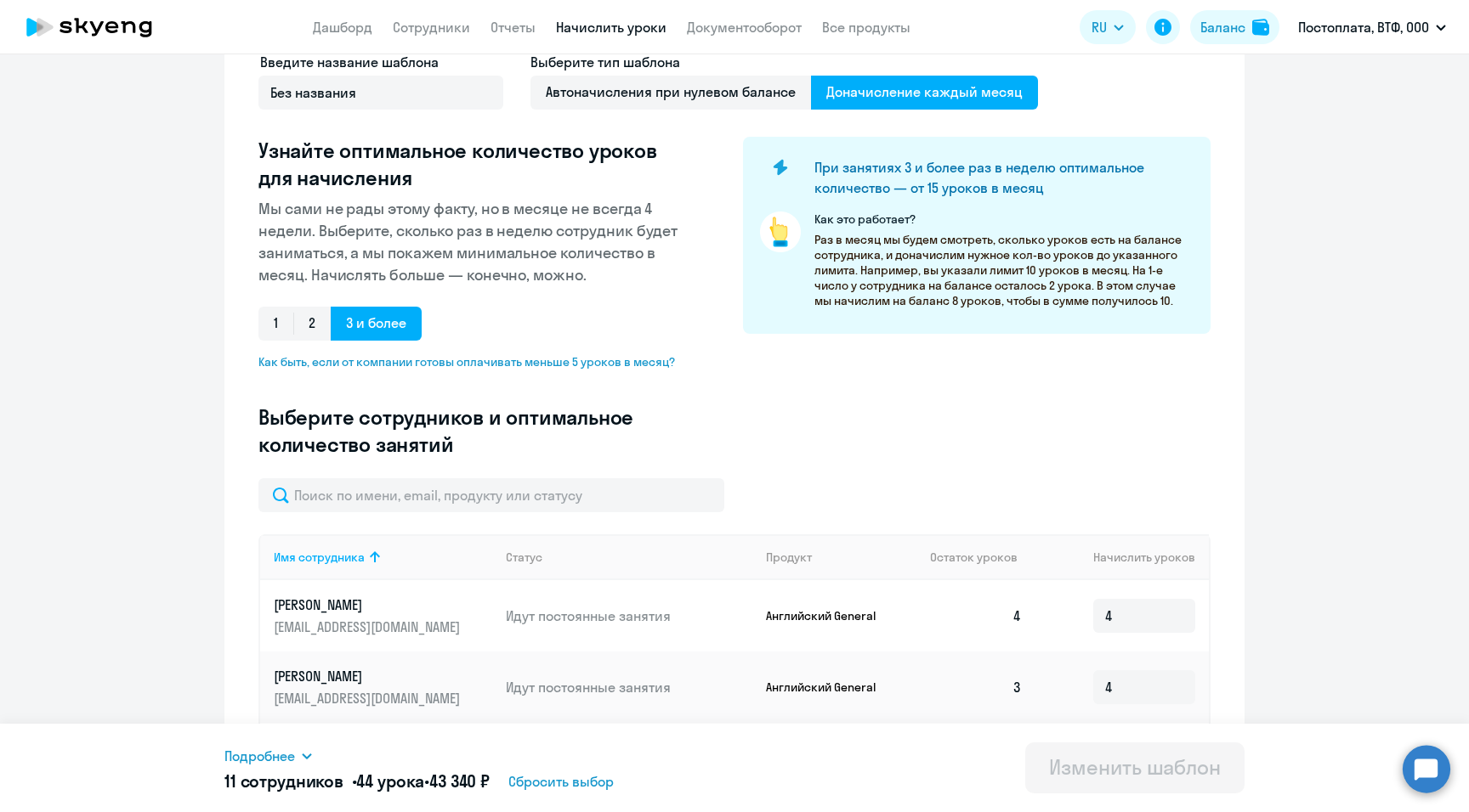
scroll to position [0, 0]
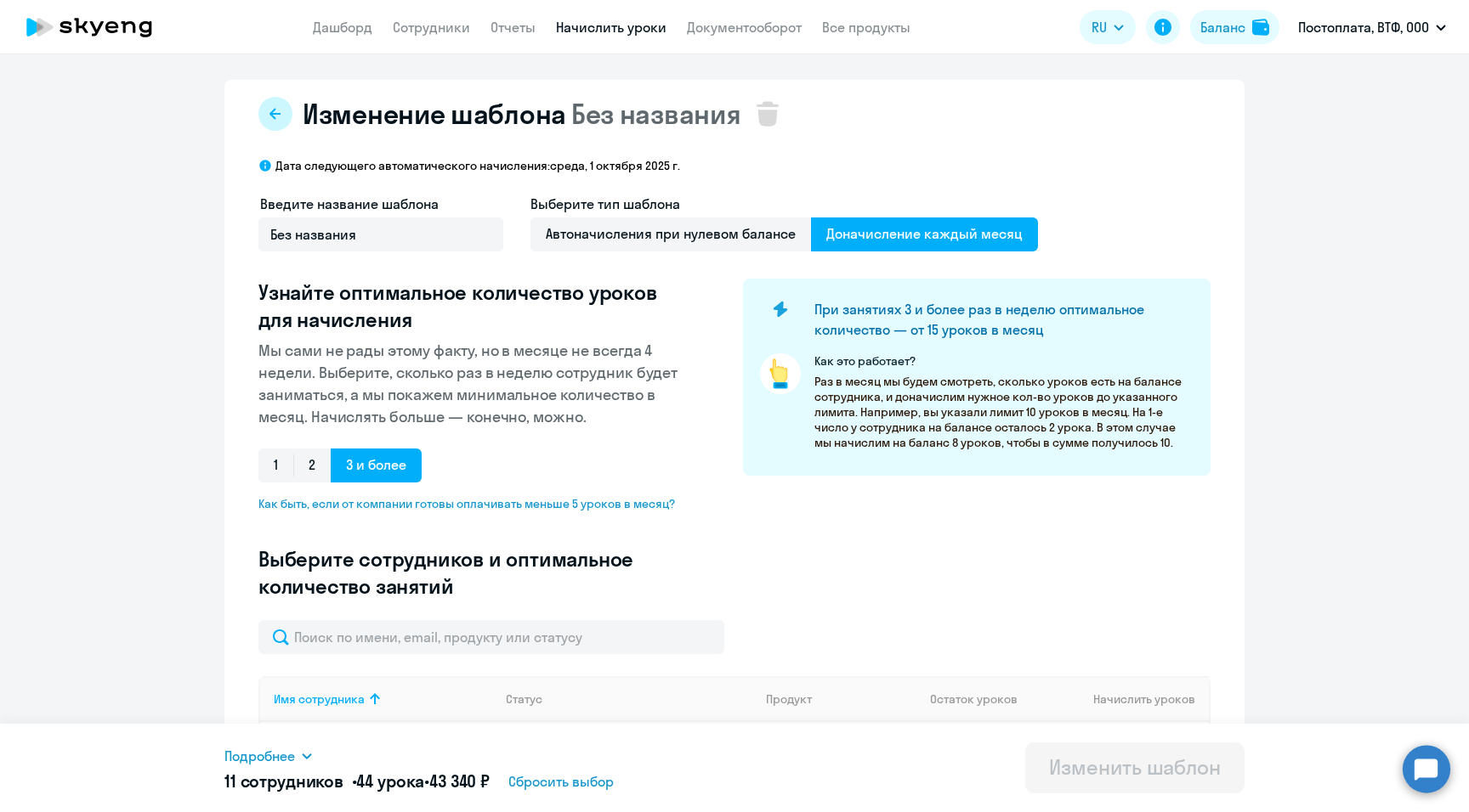
click at [270, 108] on icon at bounding box center [275, 114] width 13 height 13
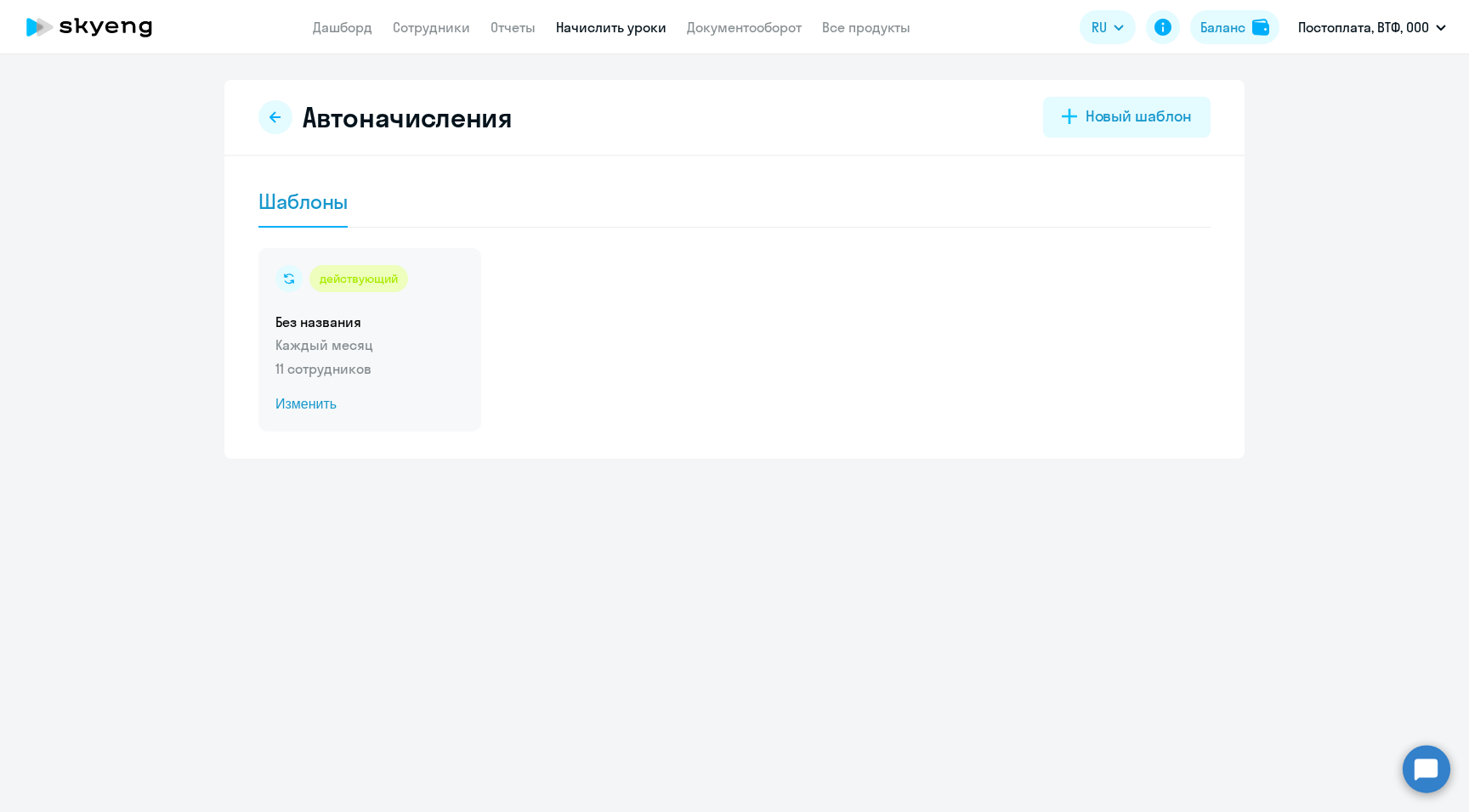
click at [298, 408] on span "Изменить" at bounding box center [369, 404] width 189 height 20
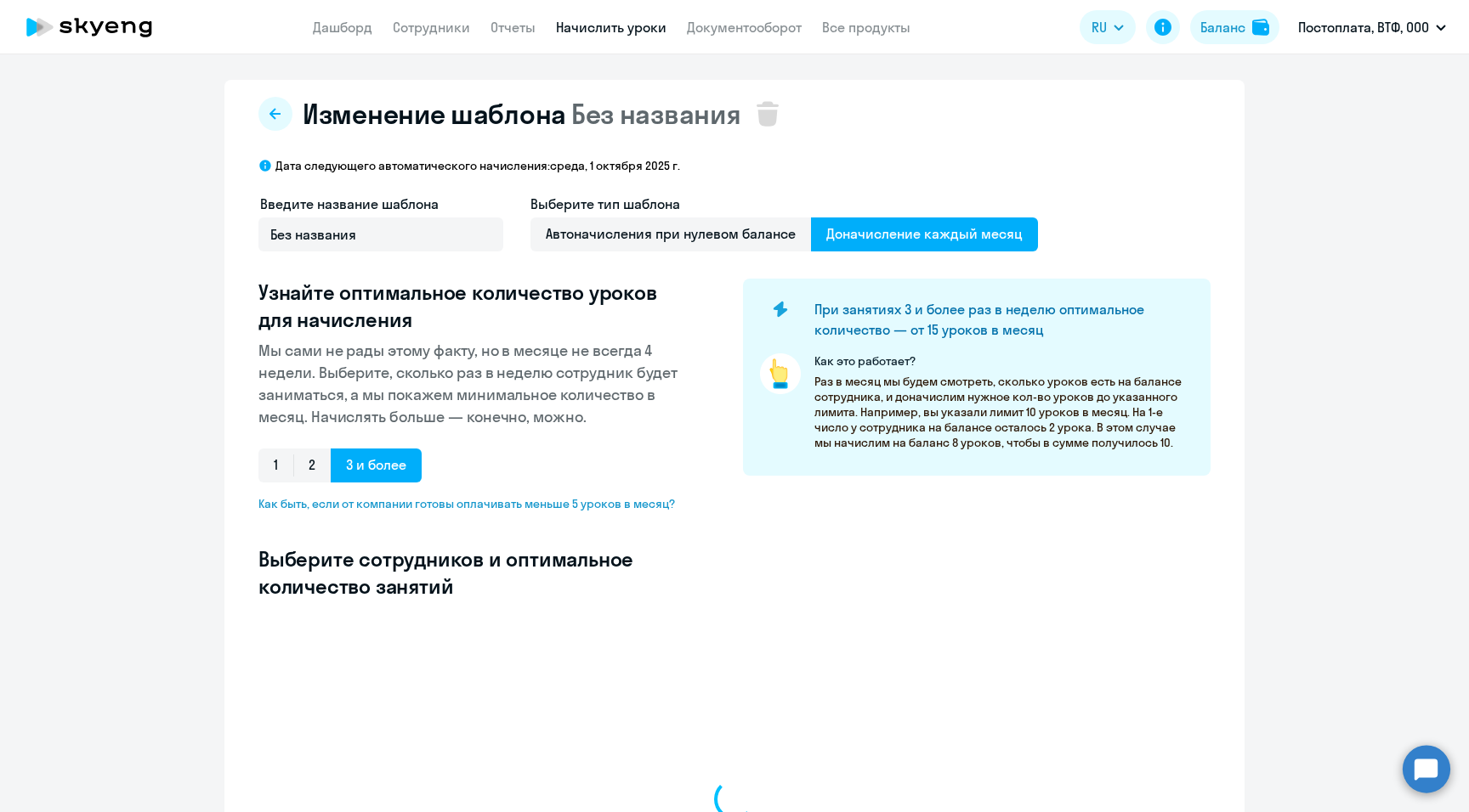
select select "10"
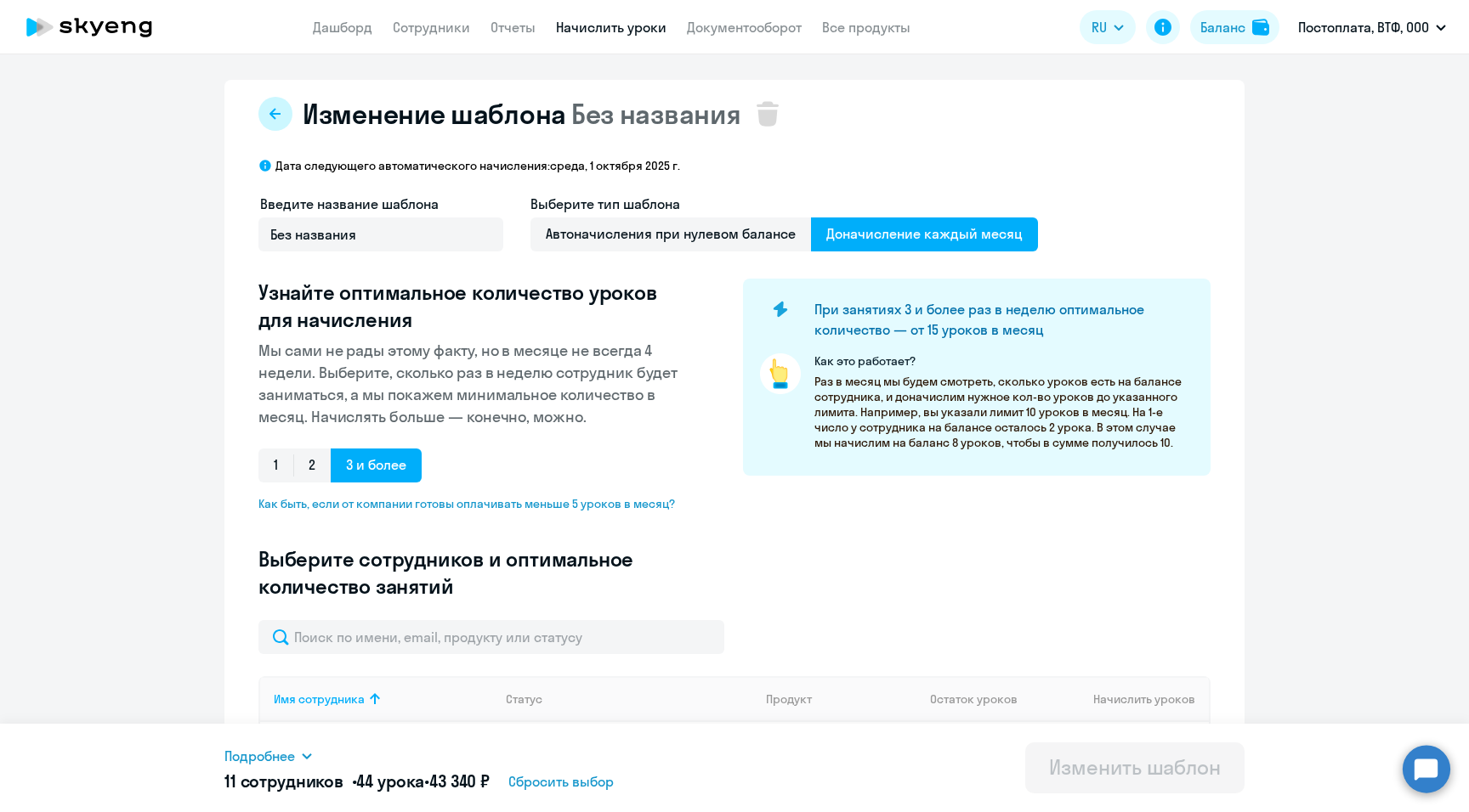
click at [270, 113] on icon at bounding box center [275, 114] width 13 height 13
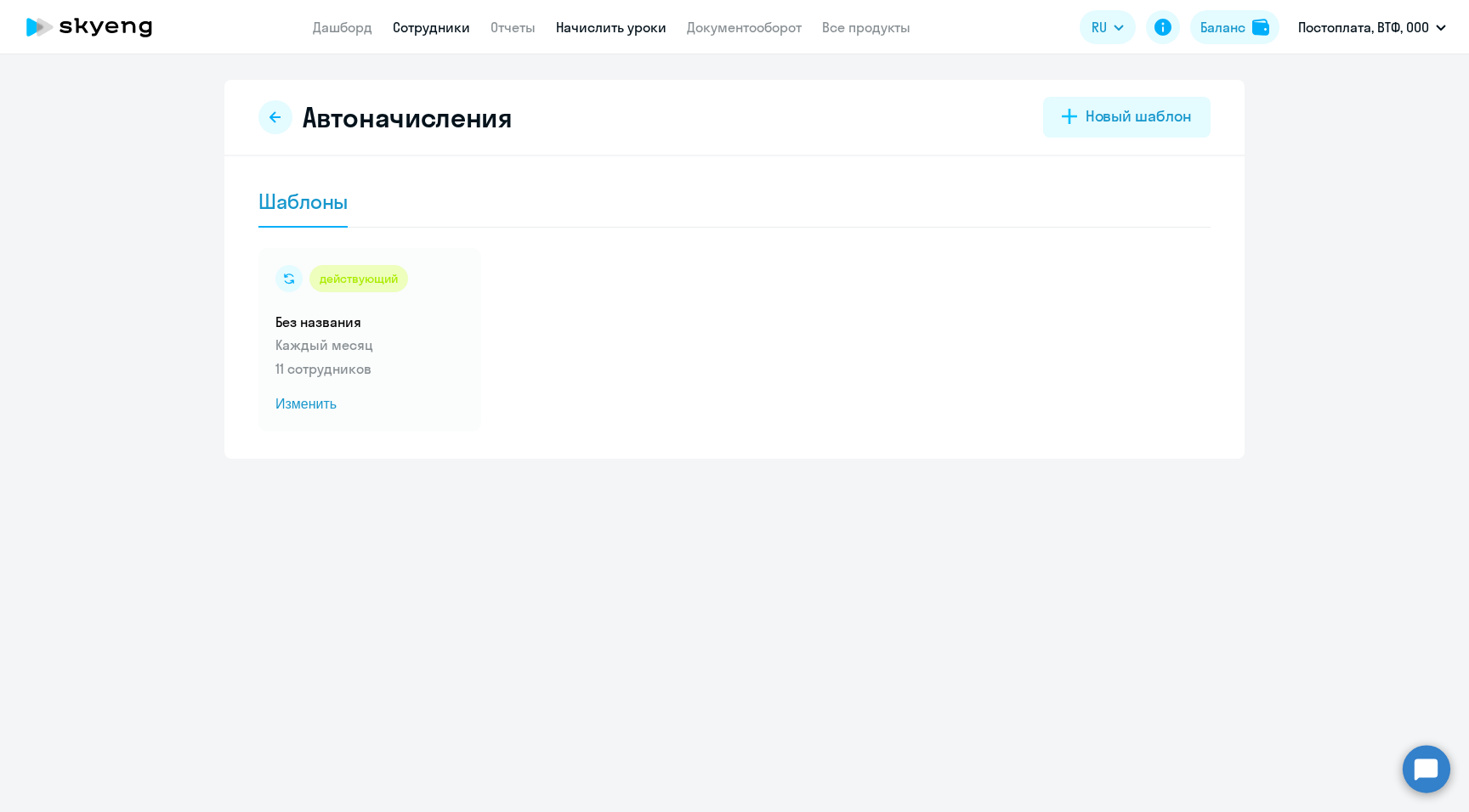
click at [437, 22] on link "Сотрудники" at bounding box center [432, 28] width 78 height 17
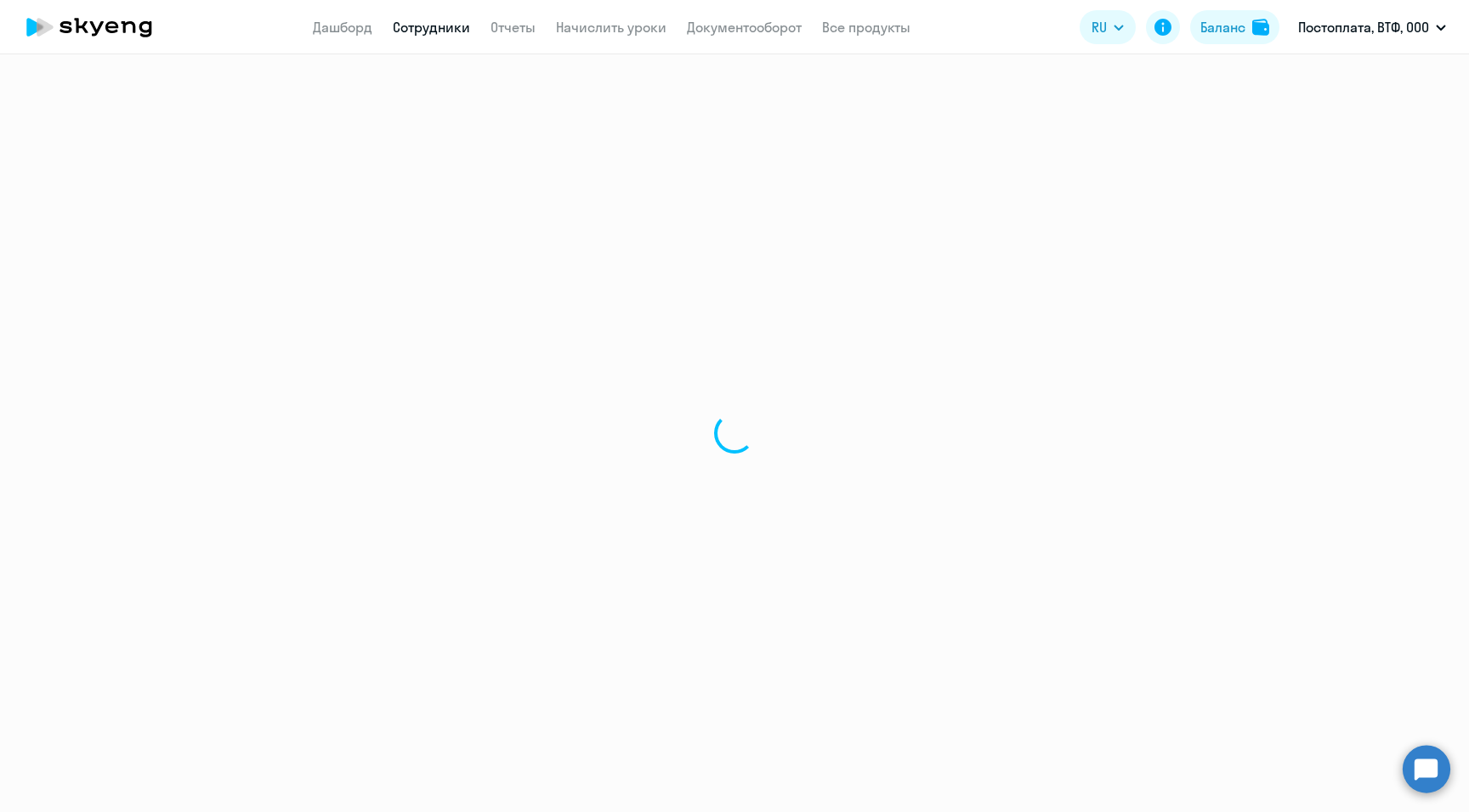
select select "30"
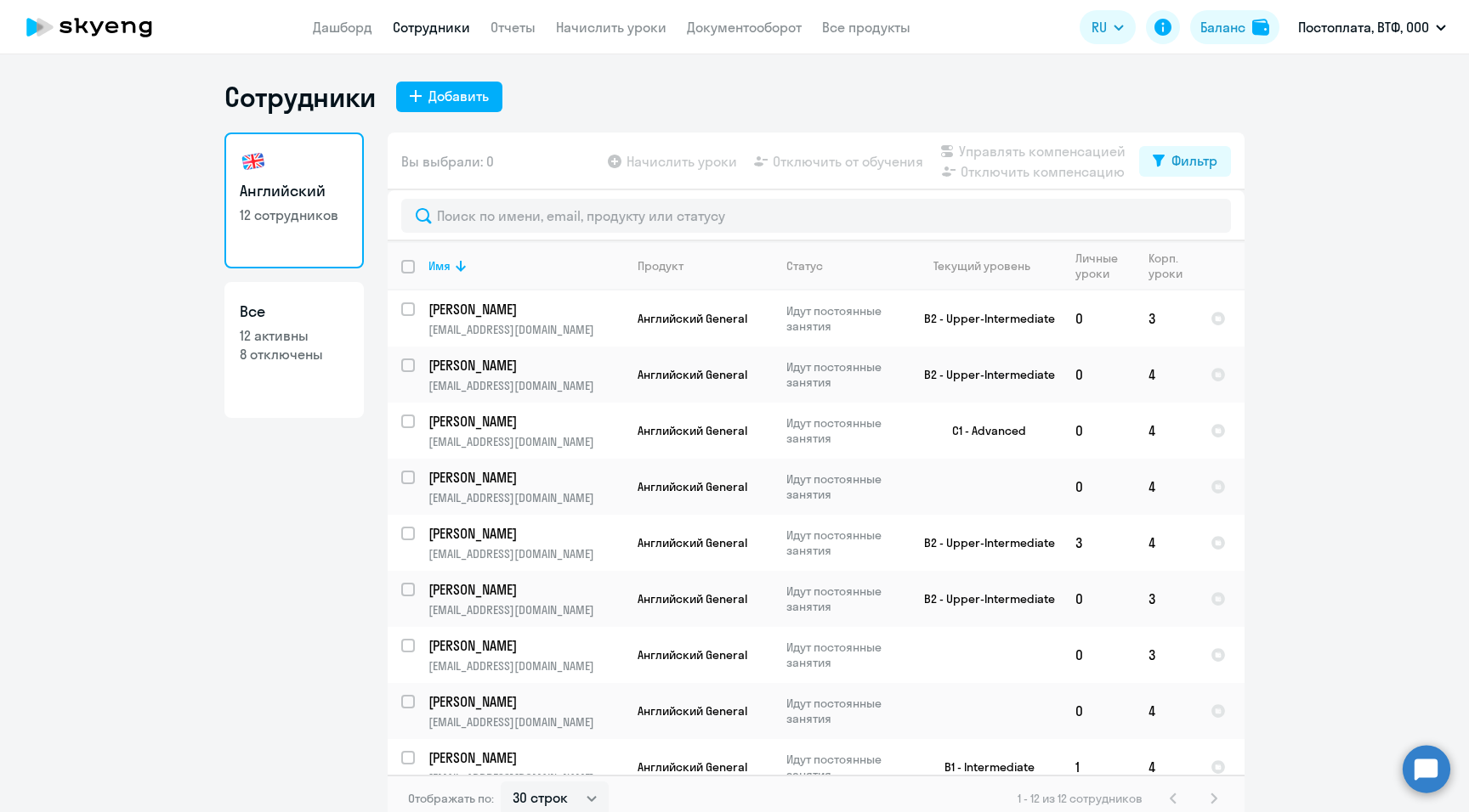
click at [309, 321] on h3 "Все" at bounding box center [294, 311] width 109 height 22
select select "30"
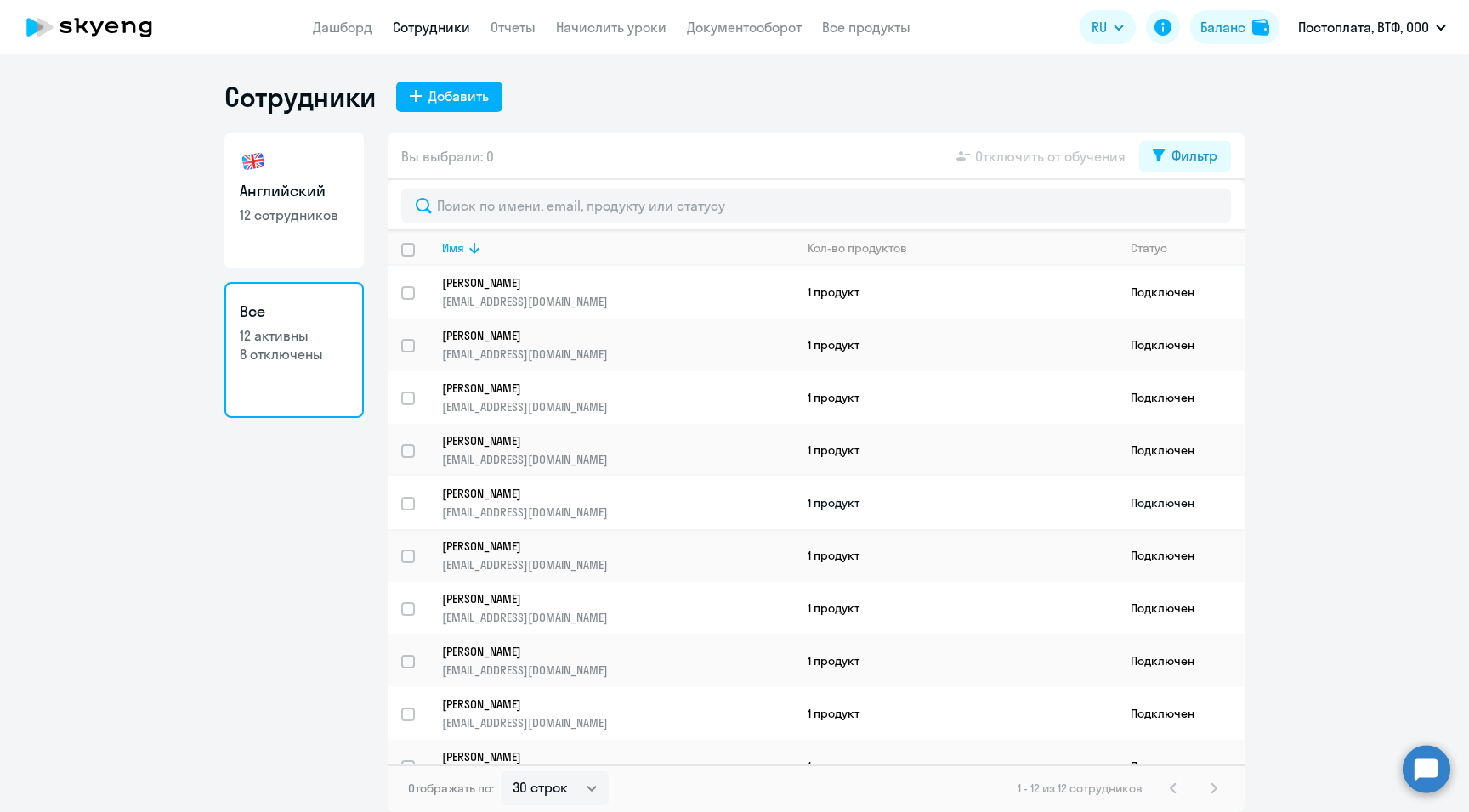
scroll to position [134, 0]
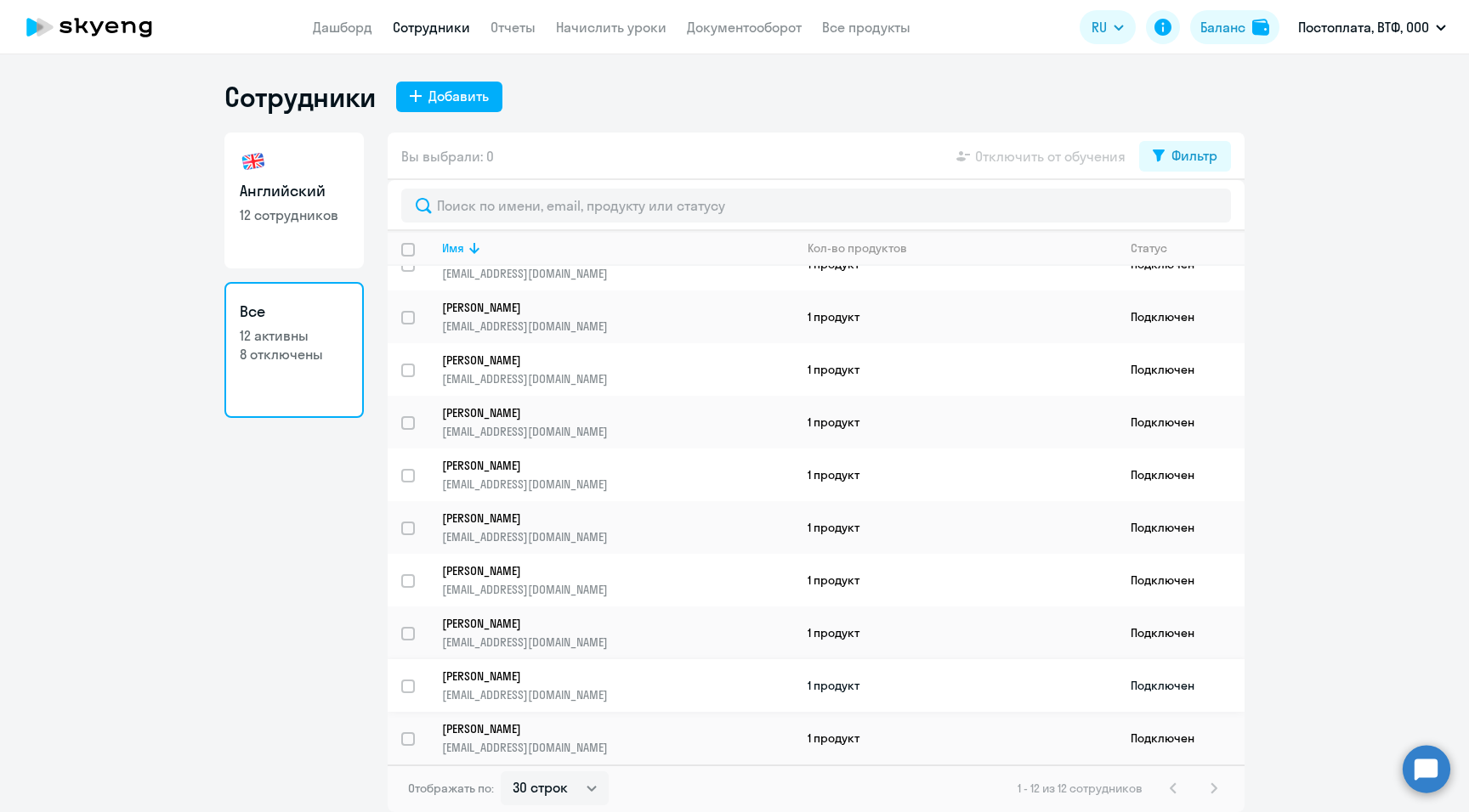
click at [409, 463] on input "select row 3867508" at bounding box center [418, 697] width 34 height 34
checkbox input "true"
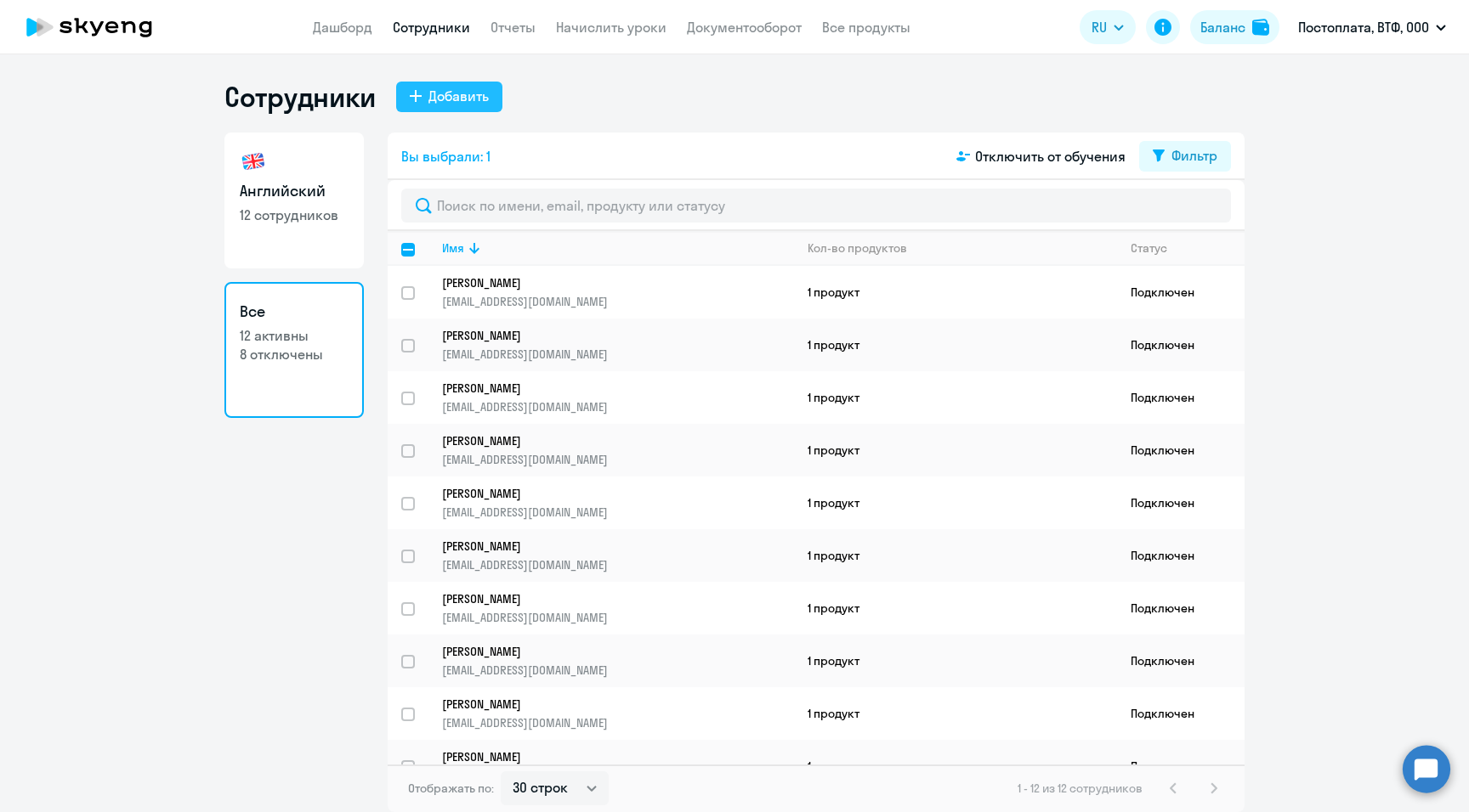
click at [456, 94] on div "Добавить" at bounding box center [458, 95] width 61 height 20
select select "english_adult_not_native_speaker"
select select "3"
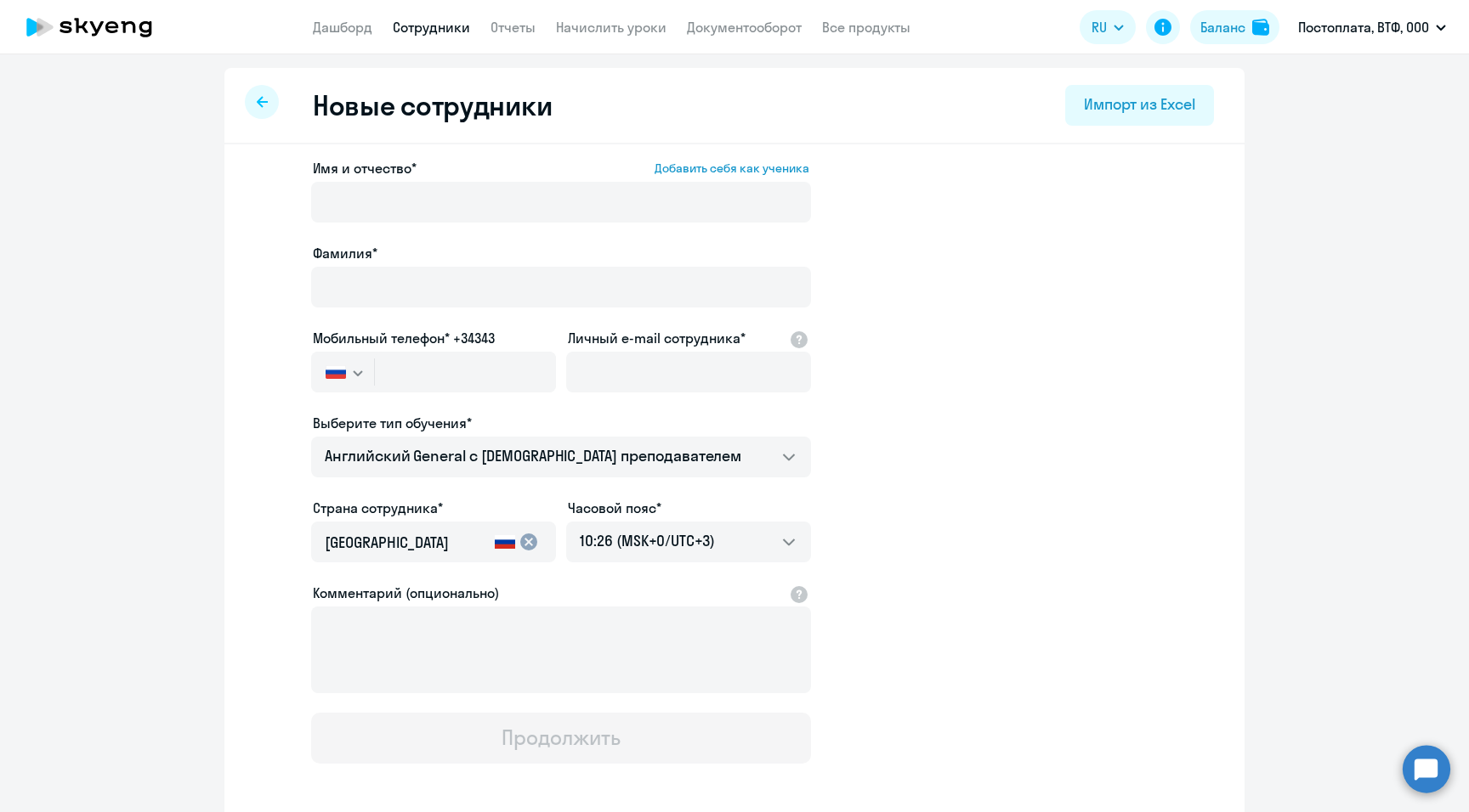
click at [234, 97] on div "Новые сотрудники Импорт из Excel" at bounding box center [734, 106] width 1020 height 77
click at [337, 30] on link "Дашборд" at bounding box center [343, 28] width 60 height 17
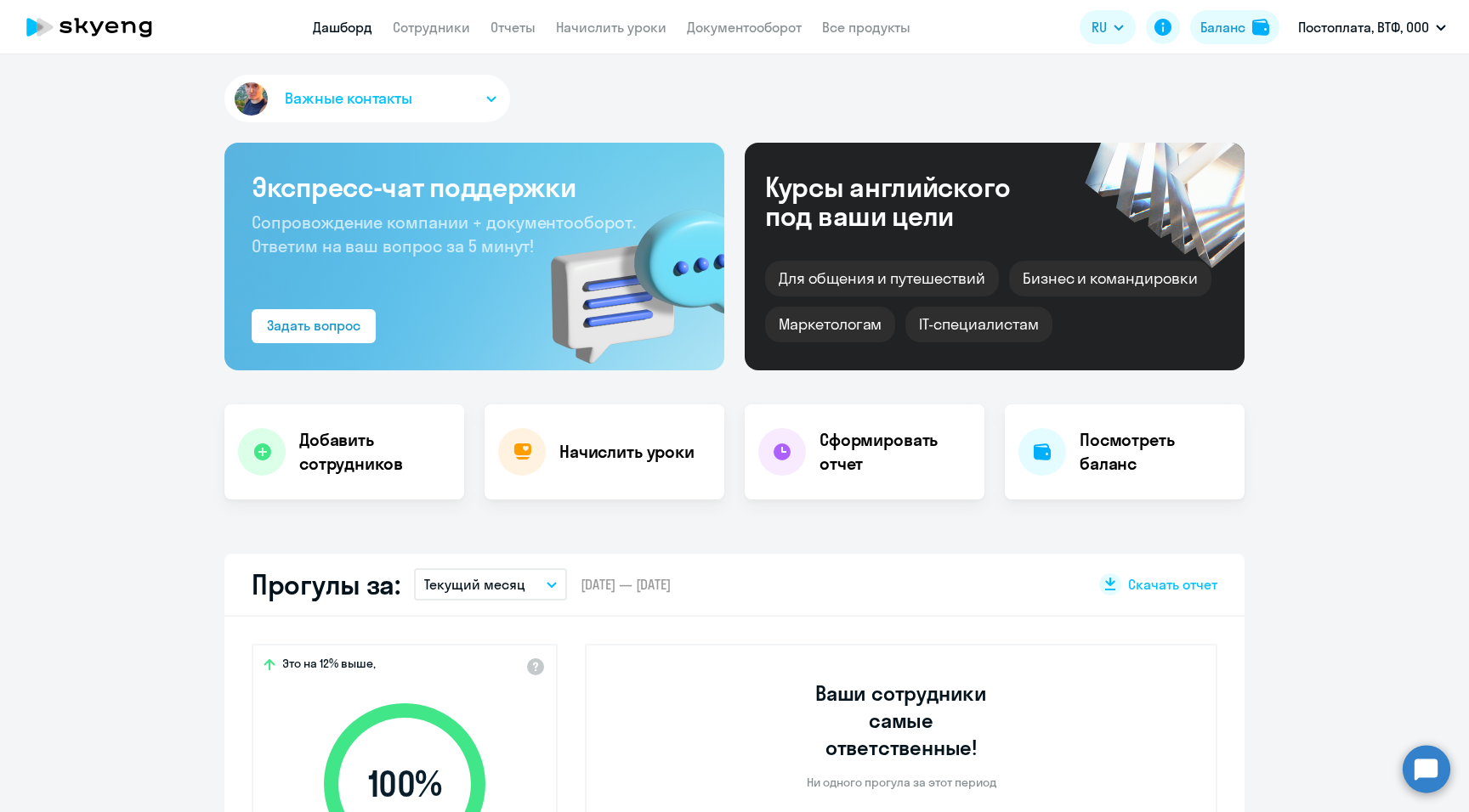
select select "30"
click at [731, 24] on link "Документооборот" at bounding box center [744, 28] width 115 height 17
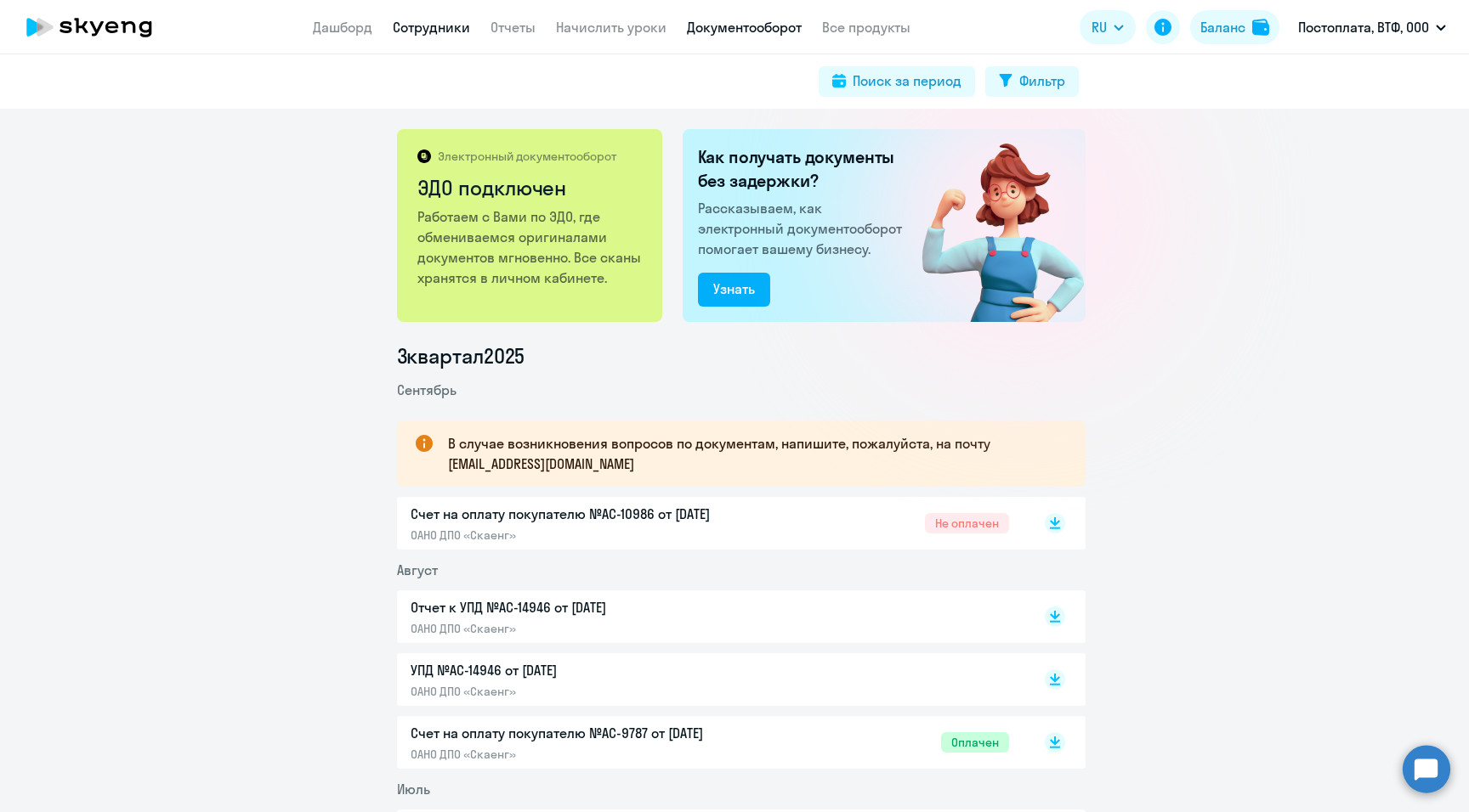
click at [418, 24] on link "Сотрудники" at bounding box center [432, 28] width 78 height 17
select select "30"
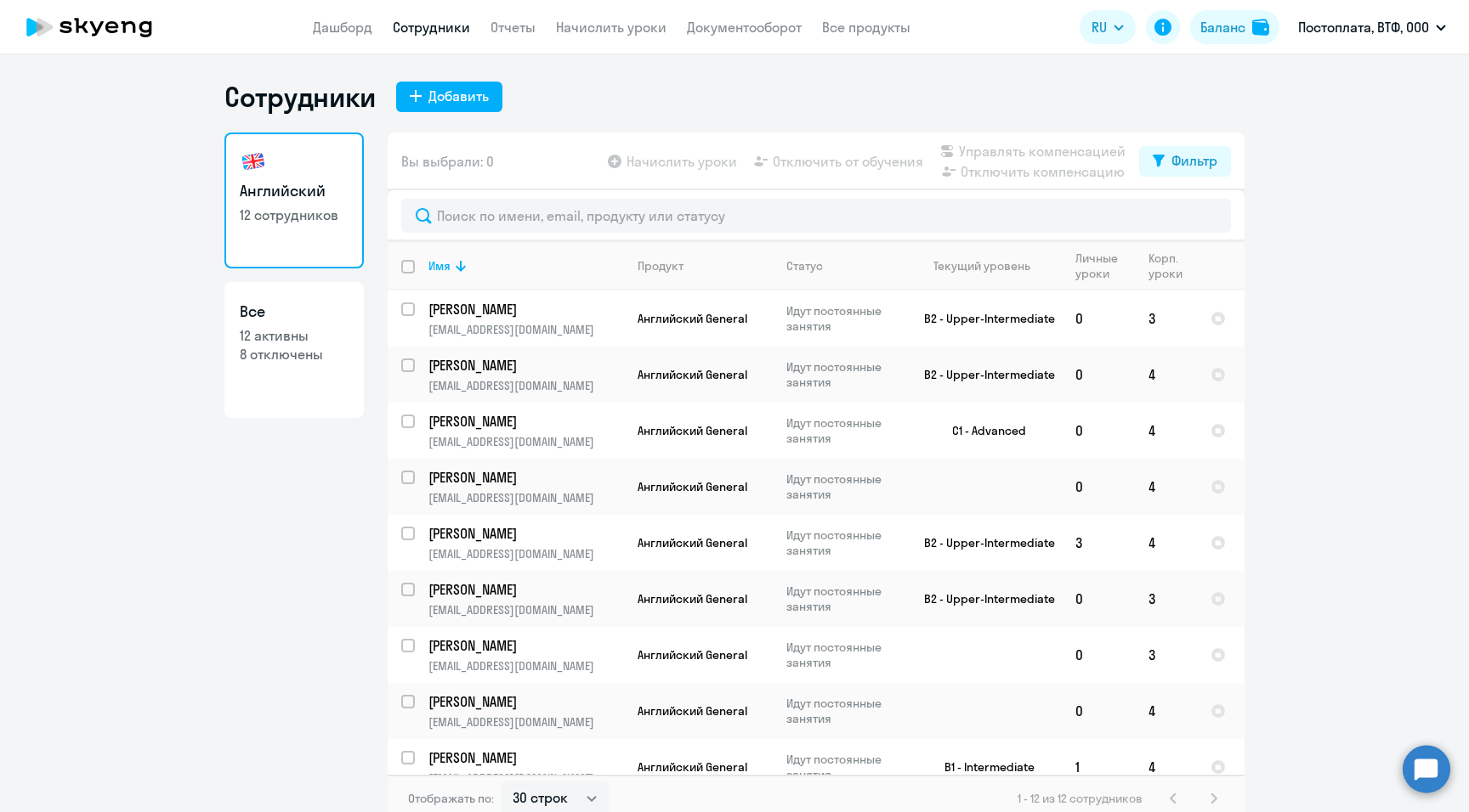
click at [277, 147] on link "Английский 12 сотрудников" at bounding box center [293, 200] width 139 height 136
click at [511, 32] on link "Отчеты" at bounding box center [512, 28] width 45 height 17
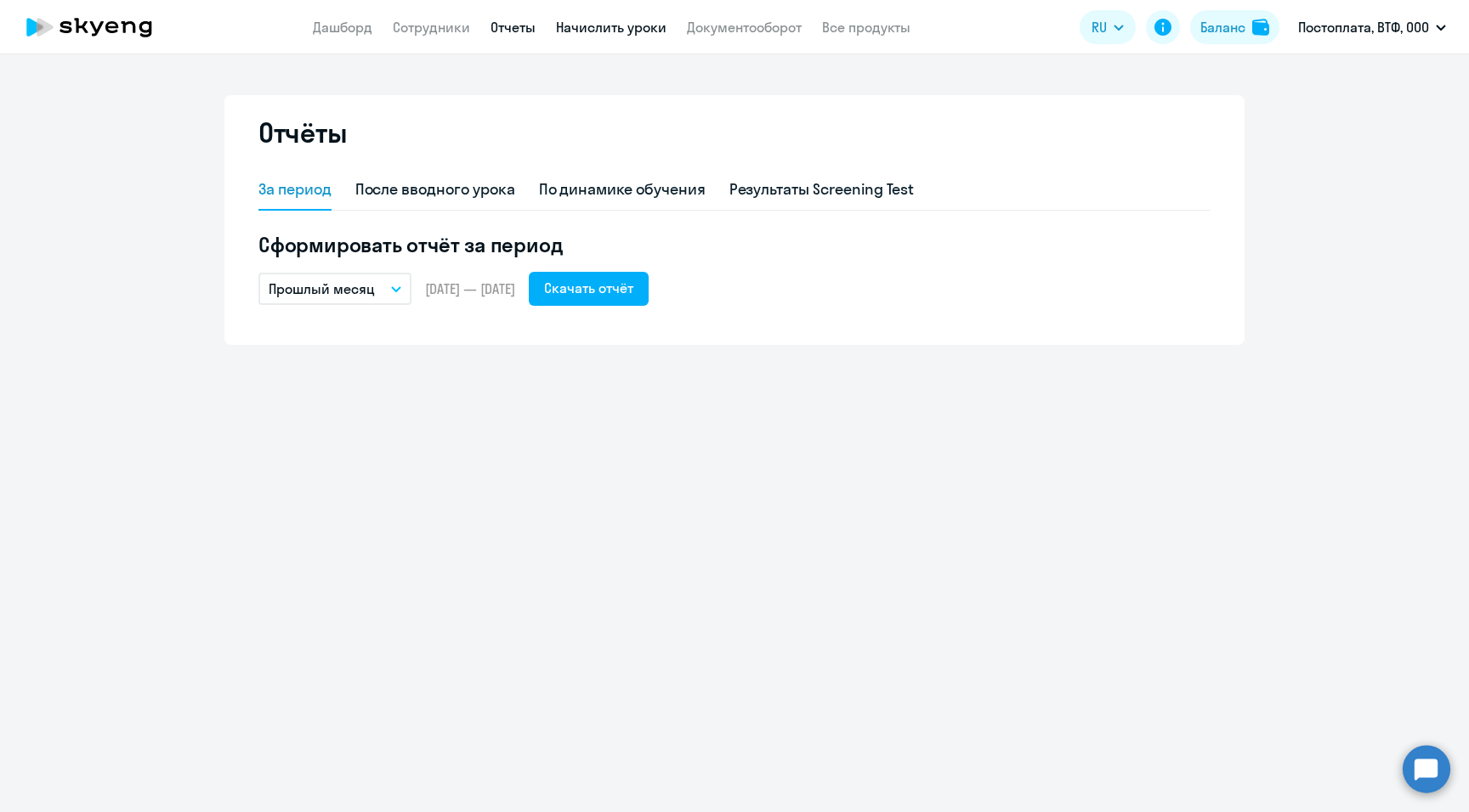
click at [601, 29] on link "Начислить уроки" at bounding box center [611, 28] width 110 height 17
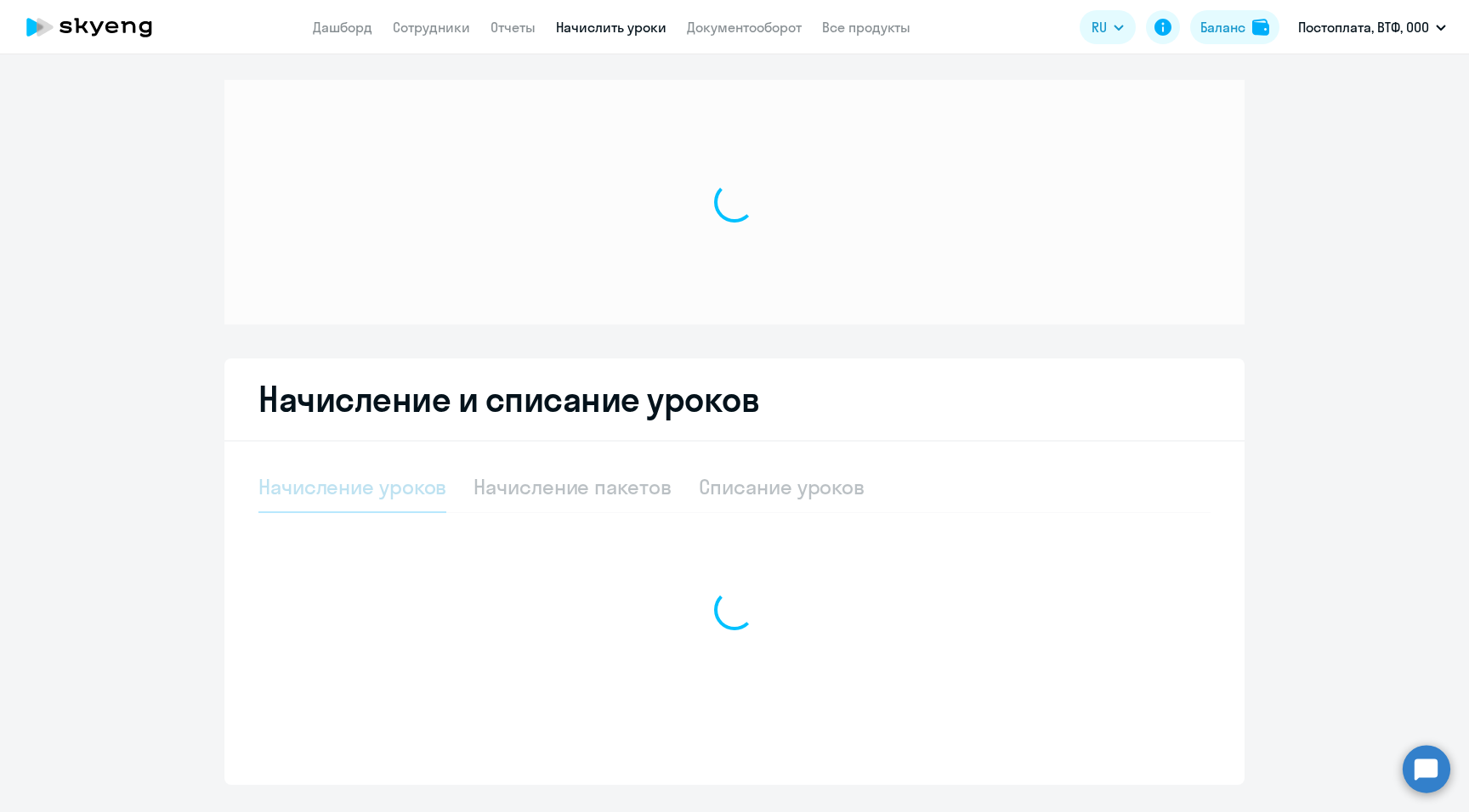
select select "10"
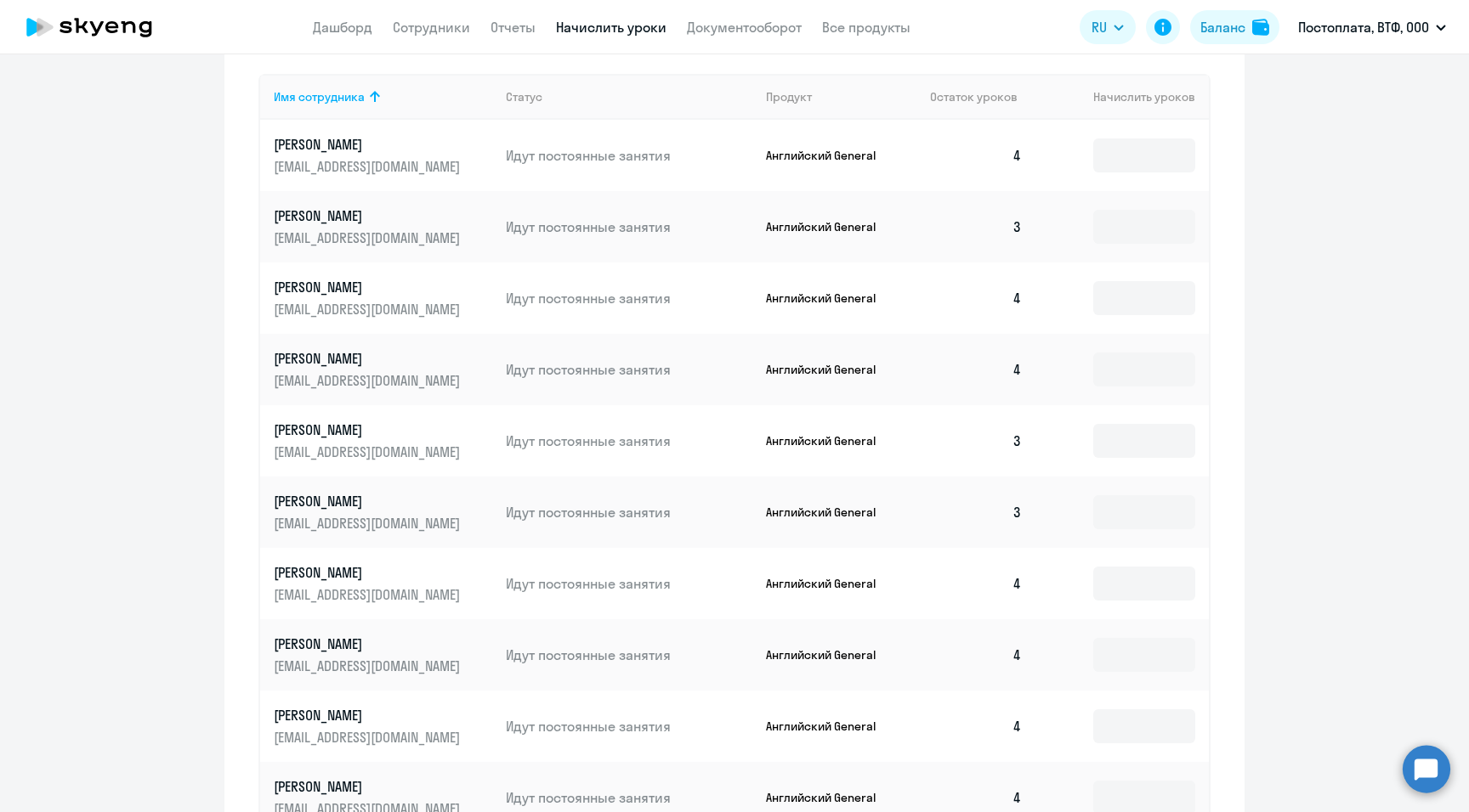
scroll to position [859, 0]
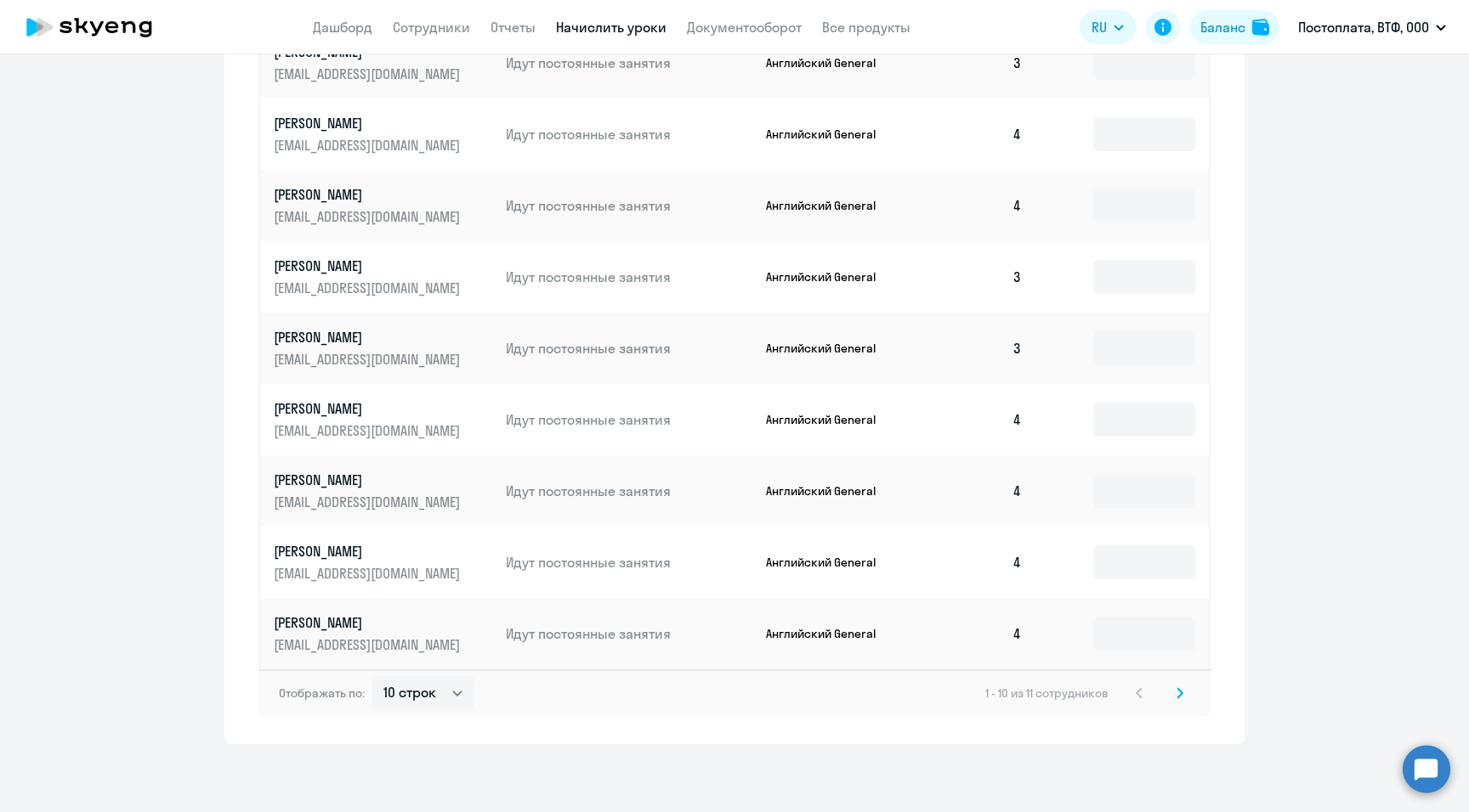
click at [848, 463] on icon at bounding box center [1180, 693] width 7 height 12
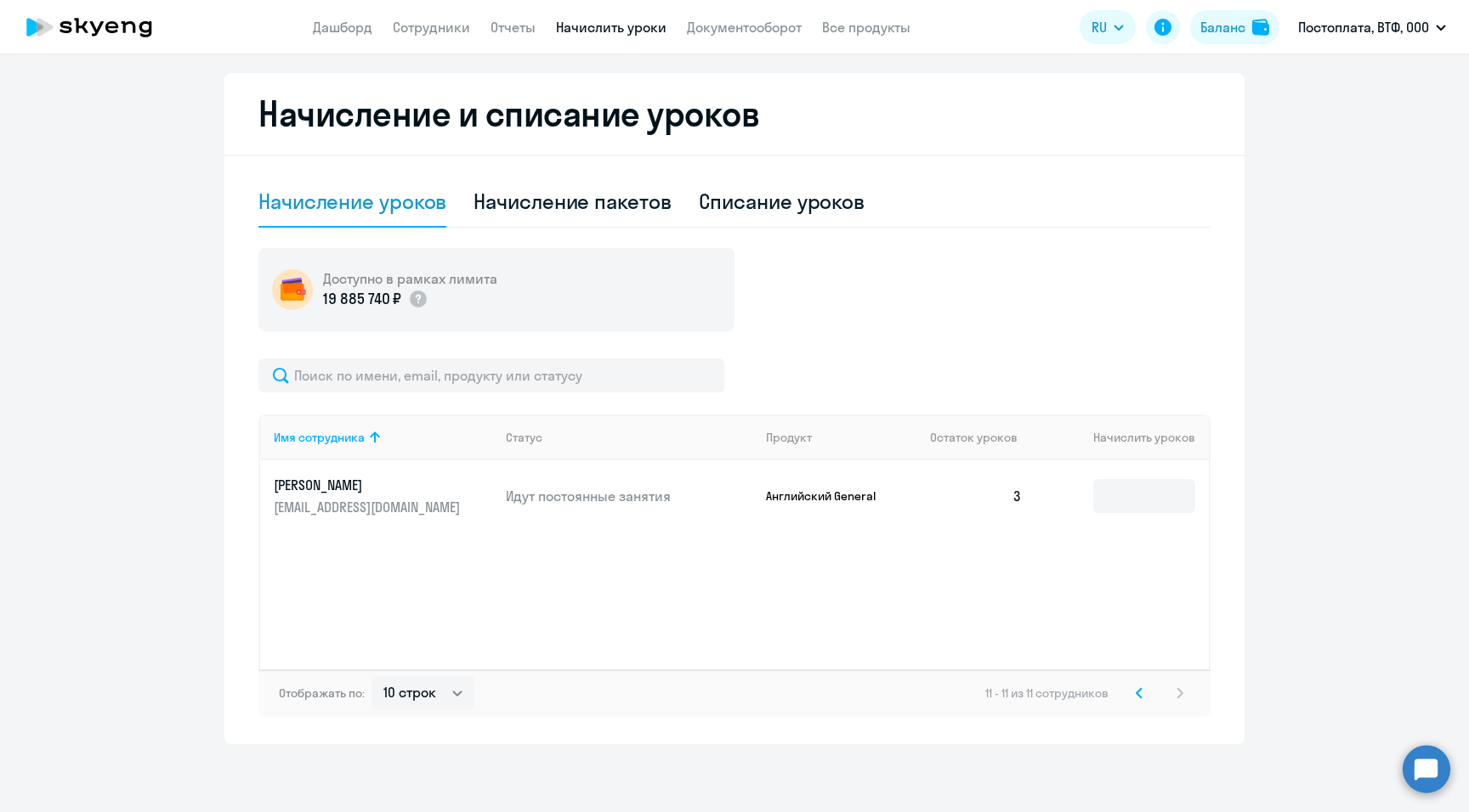
scroll to position [355, 0]
click at [848, 463] on icon at bounding box center [1139, 693] width 7 height 12
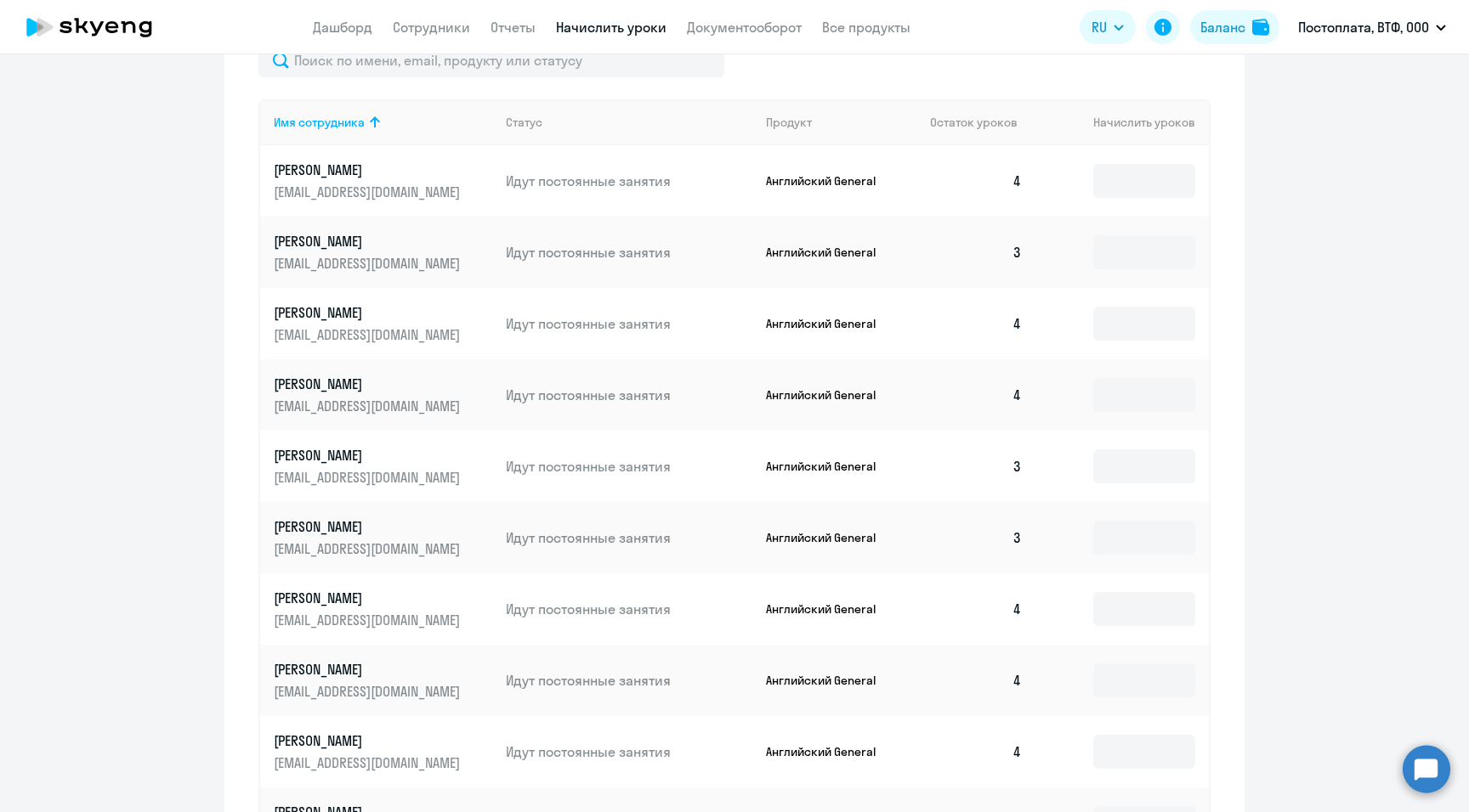
scroll to position [0, 0]
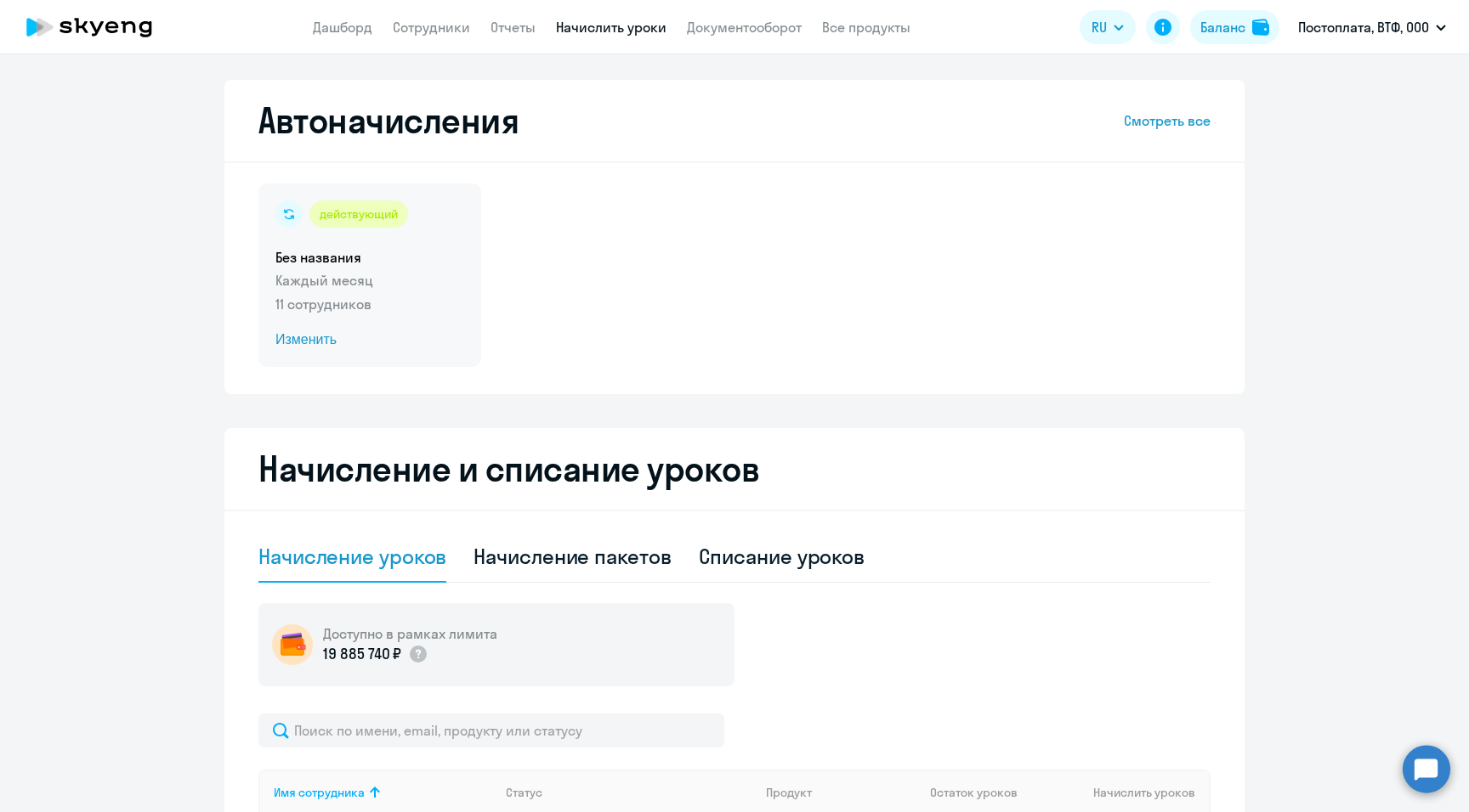
click at [330, 273] on p "Каждый месяц" at bounding box center [369, 280] width 189 height 20
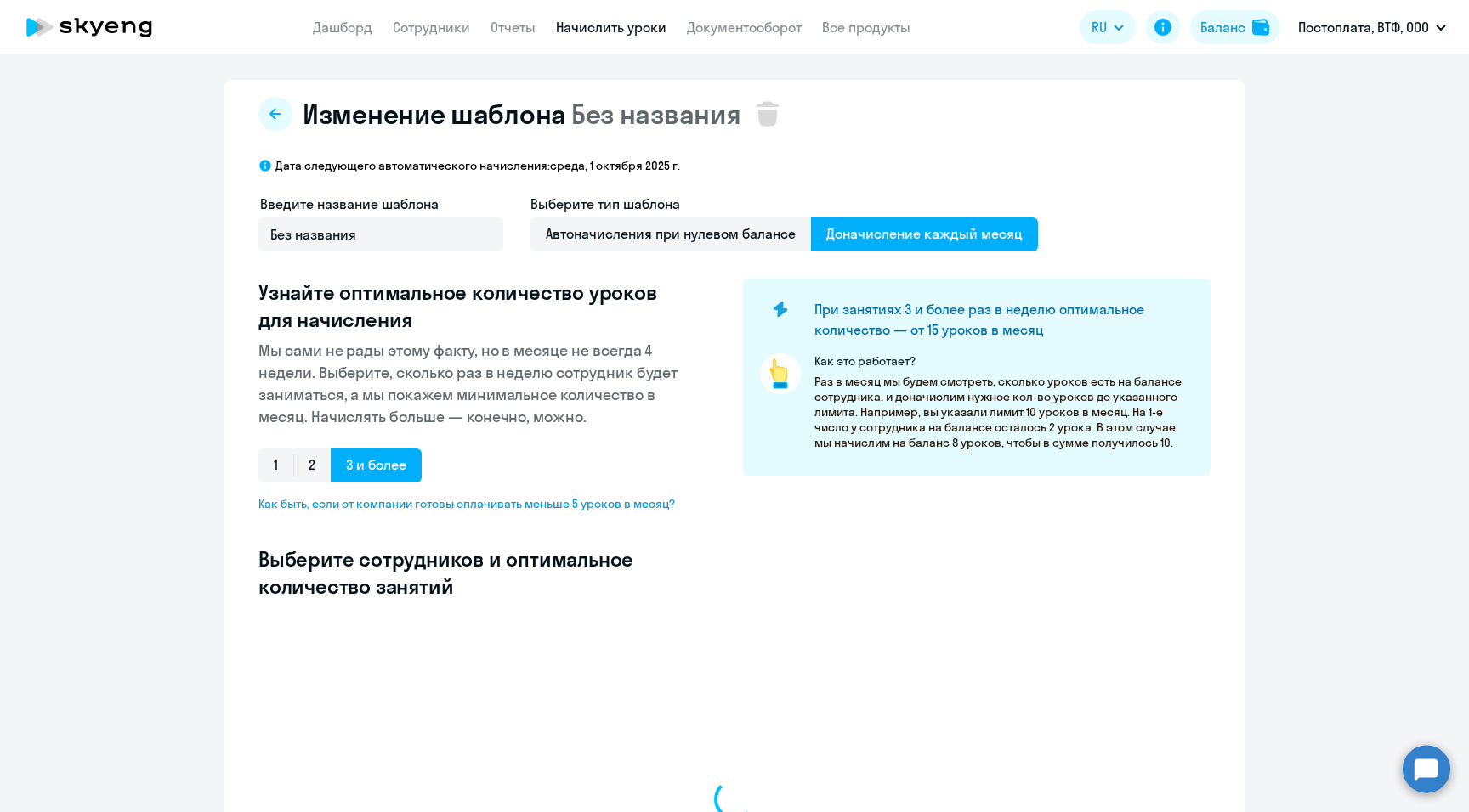
select select "10"
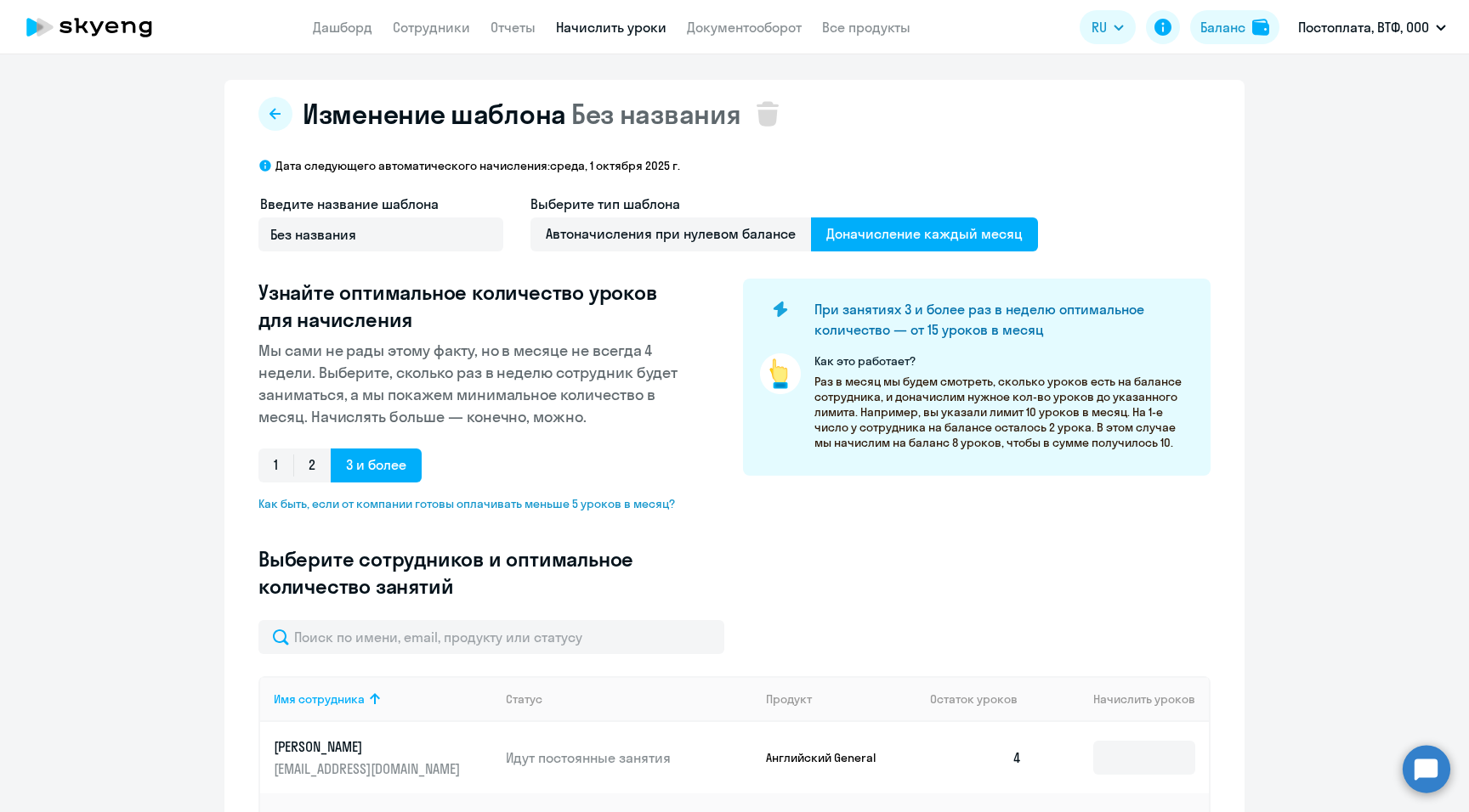
type input "4"
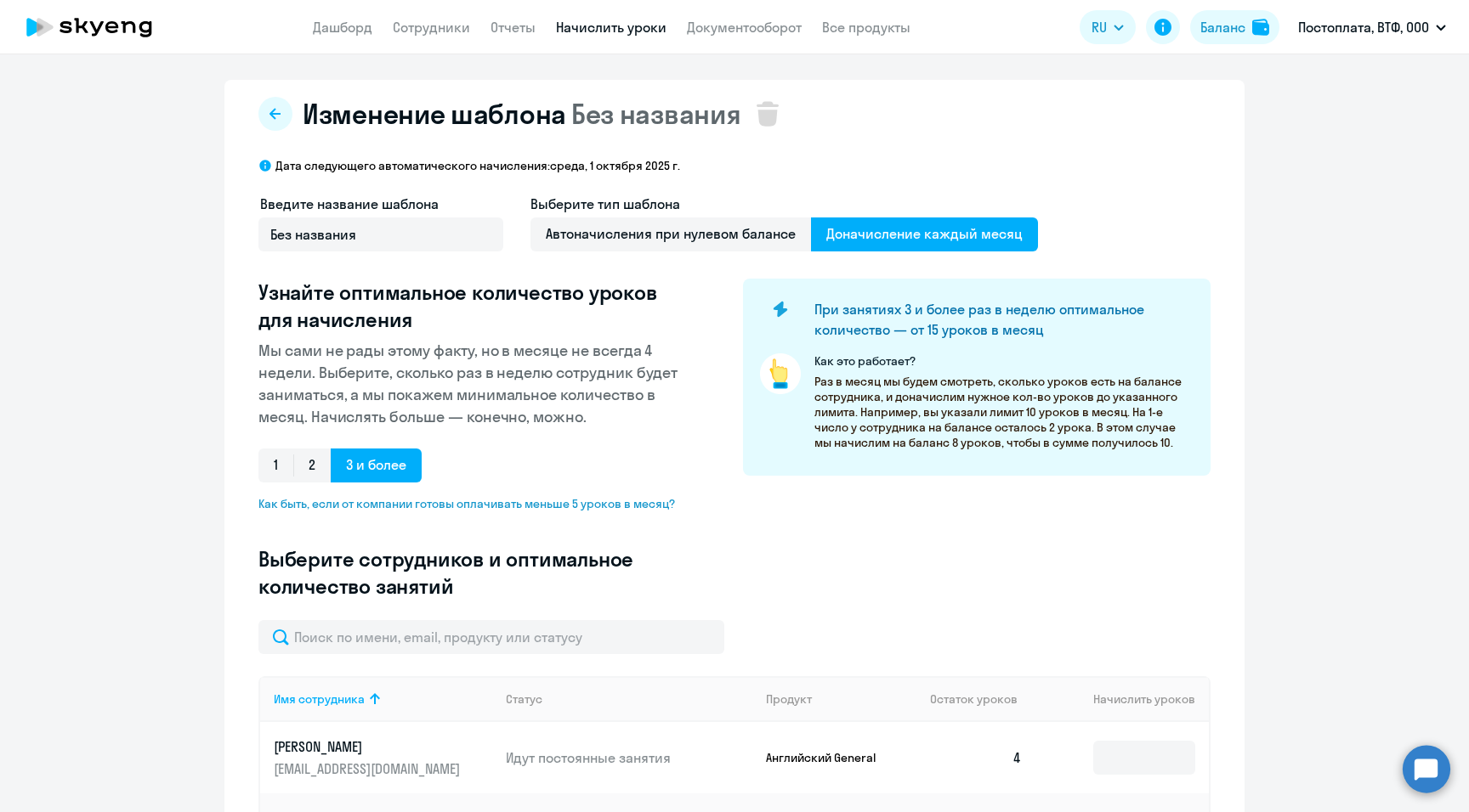
type input "4"
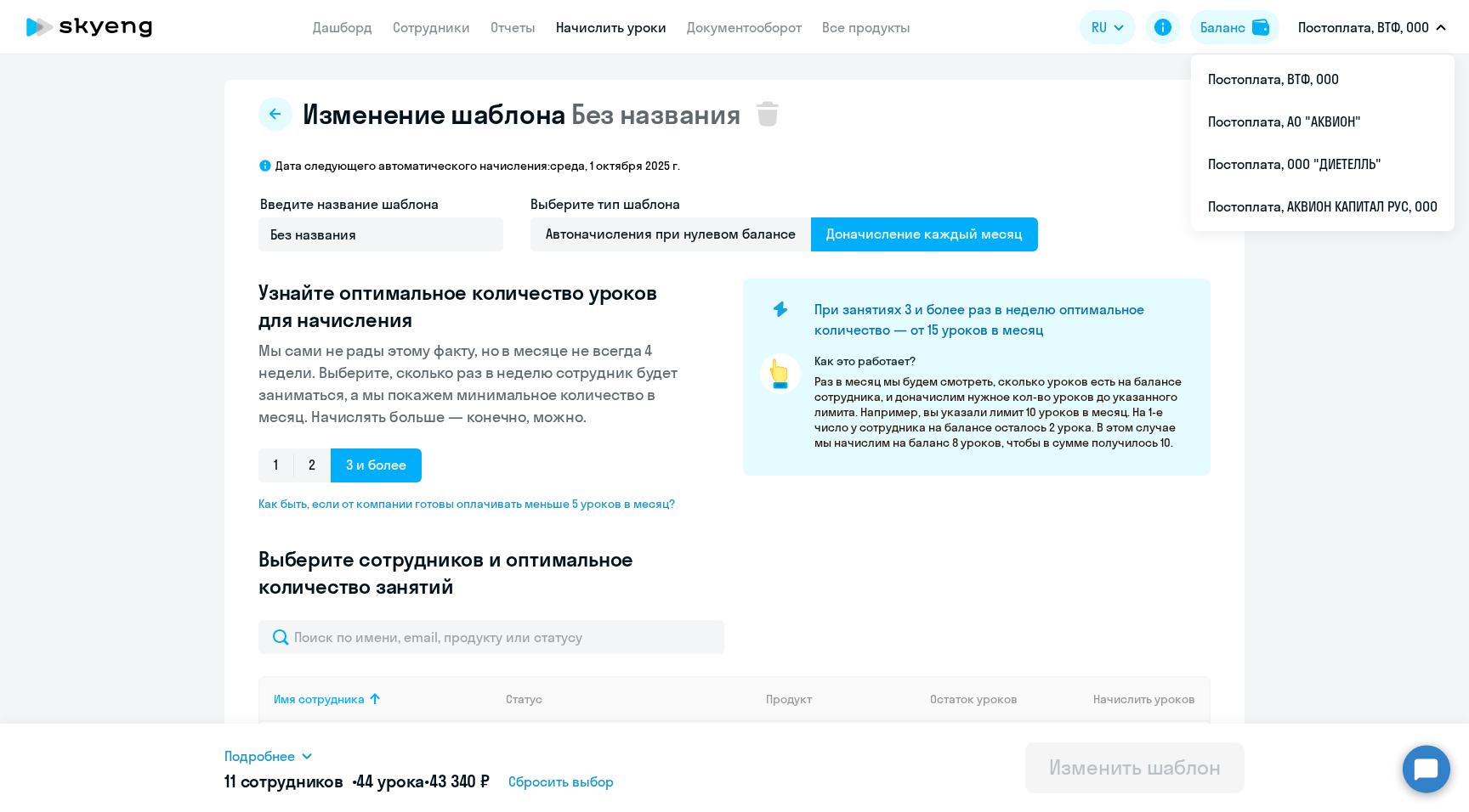
click at [848, 28] on p "Постоплата, ВТФ, ООО" at bounding box center [1364, 27] width 131 height 20
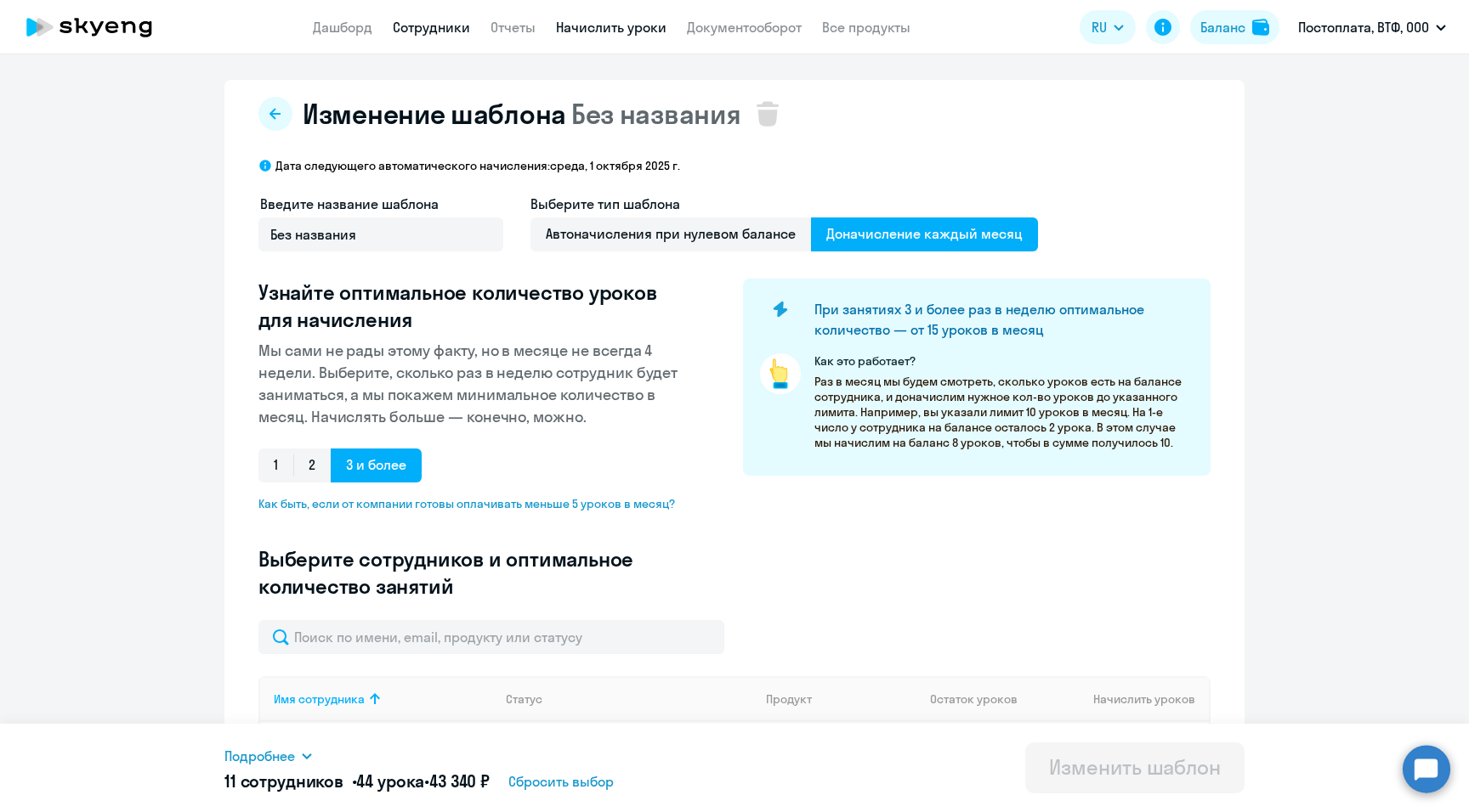
click at [428, 30] on link "Сотрудники" at bounding box center [432, 28] width 78 height 17
select select "30"
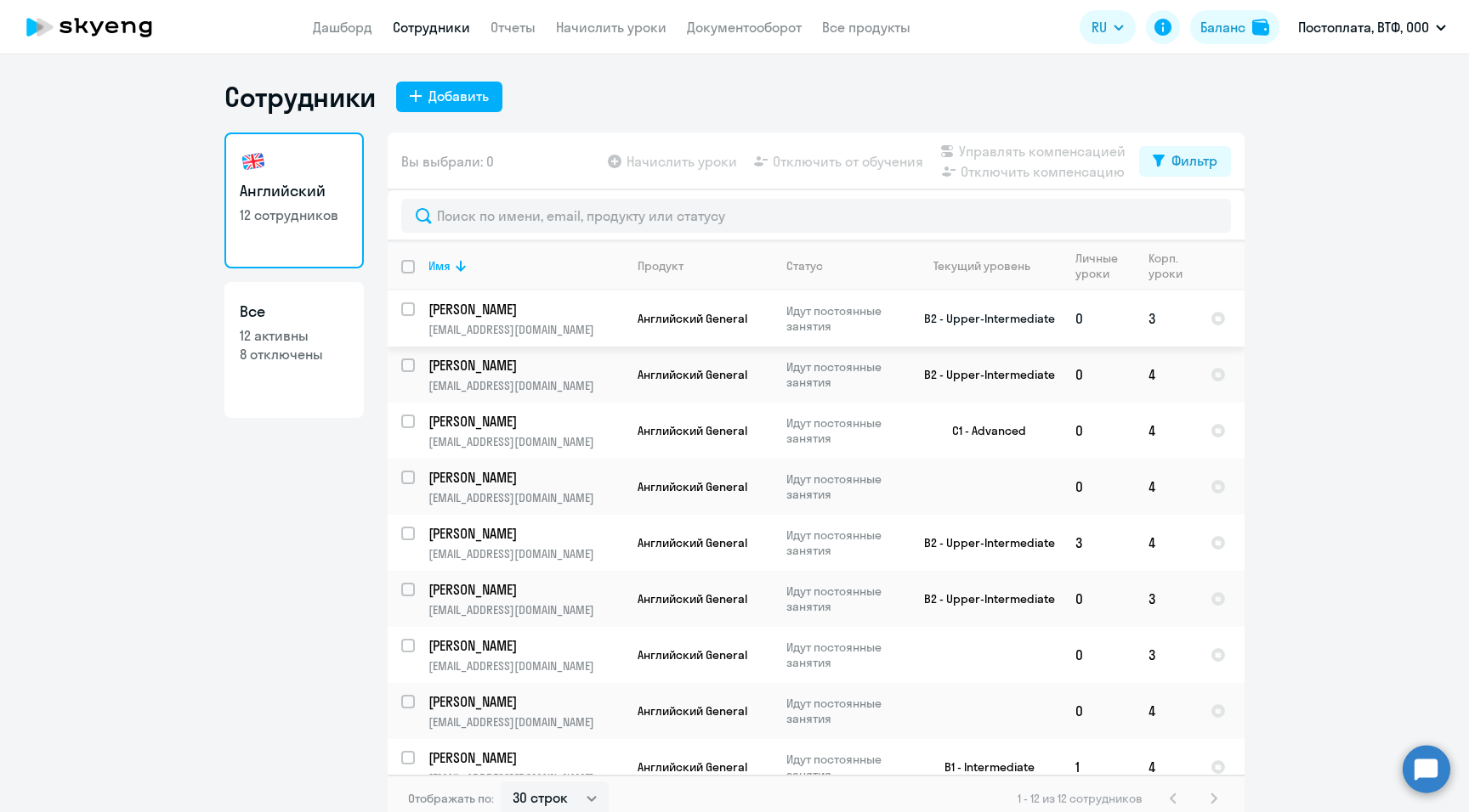
scroll to position [87, 0]
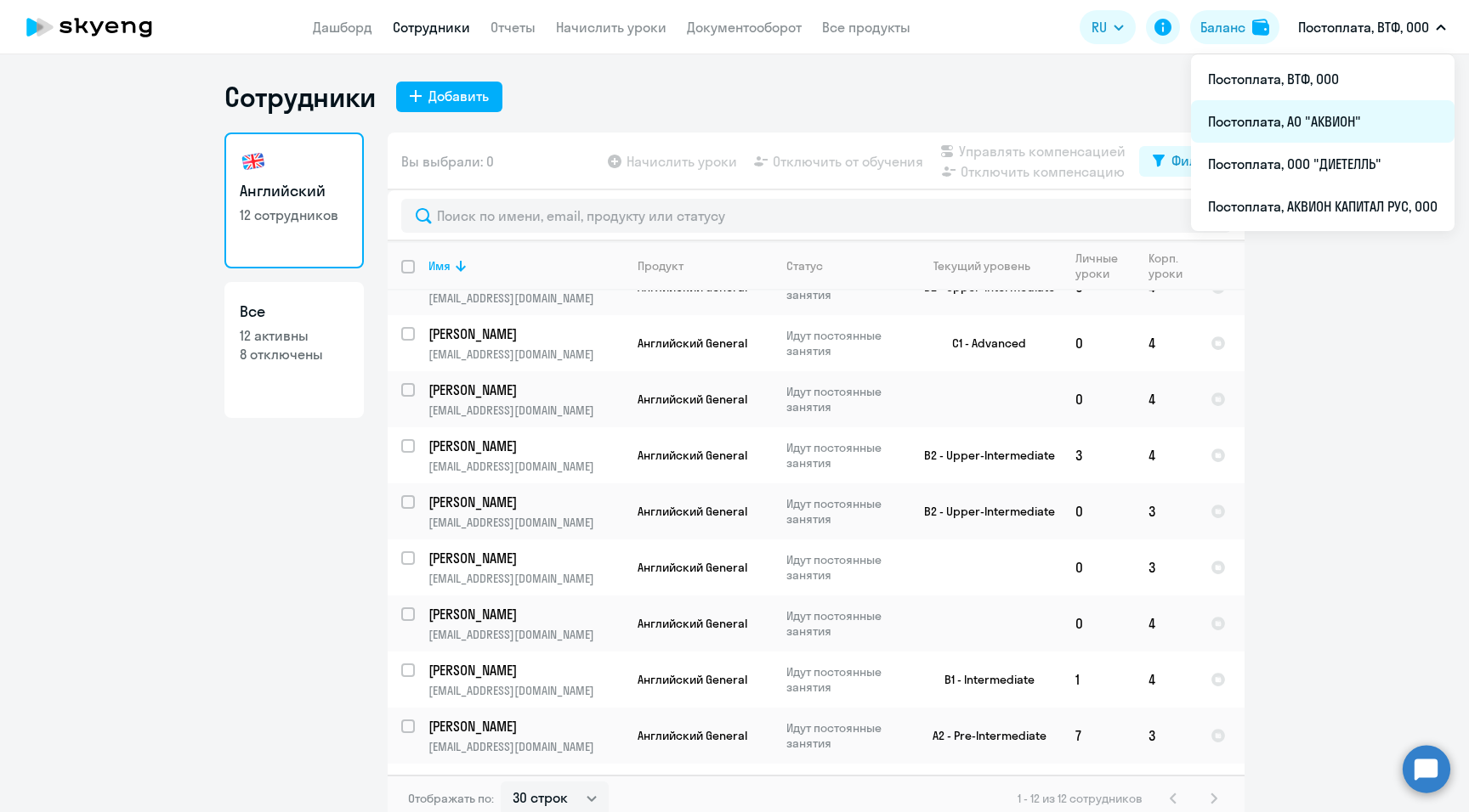
click at [848, 118] on li "Постоплата, АО "АКВИОН"" at bounding box center [1323, 121] width 264 height 43
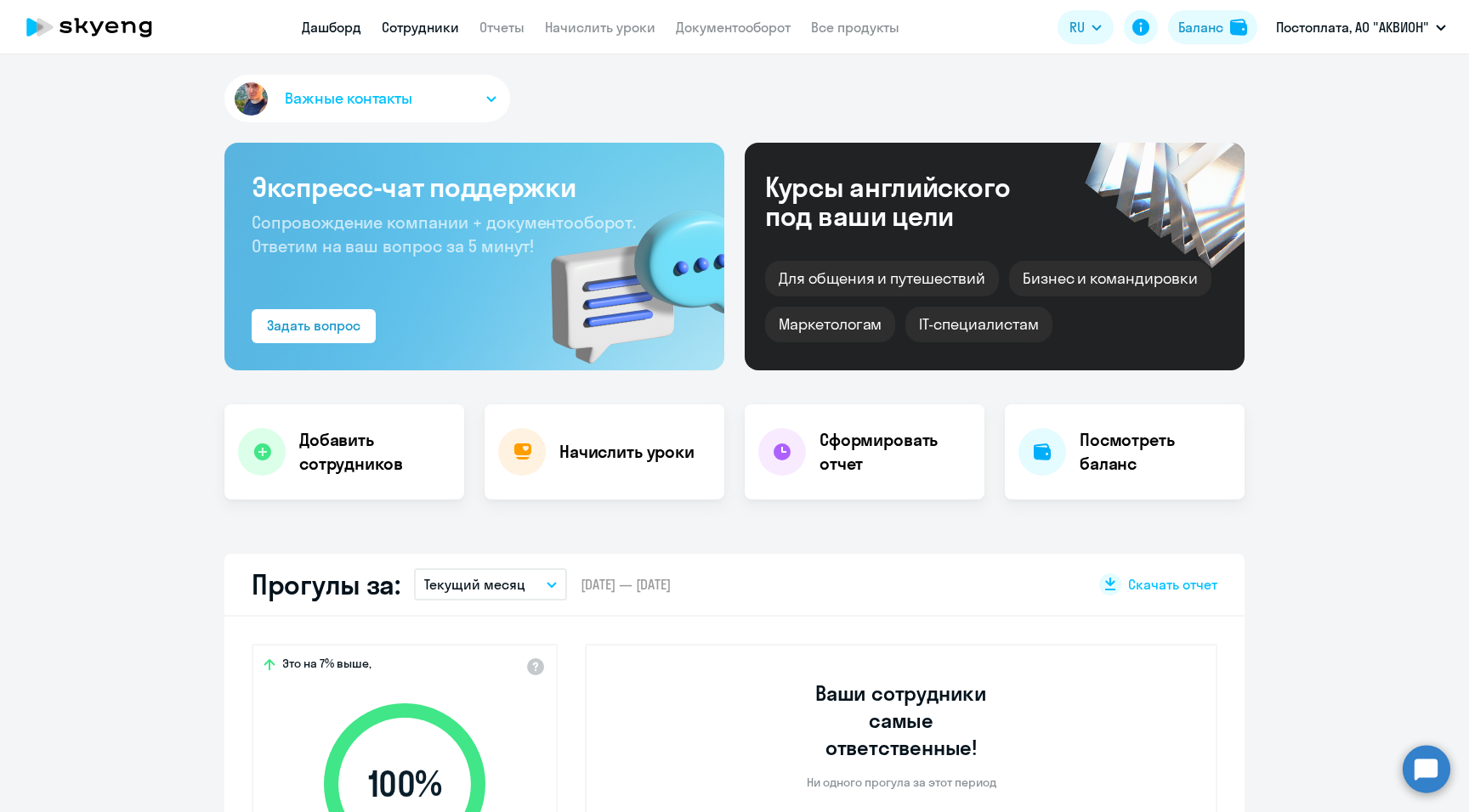
click at [425, 27] on link "Сотрудники" at bounding box center [420, 28] width 78 height 17
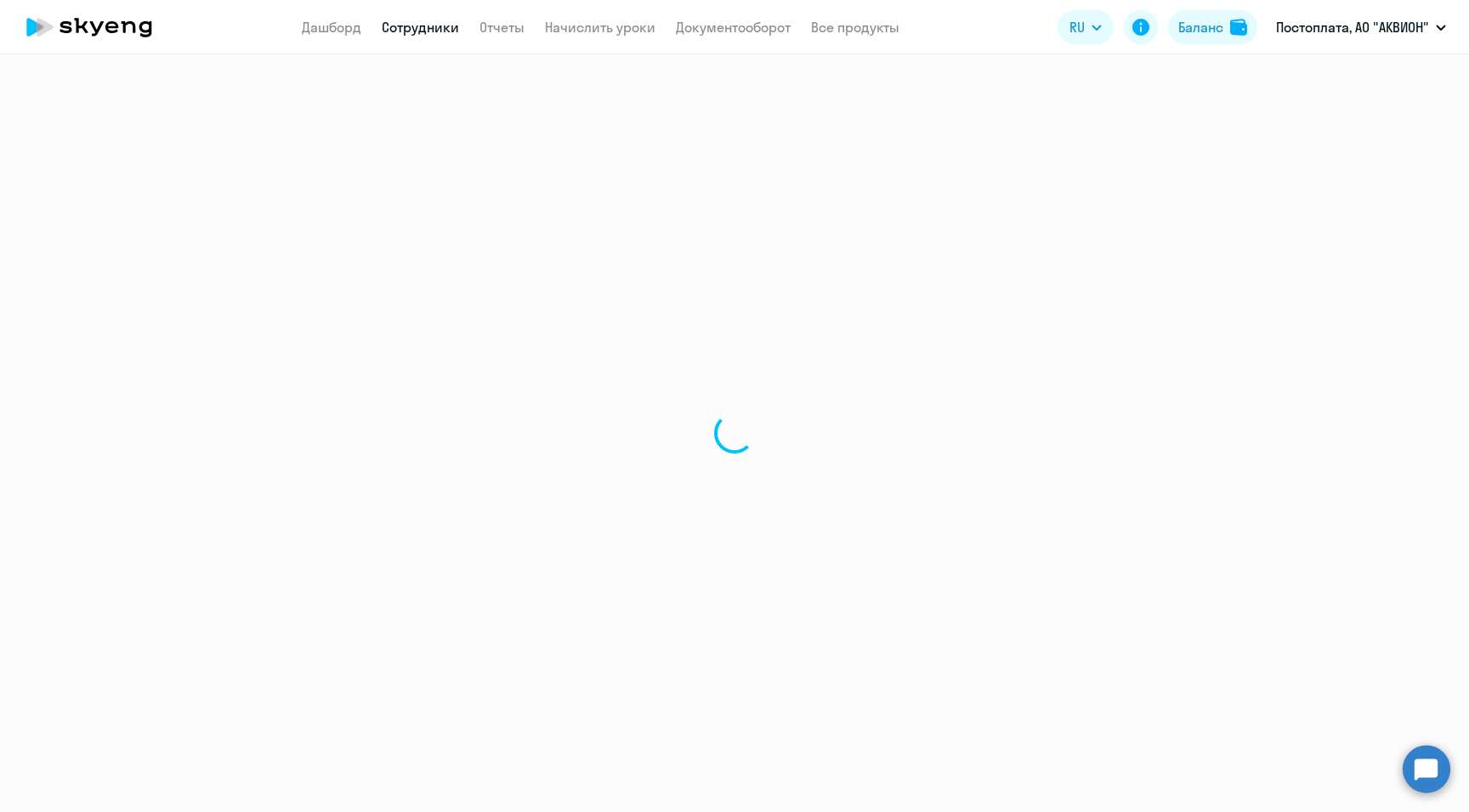
select select "30"
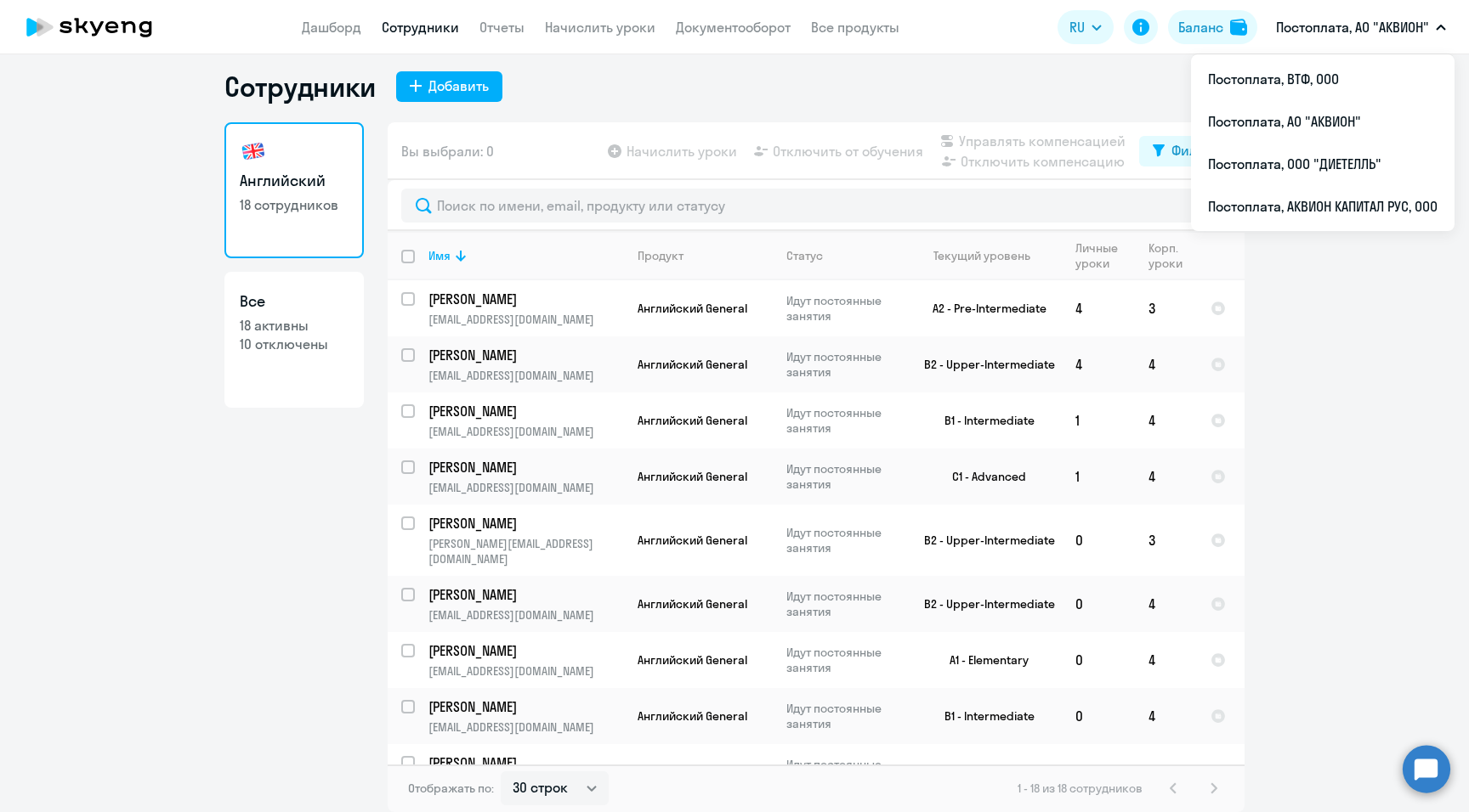
click at [848, 28] on p "Постоплата, АО "АКВИОН"" at bounding box center [1351, 27] width 153 height 20
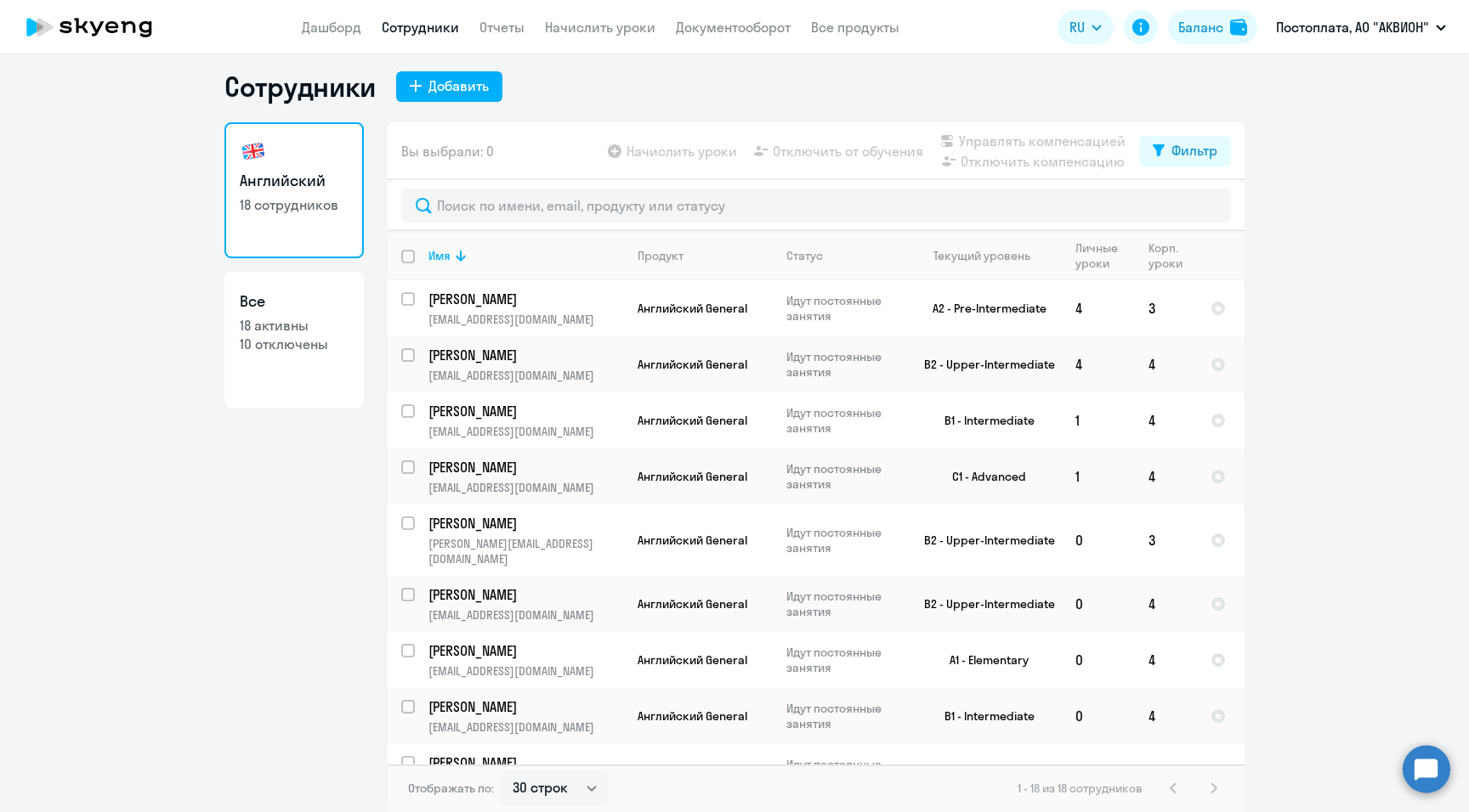
click at [848, 28] on p "Постоплата, АО "АКВИОН"" at bounding box center [1351, 27] width 153 height 20
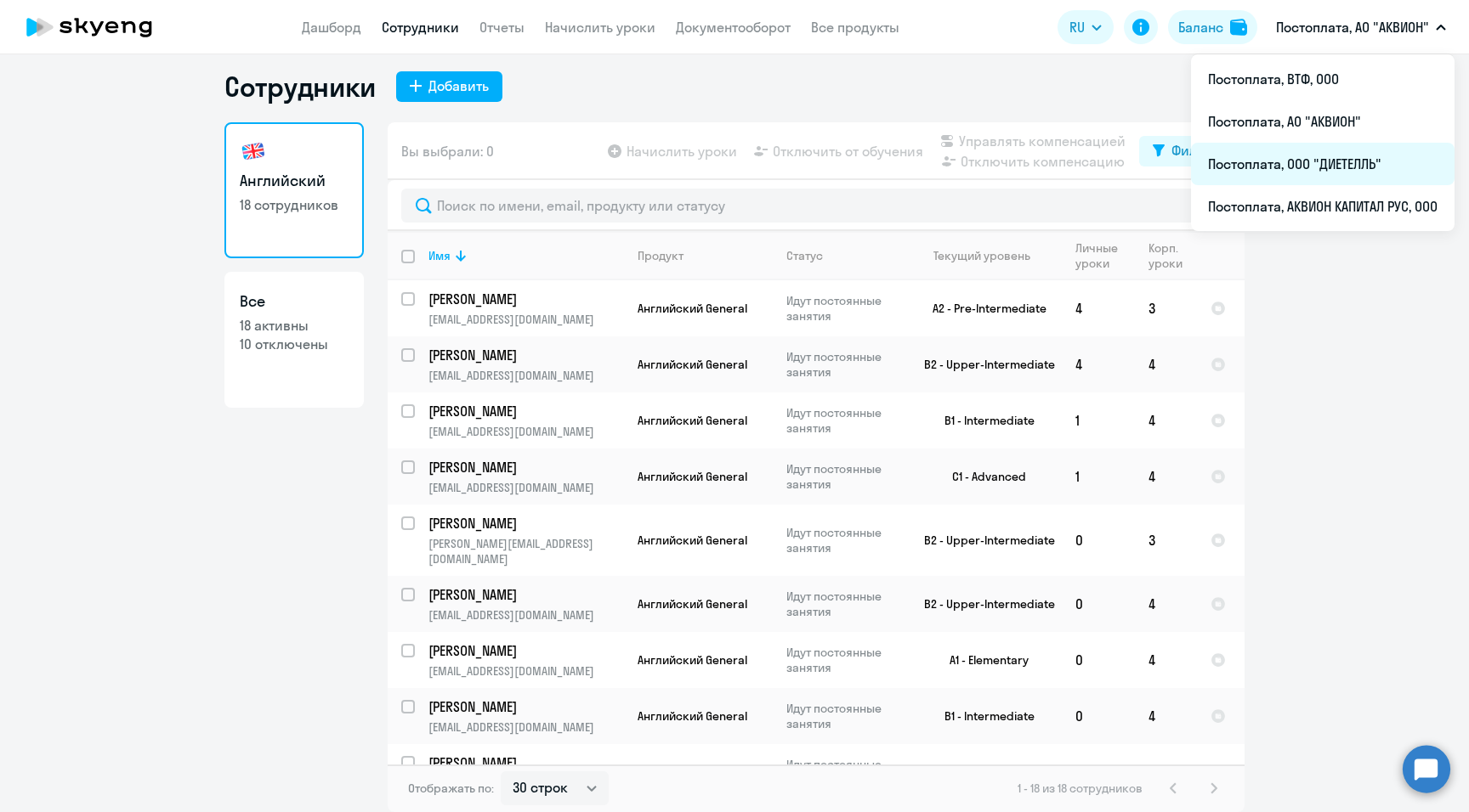
click at [848, 165] on li "Постоплата, ООО "ДИЕТЕЛЛЬ"" at bounding box center [1323, 163] width 264 height 43
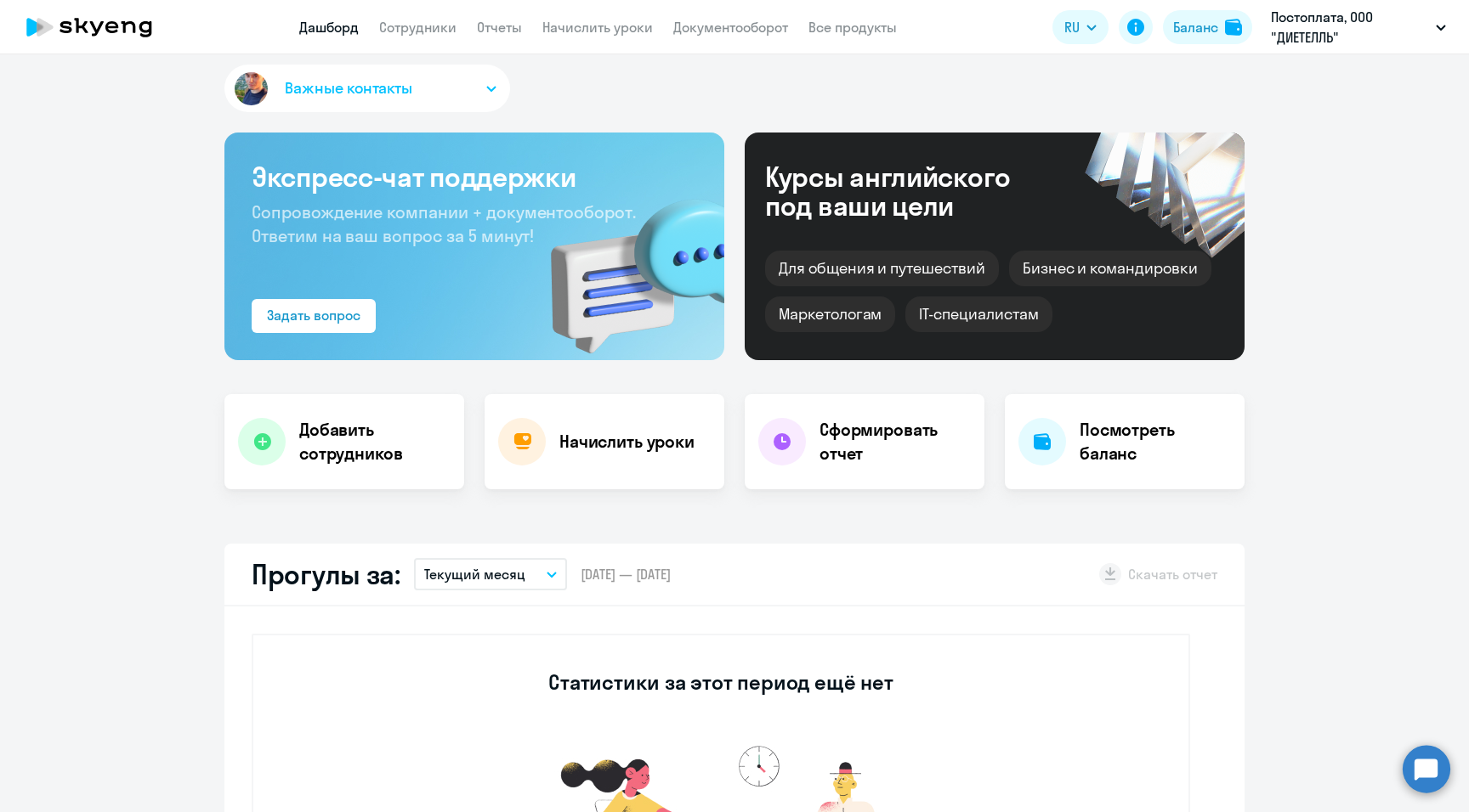
select select "30"
click at [418, 28] on link "Сотрудники" at bounding box center [418, 28] width 78 height 17
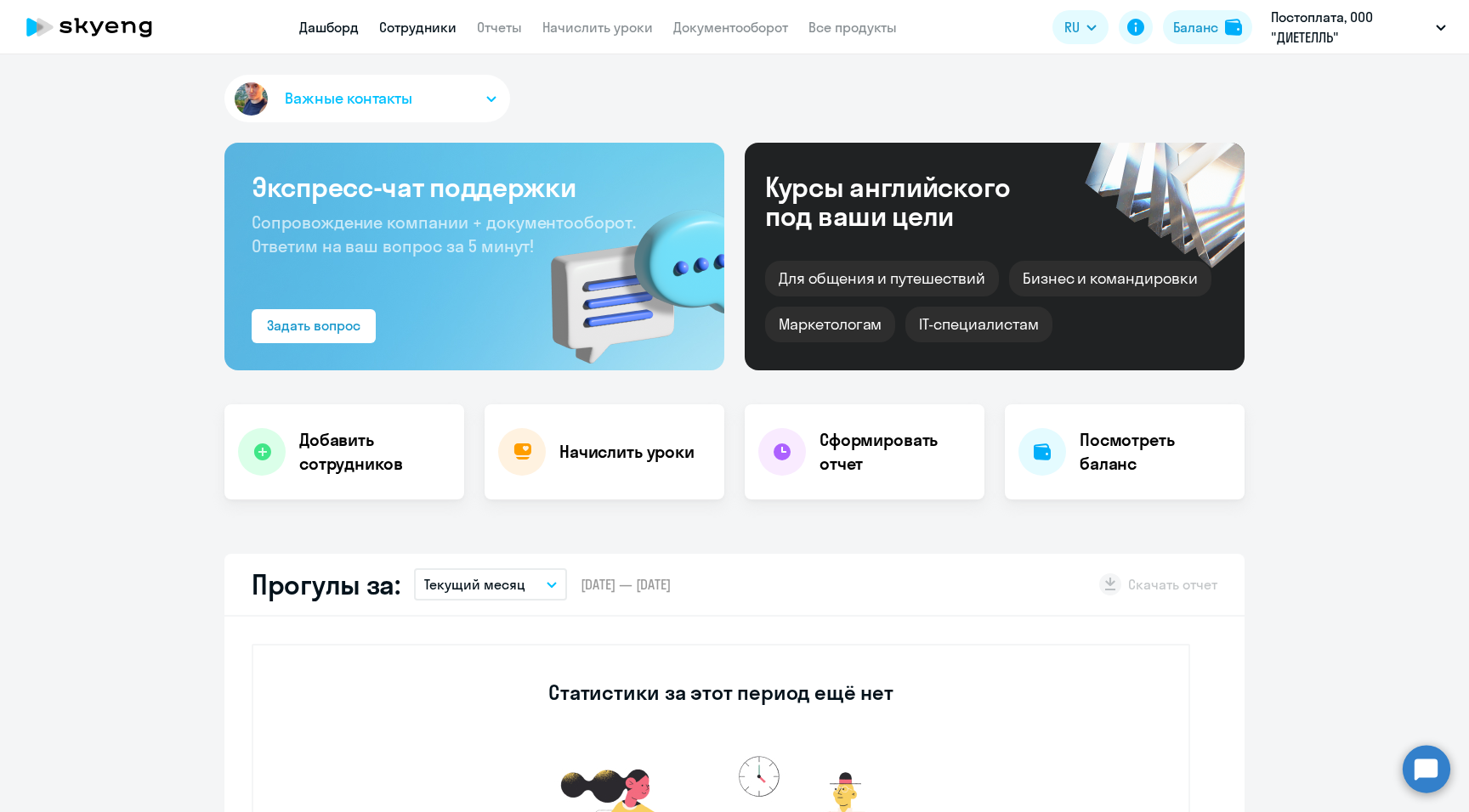
select select "30"
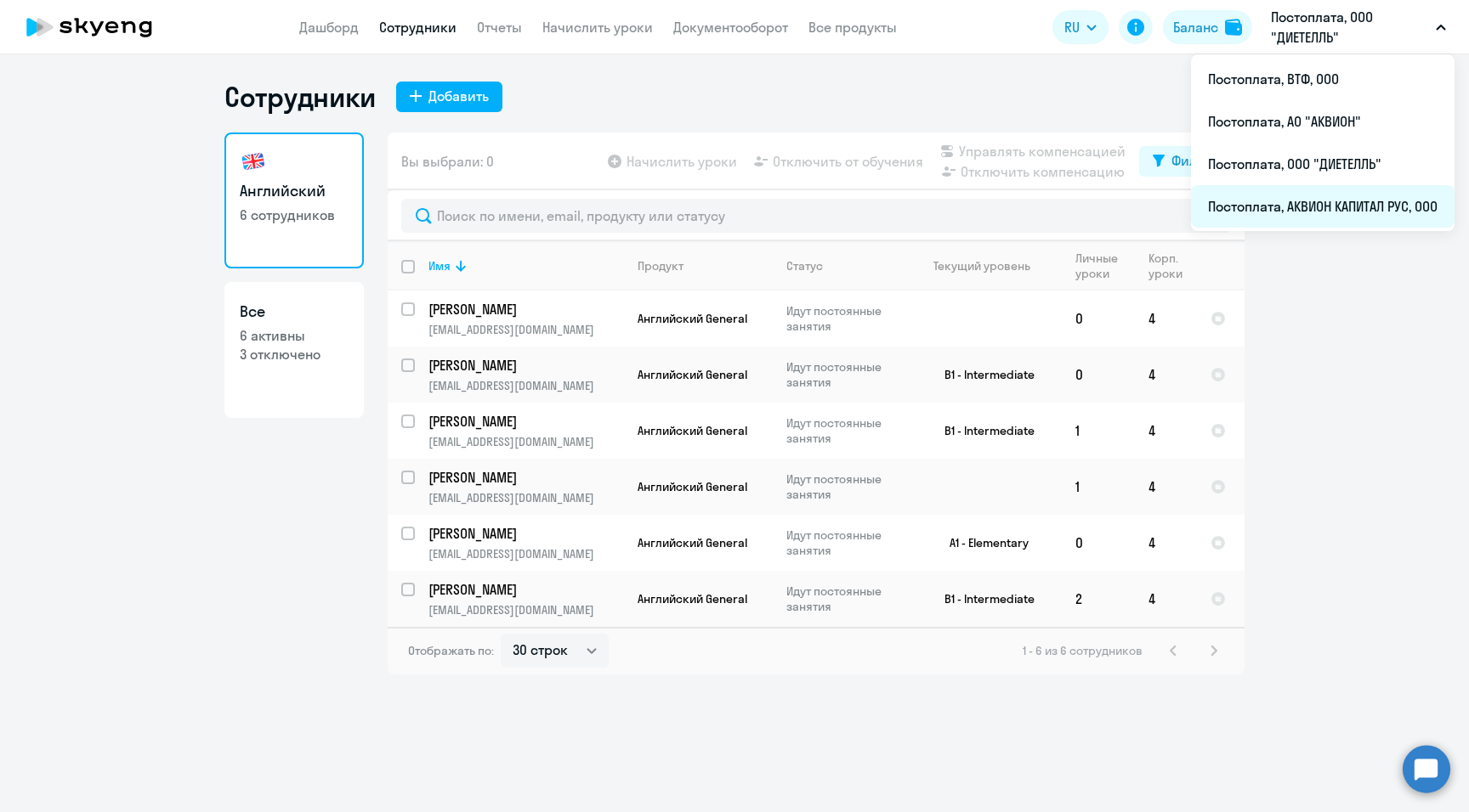
click at [848, 206] on li "Постоплата, АКВИОН КАПИТАЛ РУС, ООО" at bounding box center [1323, 206] width 264 height 43
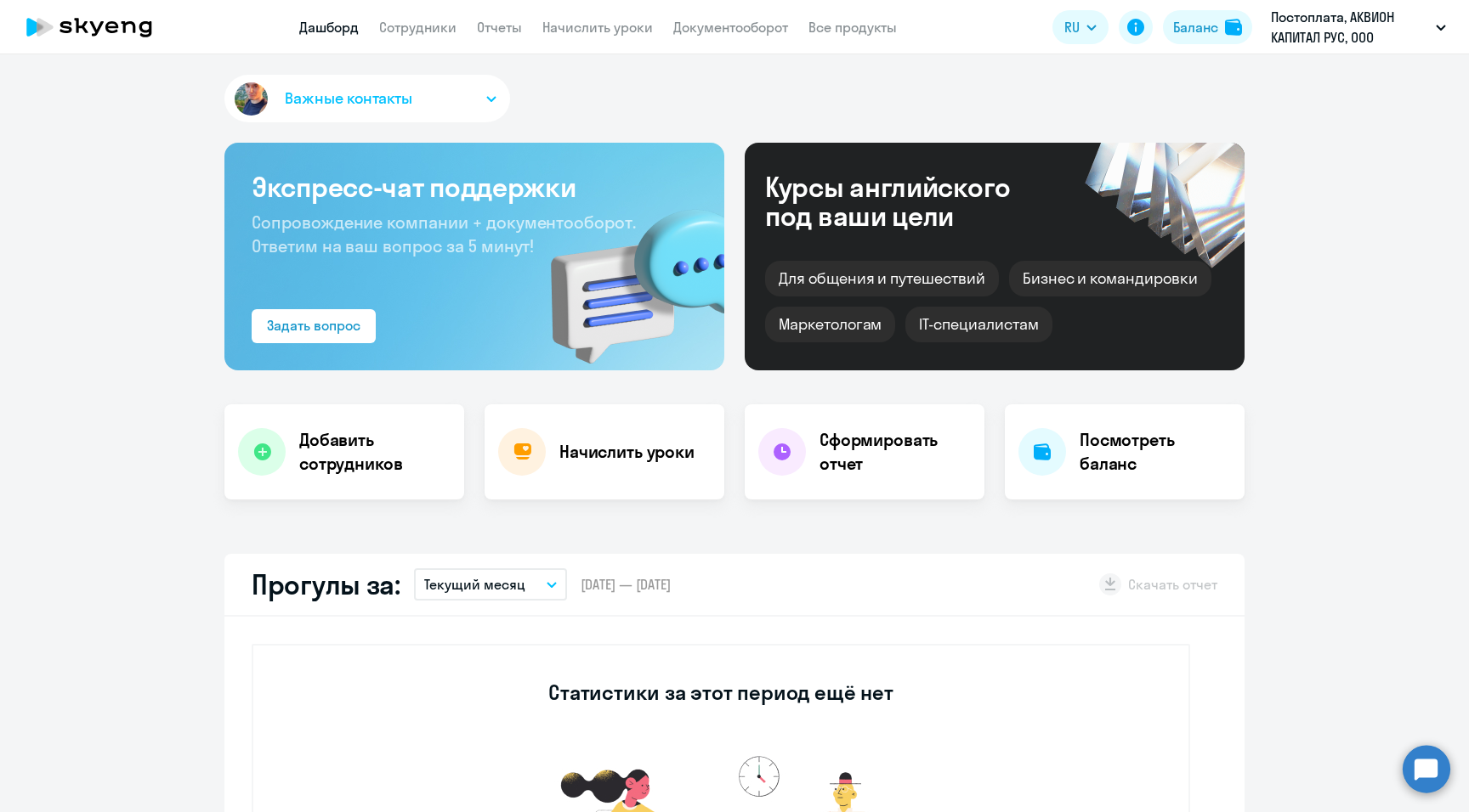
select select "30"
click at [407, 29] on link "Сотрудники" at bounding box center [418, 28] width 78 height 17
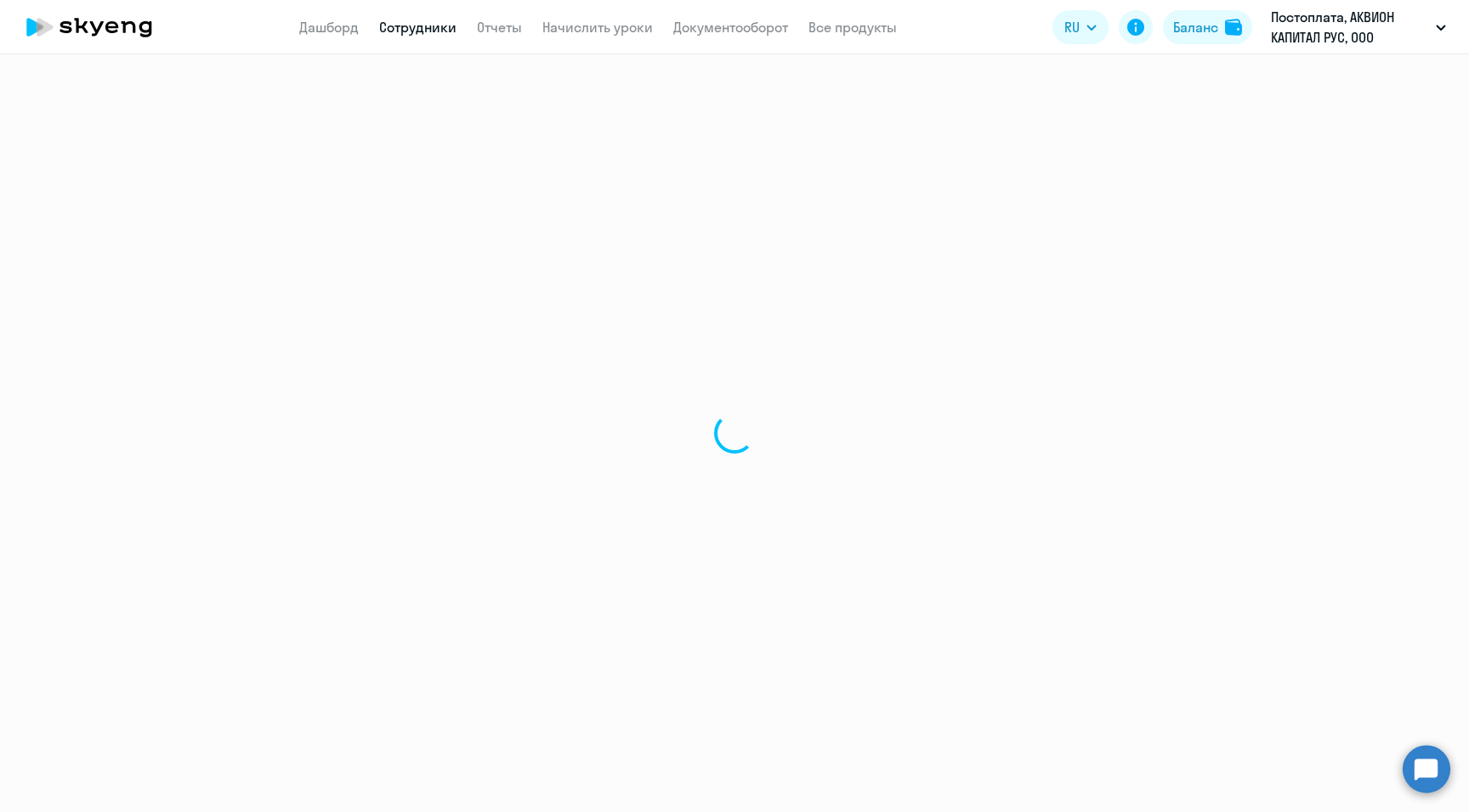
select select "30"
